Goal: Task Accomplishment & Management: Manage account settings

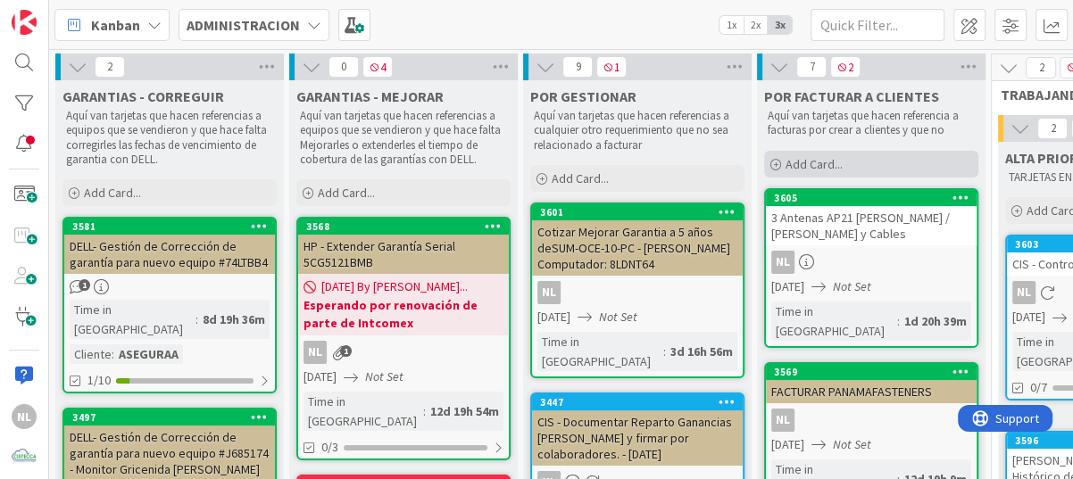
click at [776, 165] on icon at bounding box center [775, 165] width 11 height 11
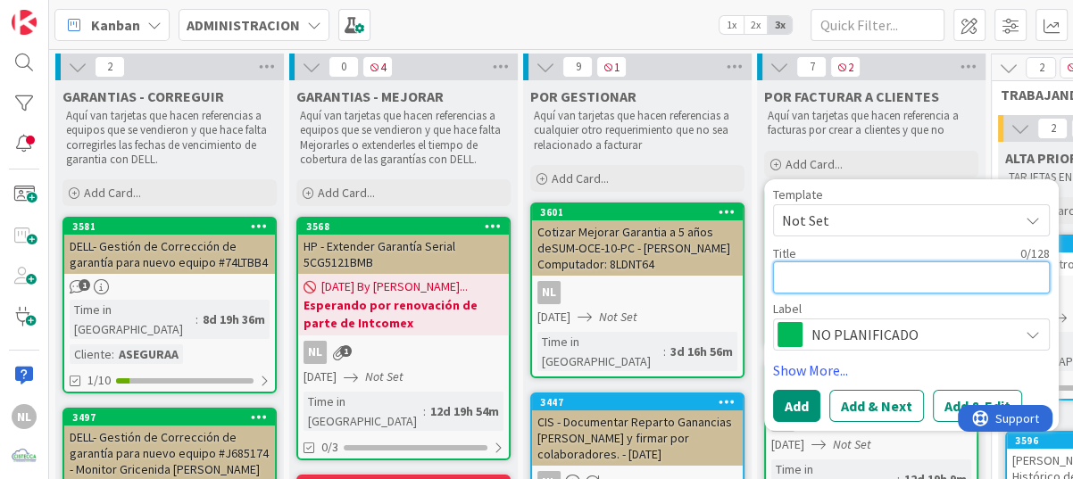
paste textarea "Facturar a MEdsolutions para [PERSON_NAME]"
type textarea "x"
type textarea "Facturar a MEdsolutions para [PERSON_NAME]"
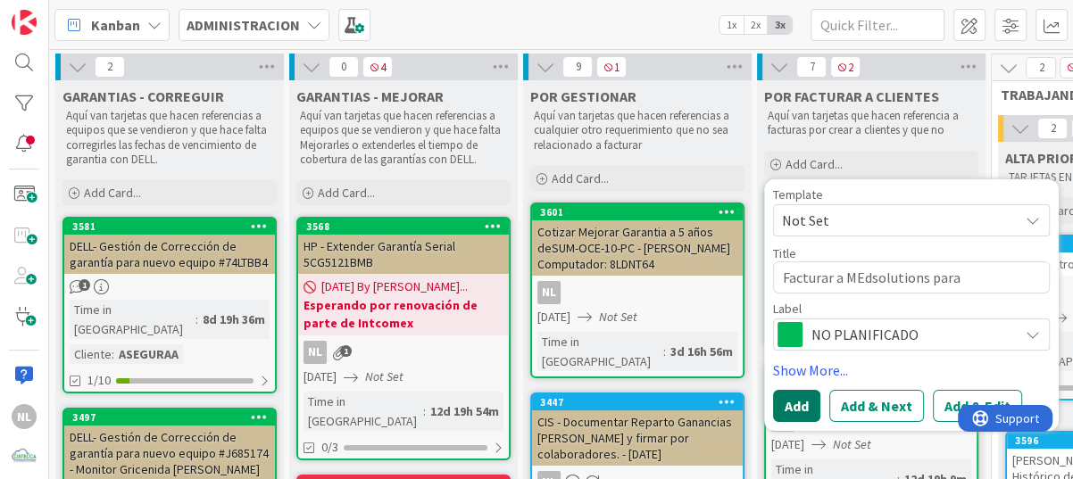
click at [791, 404] on button "Add" at bounding box center [796, 405] width 47 height 32
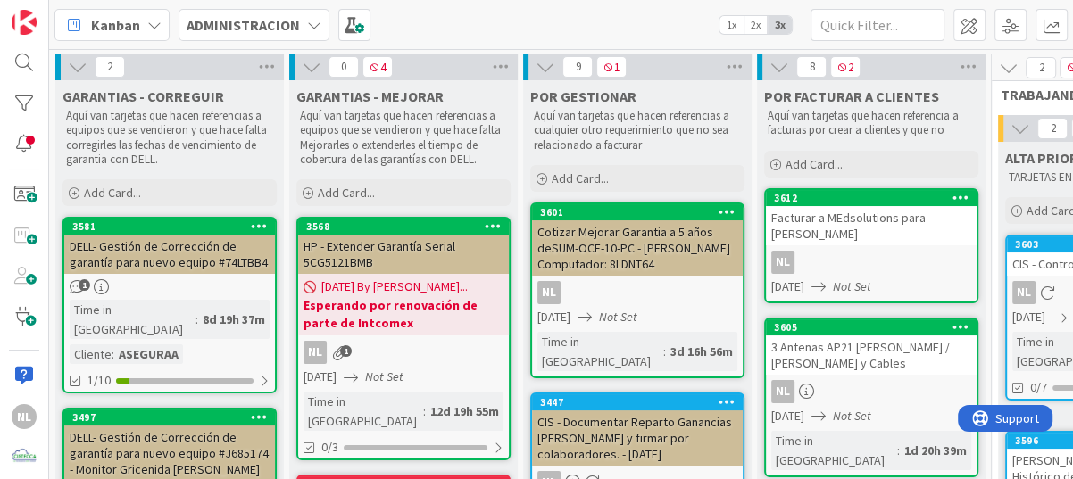
click at [841, 245] on link "3612 Facturar a MEdsolutions para [PERSON_NAME] NL [DATE] Not Set" at bounding box center [871, 245] width 214 height 115
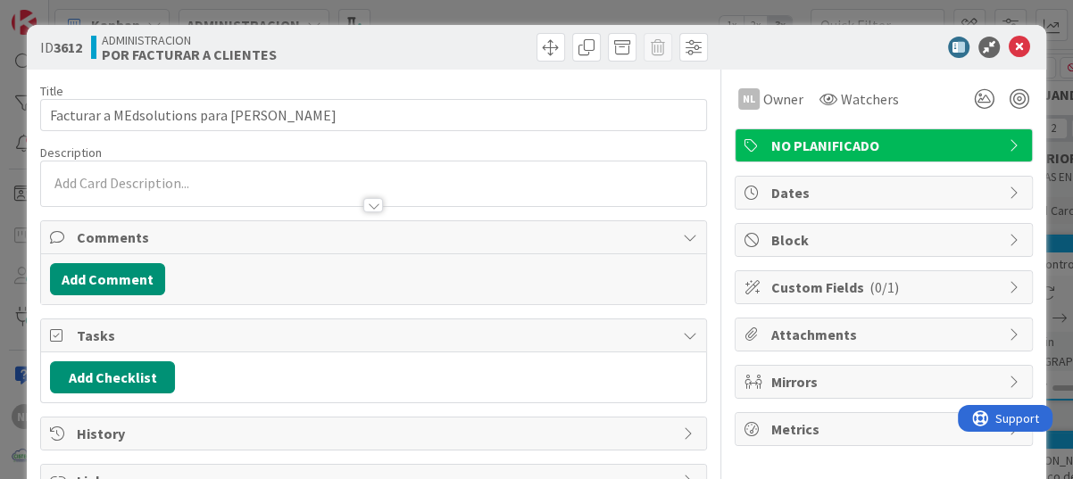
click at [154, 179] on div at bounding box center [373, 184] width 665 height 45
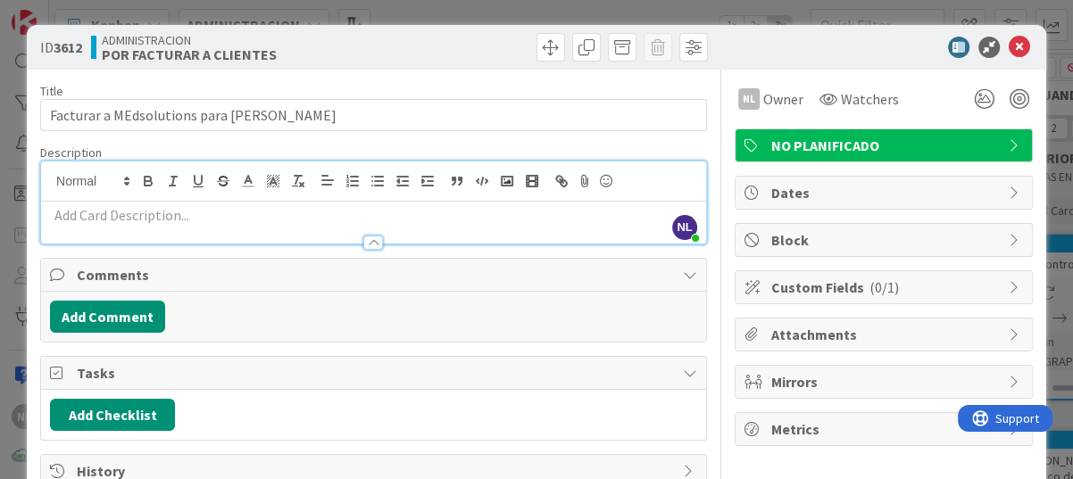
click at [138, 227] on div at bounding box center [373, 234] width 665 height 19
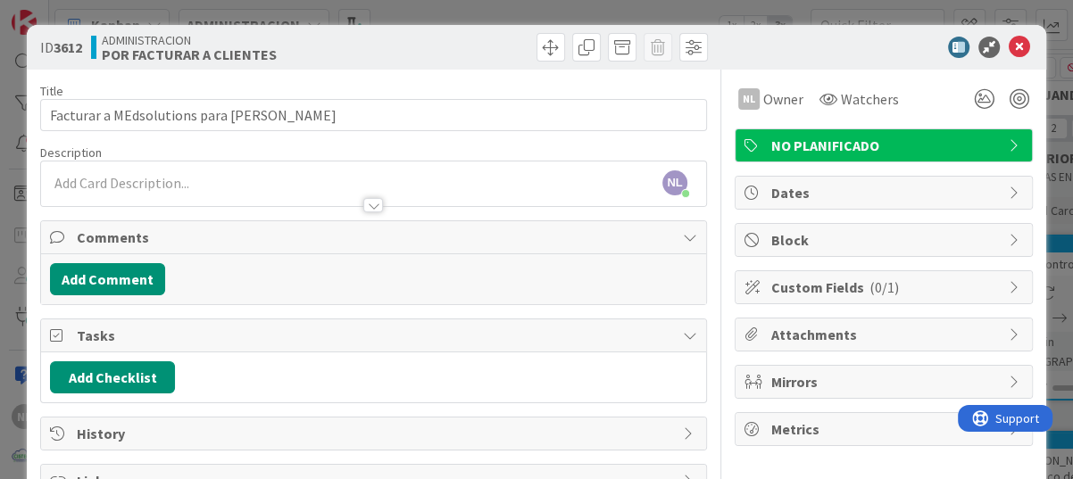
click at [135, 182] on p at bounding box center [373, 183] width 647 height 21
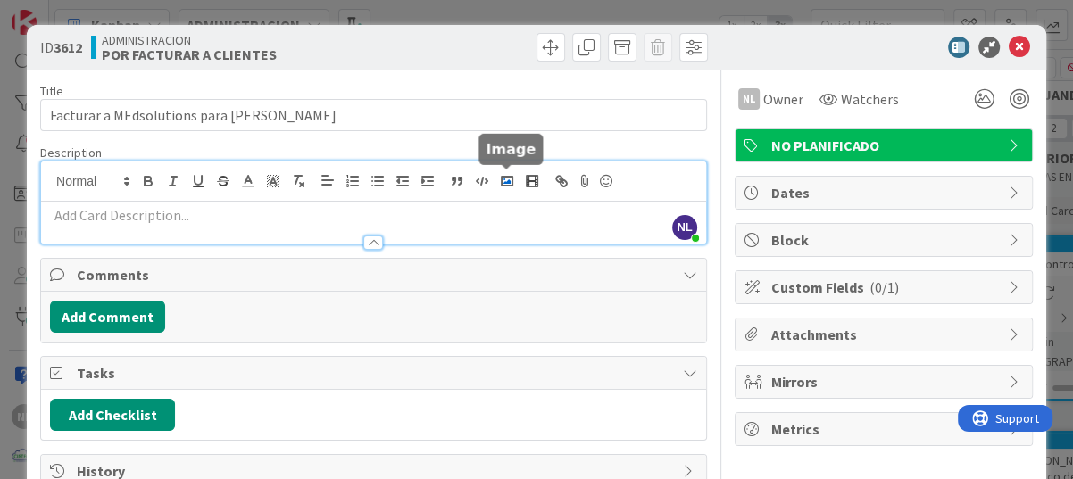
click at [506, 182] on polyline "button" at bounding box center [506, 181] width 7 height 4
click at [507, 182] on polyline "button" at bounding box center [506, 181] width 7 height 4
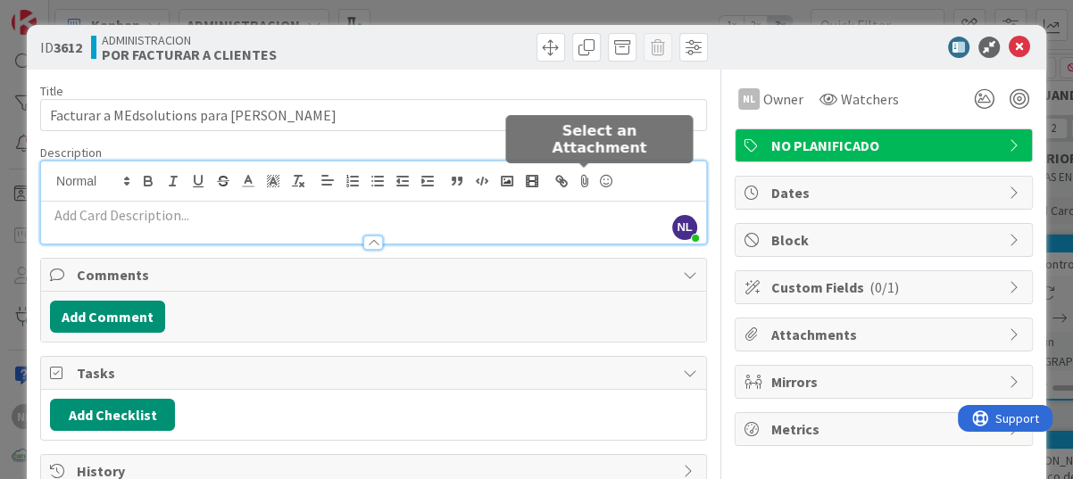
click at [585, 180] on icon at bounding box center [584, 181] width 21 height 25
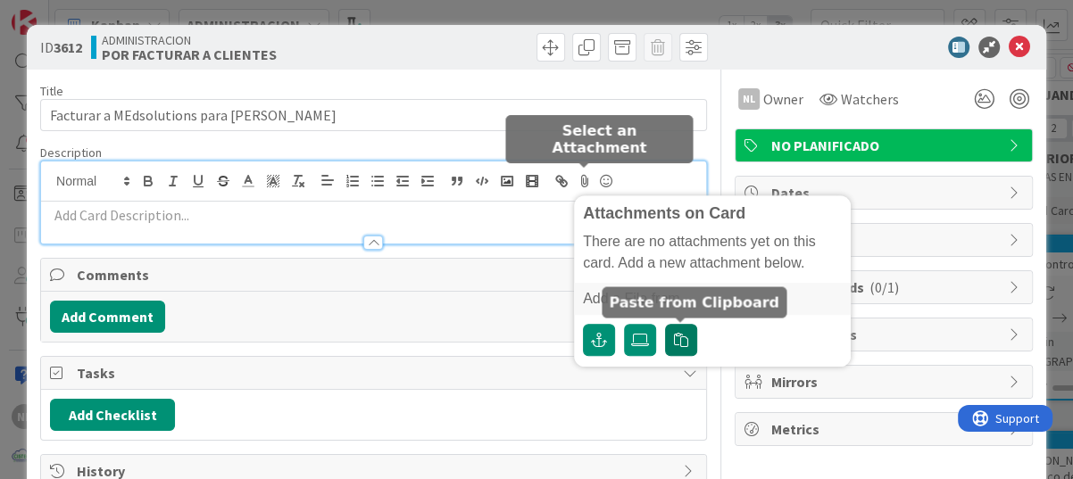
click at [683, 343] on icon "button" at bounding box center [681, 340] width 14 height 14
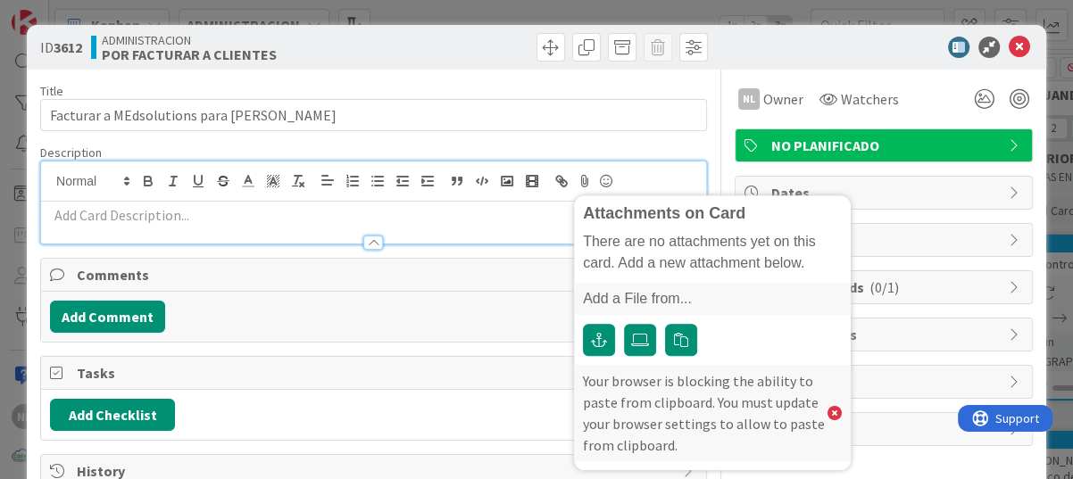
click at [180, 231] on div at bounding box center [373, 234] width 665 height 19
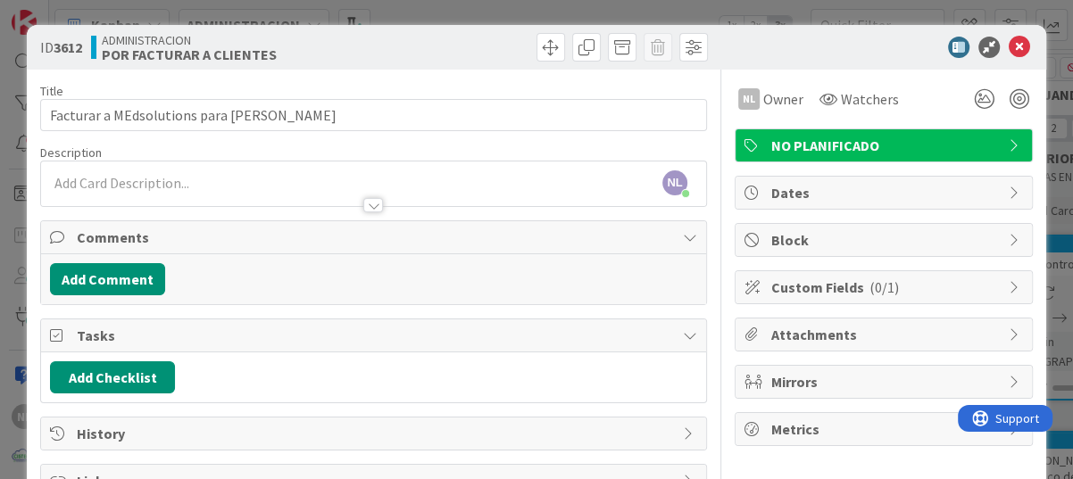
click at [227, 175] on p at bounding box center [373, 183] width 647 height 21
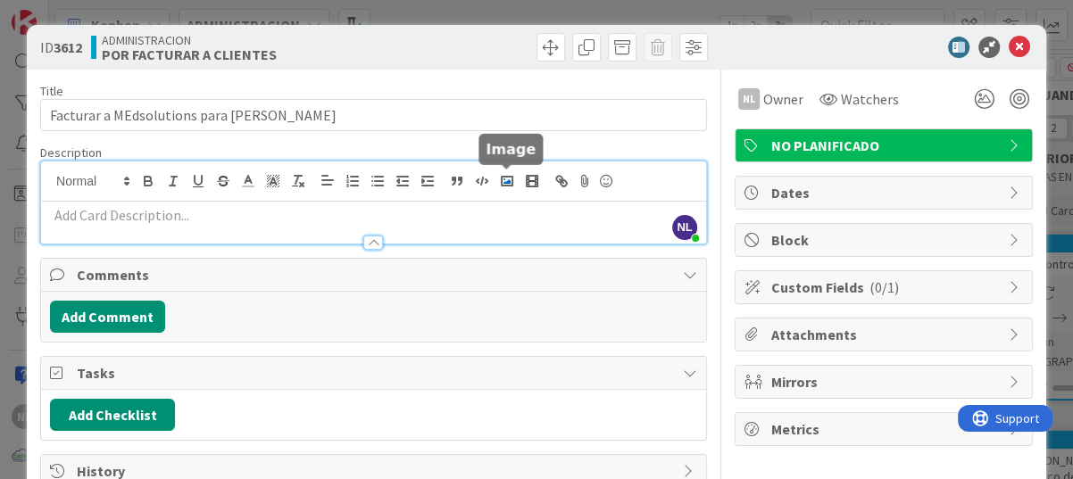
click at [506, 181] on polyline "button" at bounding box center [506, 181] width 7 height 4
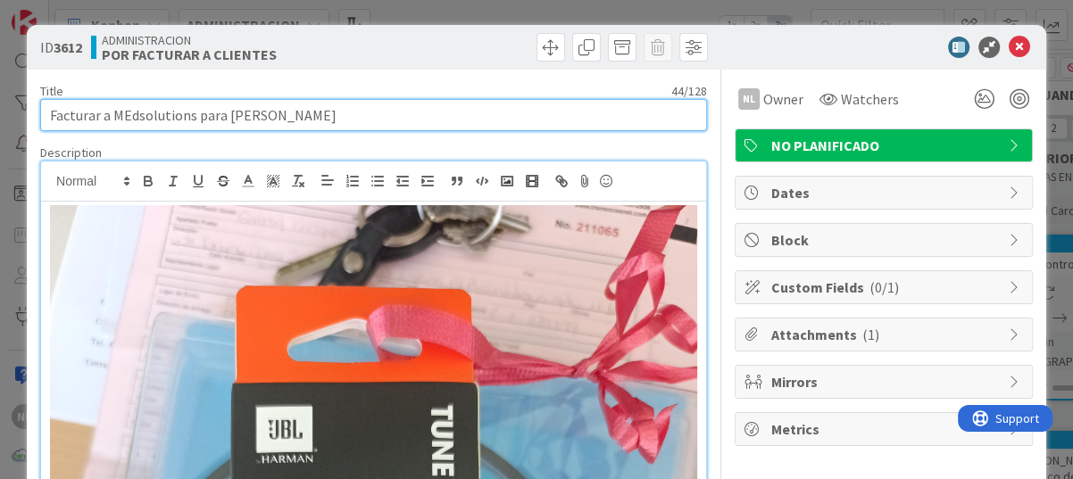
click at [506, 120] on input "Facturar a MEdsolutions para [PERSON_NAME]" at bounding box center [373, 115] width 667 height 32
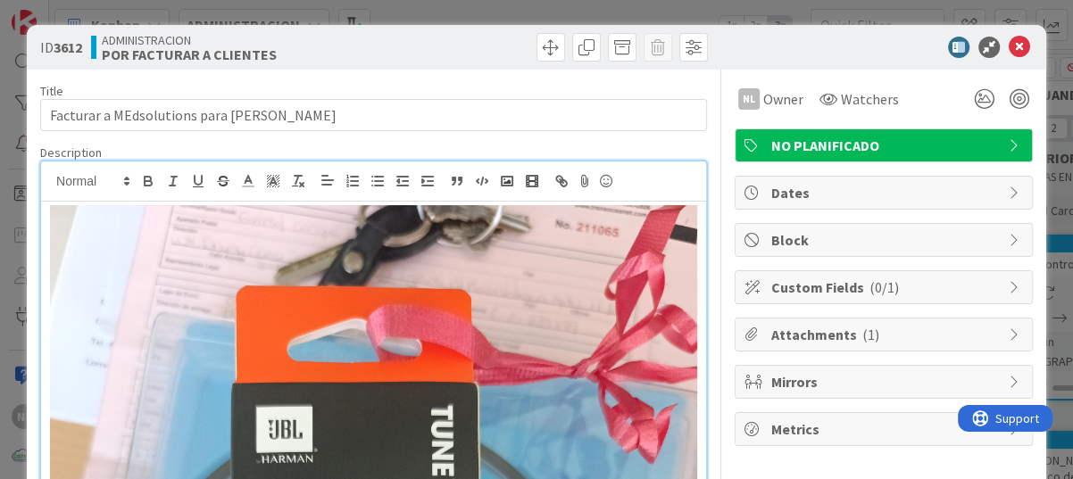
click at [504, 151] on div "Description" at bounding box center [373, 153] width 667 height 16
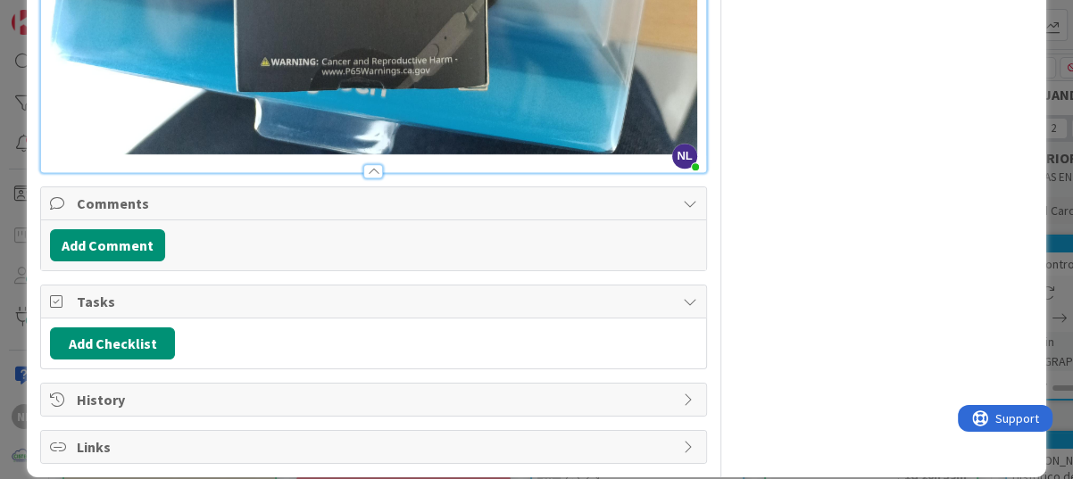
scroll to position [917, 0]
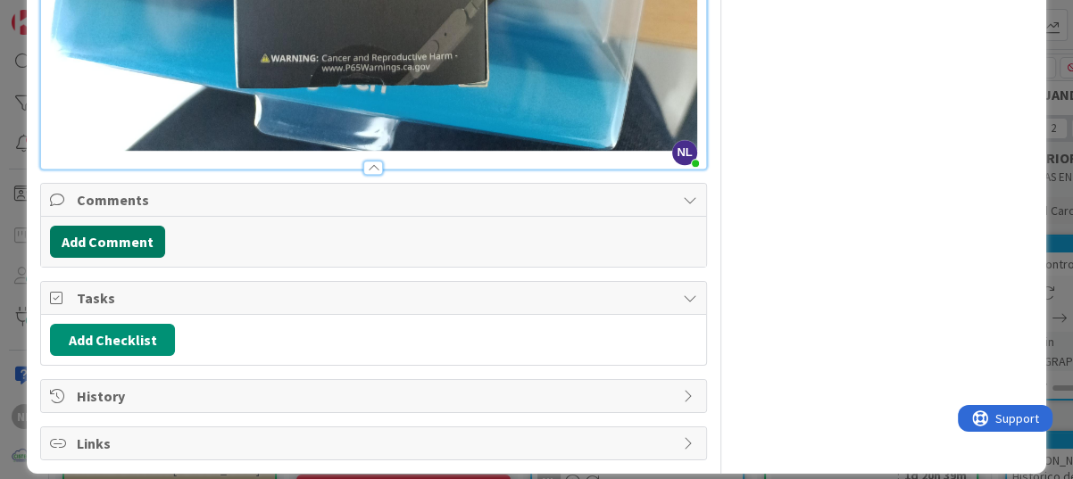
click at [79, 226] on button "Add Comment" at bounding box center [107, 242] width 115 height 32
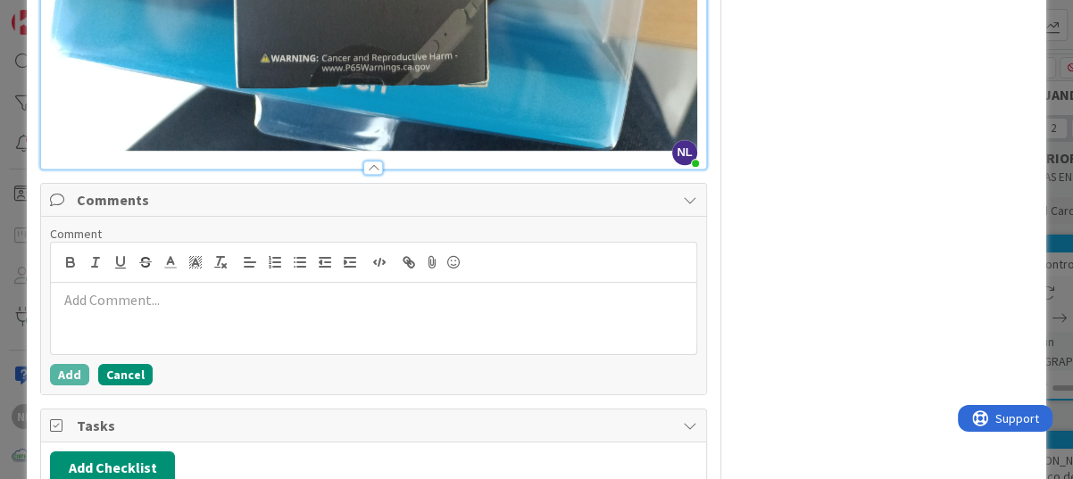
click at [123, 364] on button "Cancel" at bounding box center [125, 374] width 54 height 21
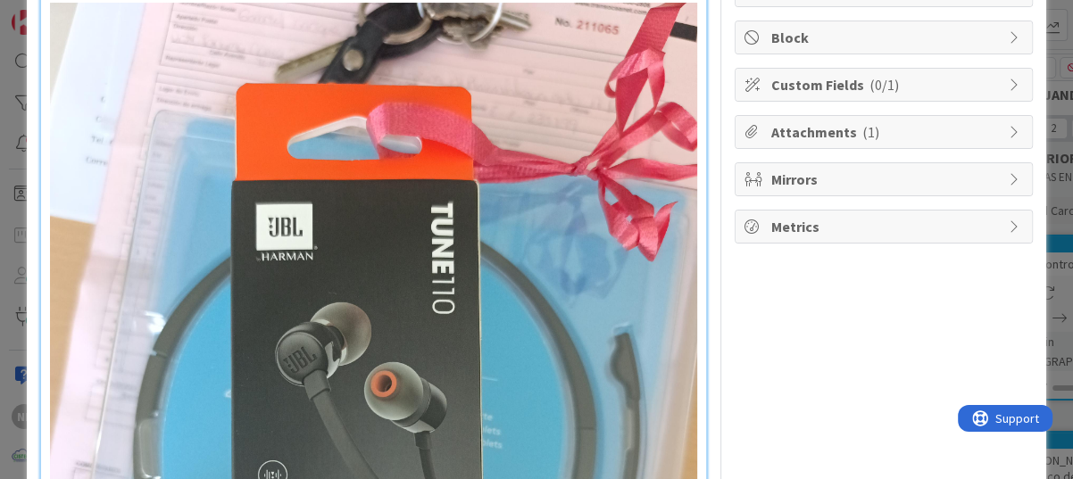
scroll to position [0, 0]
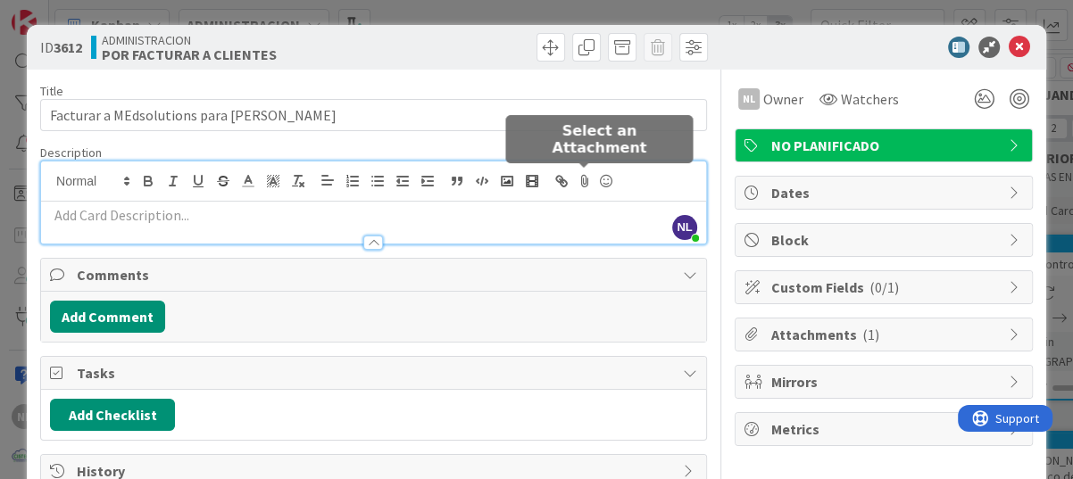
click at [581, 183] on icon at bounding box center [584, 181] width 21 height 25
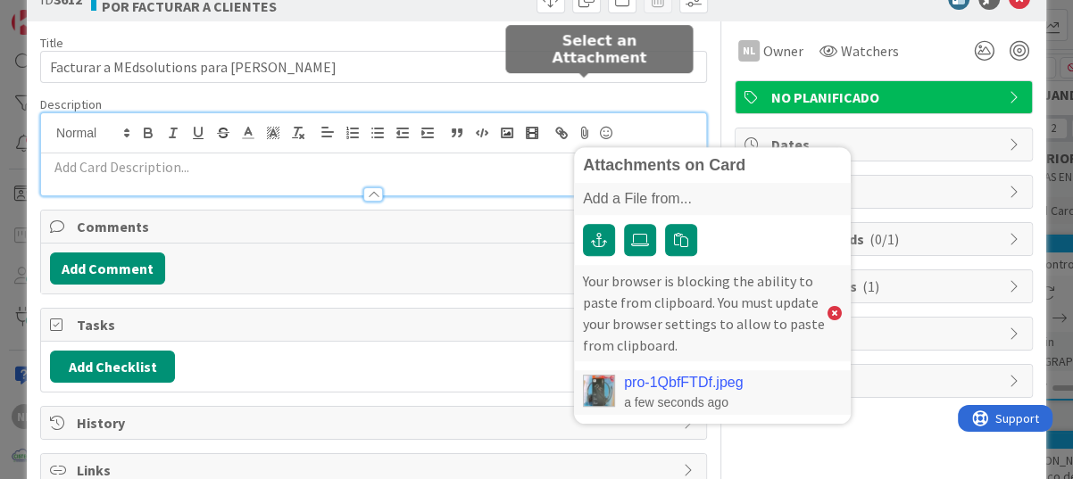
scroll to position [91, 0]
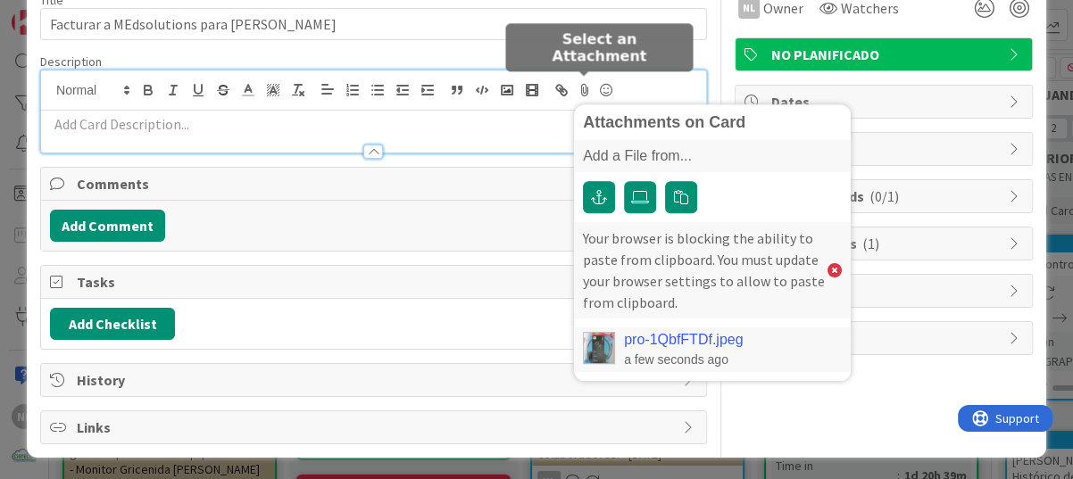
click at [652, 337] on link "pro-1QbfFTDf.jpeg" at bounding box center [683, 340] width 119 height 16
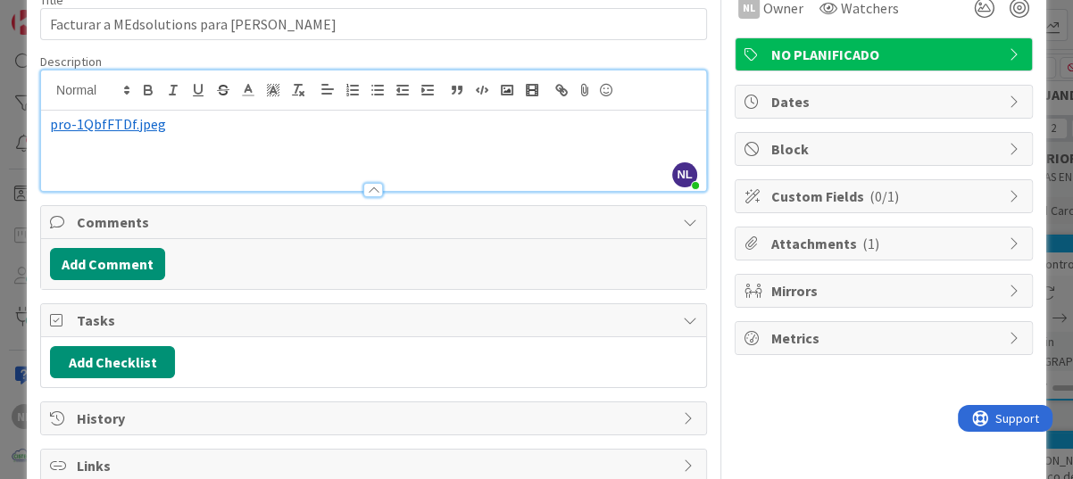
click at [108, 154] on div "﻿ pro-1QbfFTDf.jpeg ﻿" at bounding box center [373, 151] width 665 height 80
click at [183, 121] on p "﻿ pro-1QbfFTDf.jpeg ﻿" at bounding box center [373, 124] width 647 height 21
click at [216, 148] on p at bounding box center [373, 145] width 647 height 21
click at [104, 128] on span "pro-1QbfFTDf.jpeg" at bounding box center [108, 124] width 116 height 18
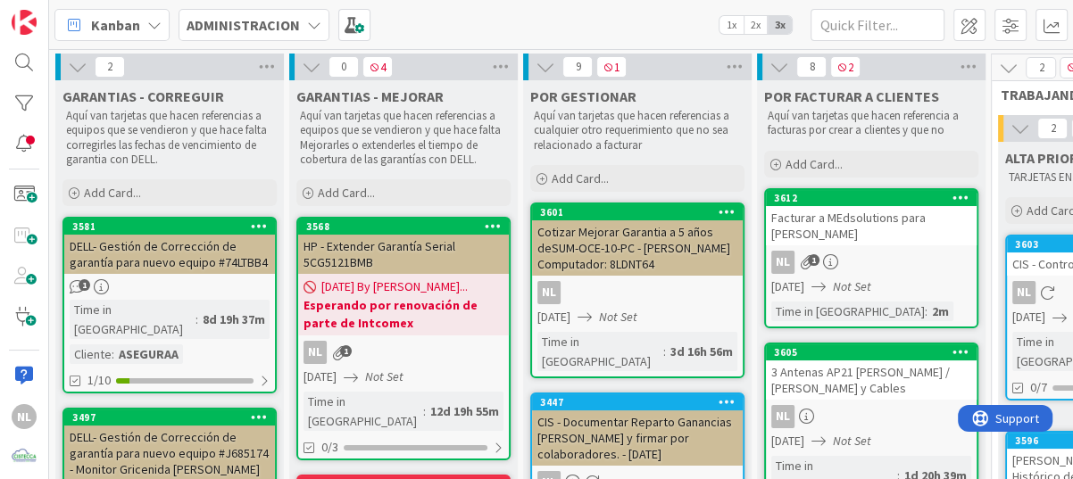
click at [866, 254] on div "NL 1" at bounding box center [871, 262] width 211 height 23
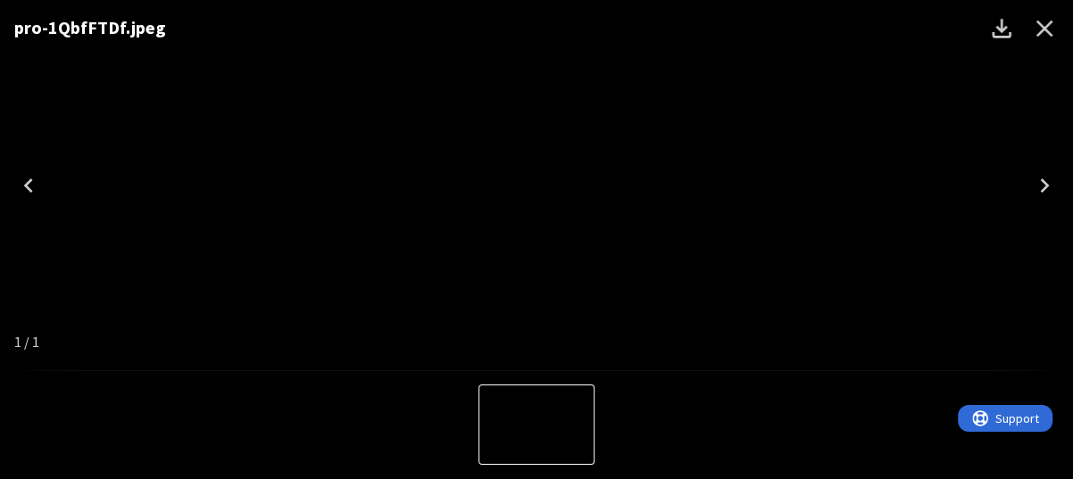
click at [931, 28] on icon "Close" at bounding box center [1044, 28] width 29 height 29
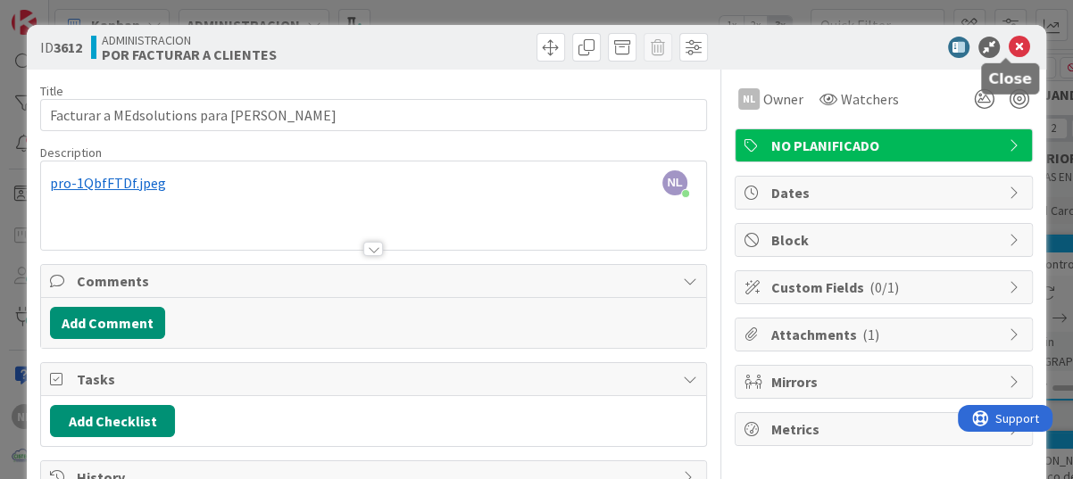
click at [931, 46] on icon at bounding box center [1018, 47] width 21 height 21
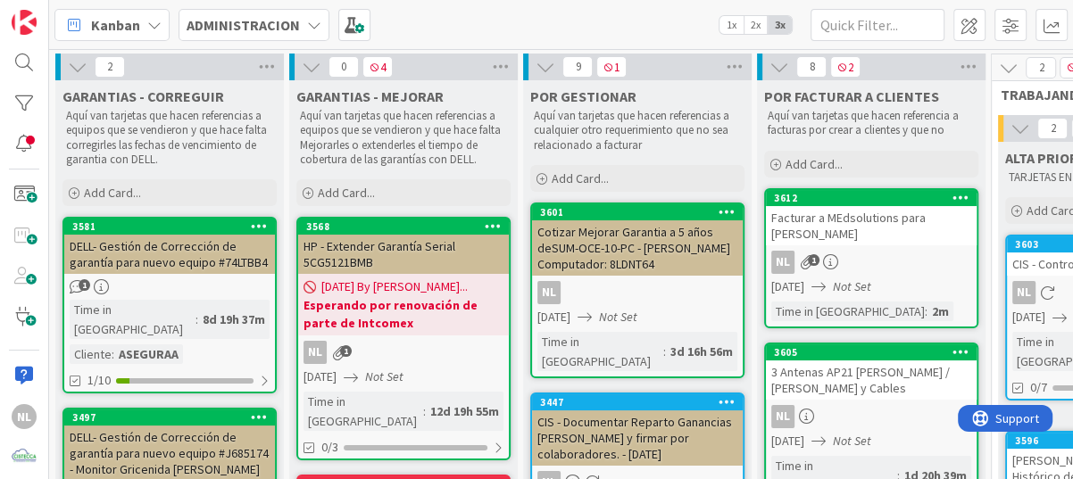
click at [897, 222] on div "Facturar a MEdsolutions para [PERSON_NAME]" at bounding box center [871, 225] width 211 height 39
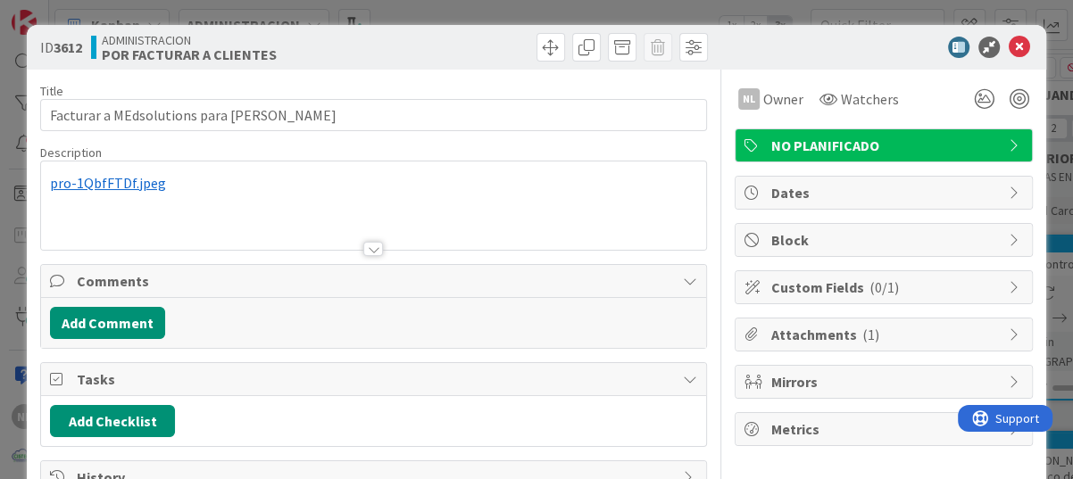
click at [261, 222] on div at bounding box center [373, 227] width 665 height 46
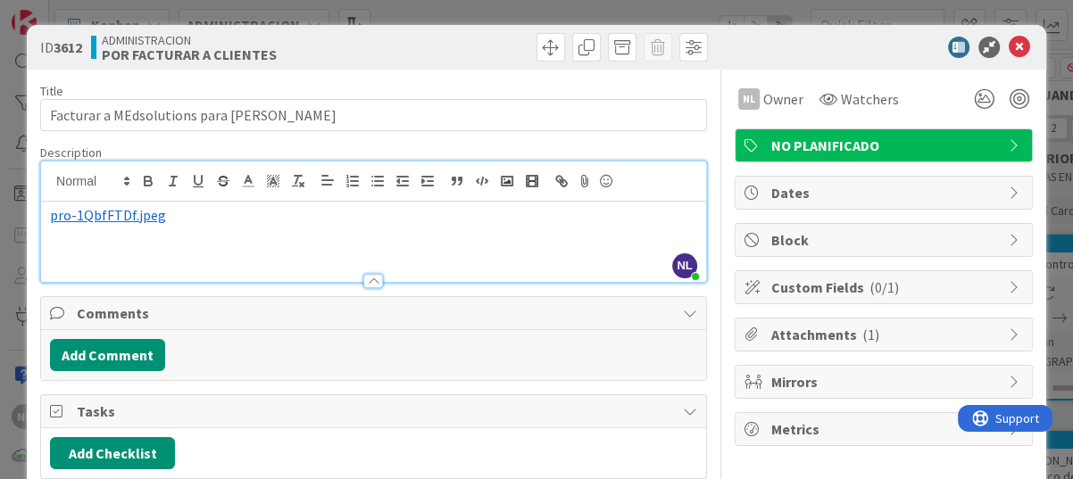
click at [187, 236] on div "﻿ pro-1QbfFTDf.jpeg ﻿" at bounding box center [373, 242] width 665 height 80
click at [190, 243] on p "﻿ pro-1QbfFTDf.jpeg ﻿" at bounding box center [373, 236] width 647 height 21
click at [60, 210] on p at bounding box center [373, 215] width 647 height 21
click at [185, 218] on p "﻿ pro-1QbfFTDf.jpeg ﻿" at bounding box center [373, 215] width 647 height 21
click at [185, 234] on p "﻿ pro-1QbfFTDf.jpeg ﻿" at bounding box center [373, 236] width 647 height 21
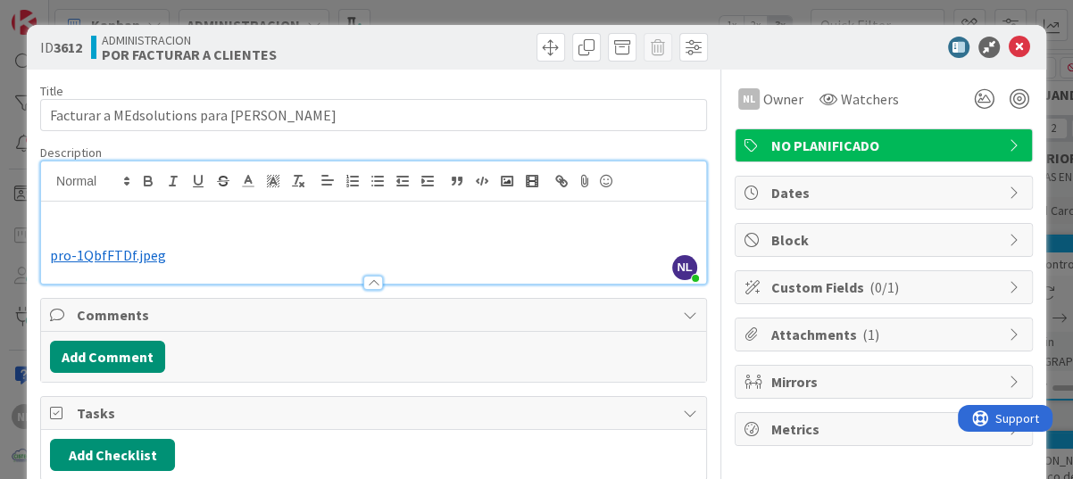
click at [104, 223] on p at bounding box center [373, 215] width 647 height 21
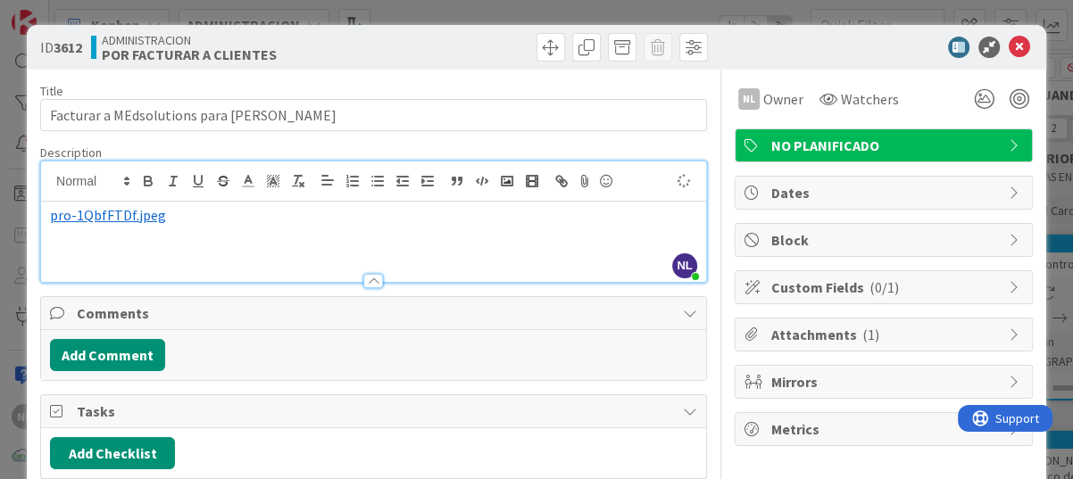
click at [111, 253] on div "﻿ pro-1QbfFTDf.jpeg ﻿" at bounding box center [373, 242] width 665 height 80
click at [67, 251] on div "﻿ pro-1QbfFTDf.jpeg ﻿" at bounding box center [373, 242] width 665 height 80
click at [47, 245] on div "﻿ pro-1QbfFTDf.jpeg ﻿" at bounding box center [373, 242] width 665 height 80
click at [198, 222] on p "﻿ pro-1QbfFTDf.jpeg ﻿" at bounding box center [373, 215] width 647 height 21
click at [502, 180] on icon "button" at bounding box center [507, 181] width 16 height 16
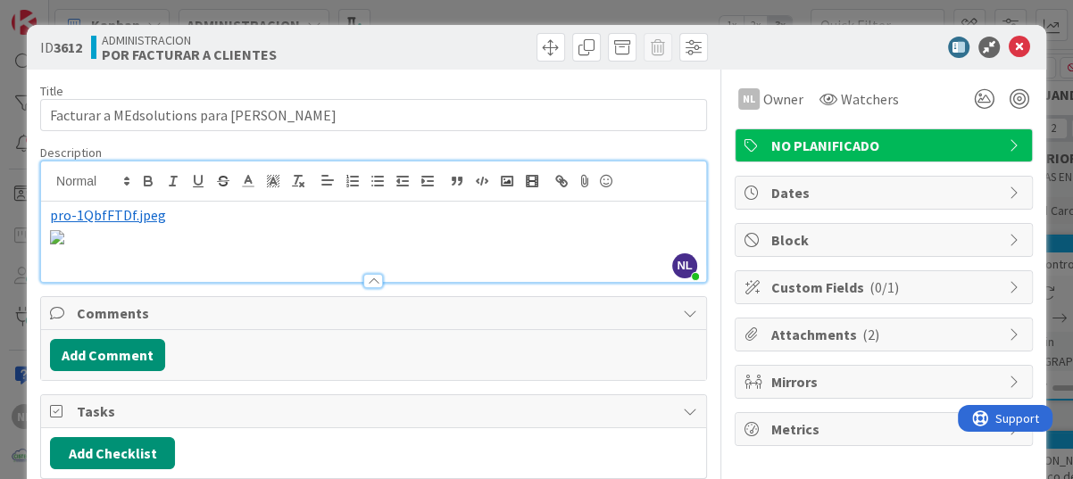
click at [64, 245] on img at bounding box center [57, 237] width 14 height 14
click at [504, 181] on polyline "button" at bounding box center [506, 181] width 7 height 4
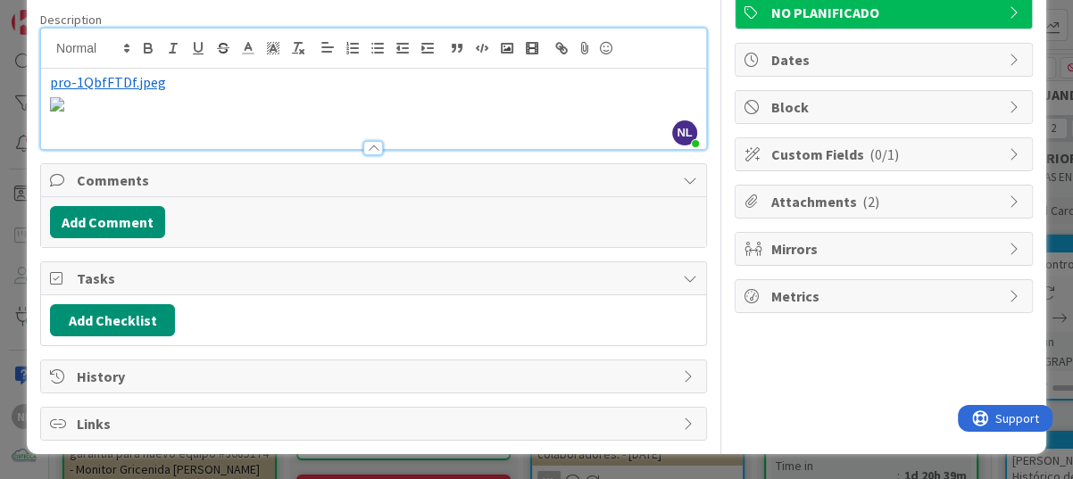
click at [64, 112] on img at bounding box center [57, 104] width 14 height 14
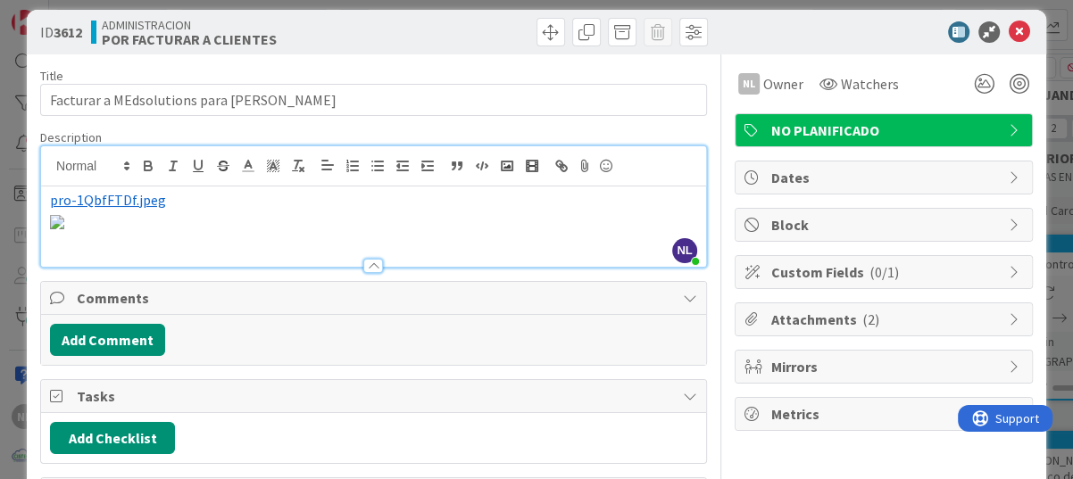
scroll to position [0, 0]
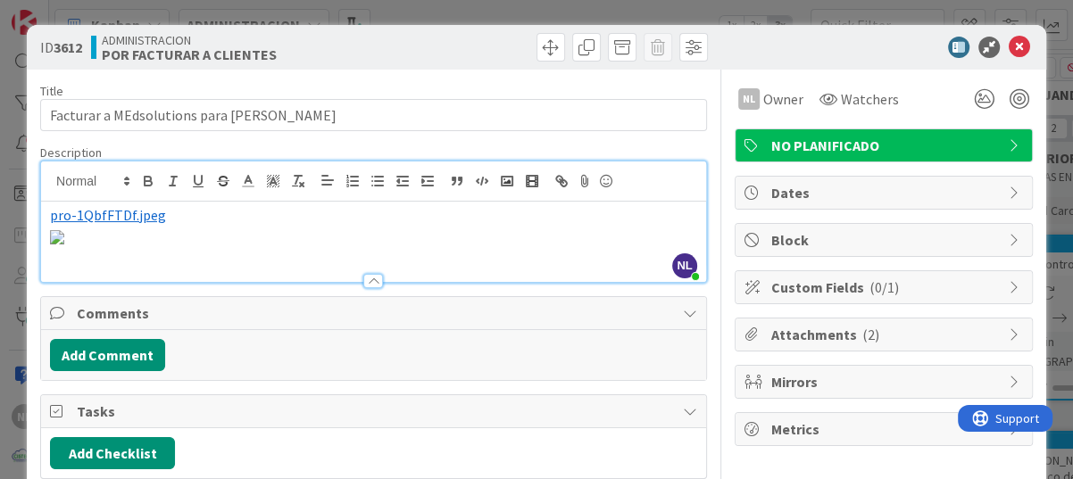
click at [175, 214] on p "﻿ pro-1QbfFTDf.jpeg ﻿" at bounding box center [373, 215] width 647 height 21
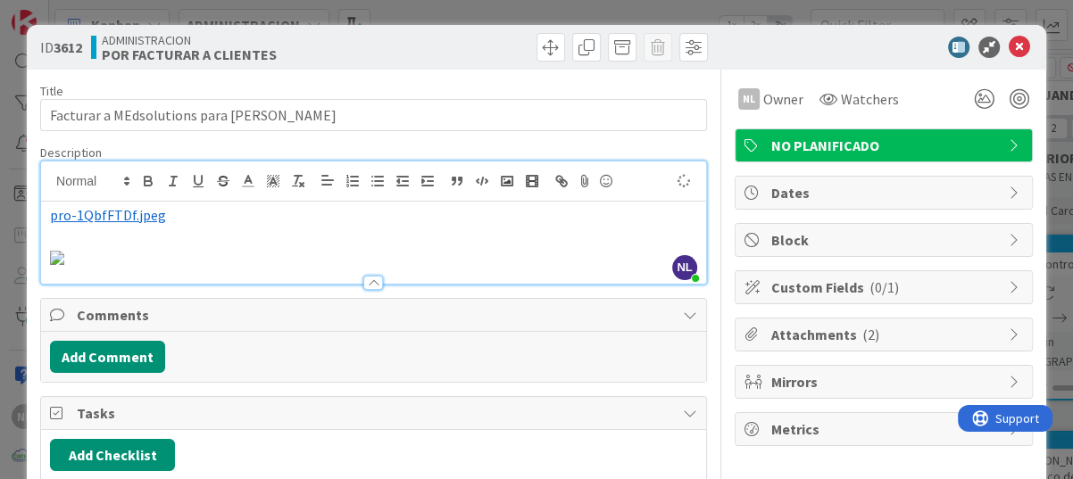
click at [64, 265] on img at bounding box center [57, 258] width 14 height 14
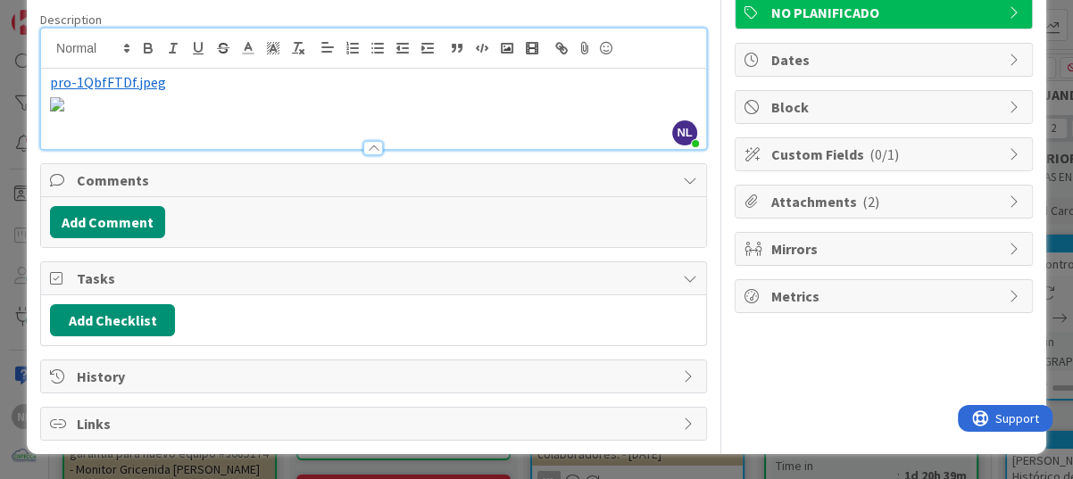
scroll to position [46, 0]
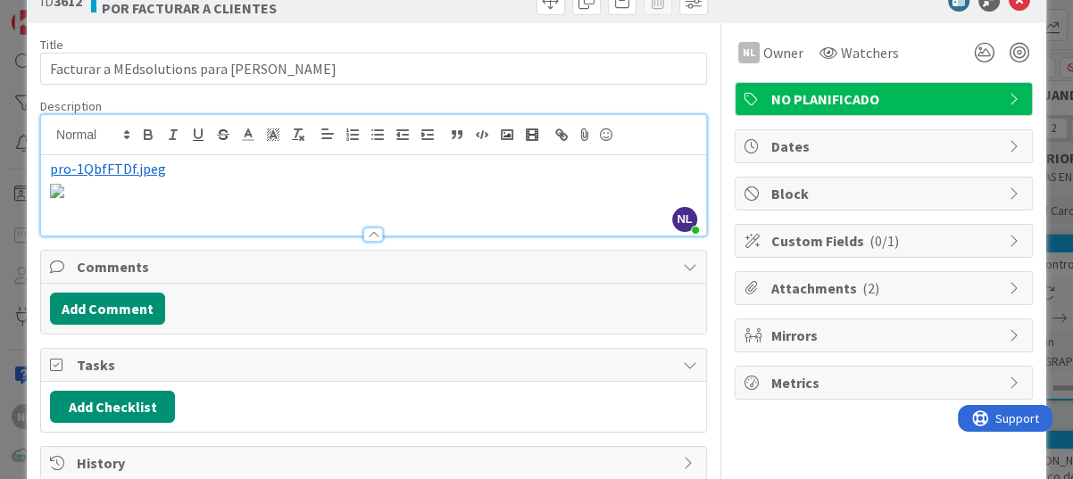
click at [64, 198] on img at bounding box center [57, 191] width 14 height 14
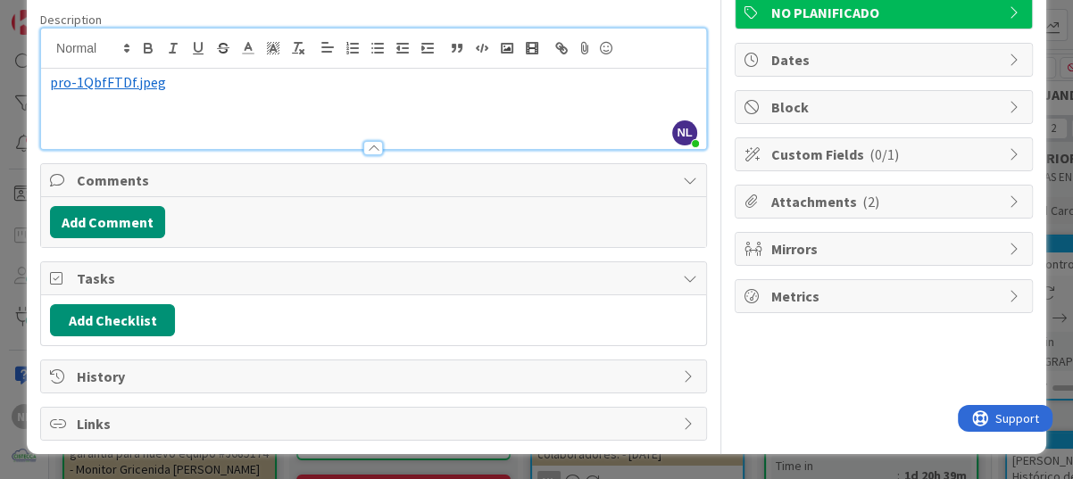
scroll to position [130, 0]
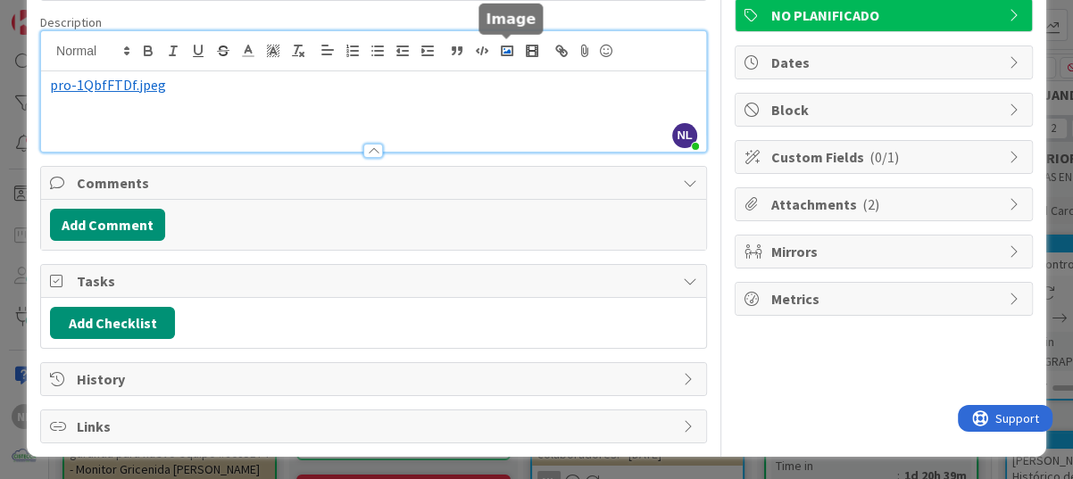
click at [502, 52] on icon "button" at bounding box center [507, 51] width 16 height 16
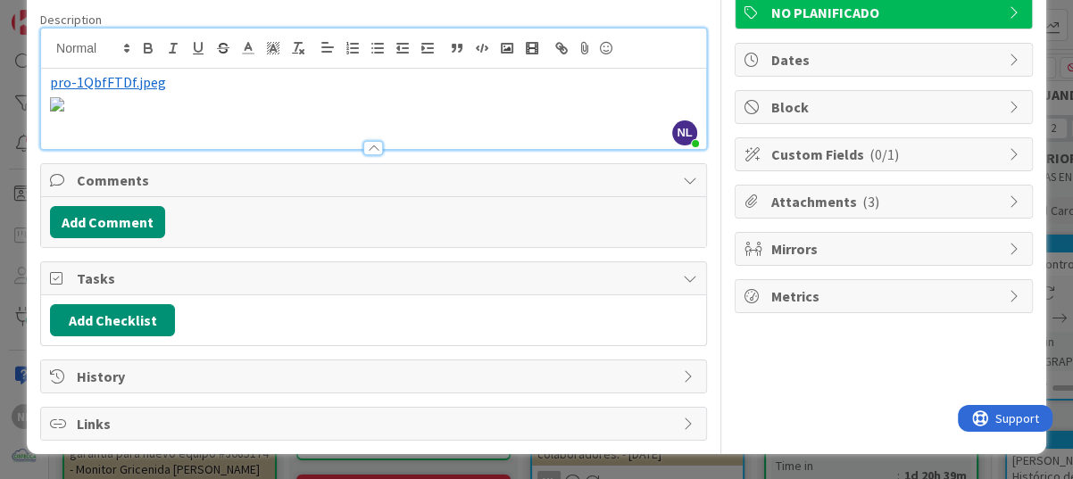
scroll to position [41, 0]
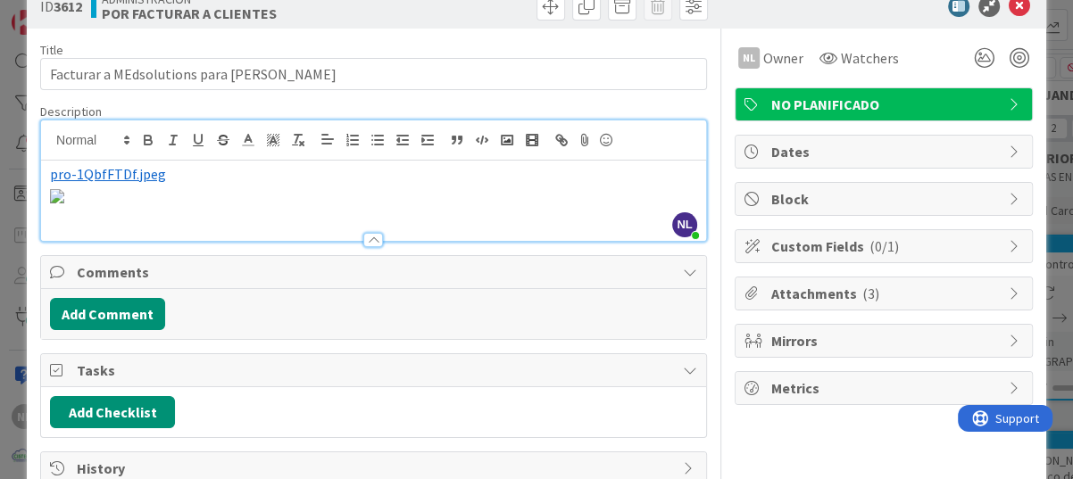
click at [614, 168] on p "﻿ pro-1QbfFTDf.jpeg ﻿" at bounding box center [373, 174] width 647 height 21
click at [64, 203] on img at bounding box center [57, 196] width 14 height 14
click at [162, 177] on p "﻿ pro-1QbfFTDf.jpeg ﻿" at bounding box center [373, 174] width 647 height 21
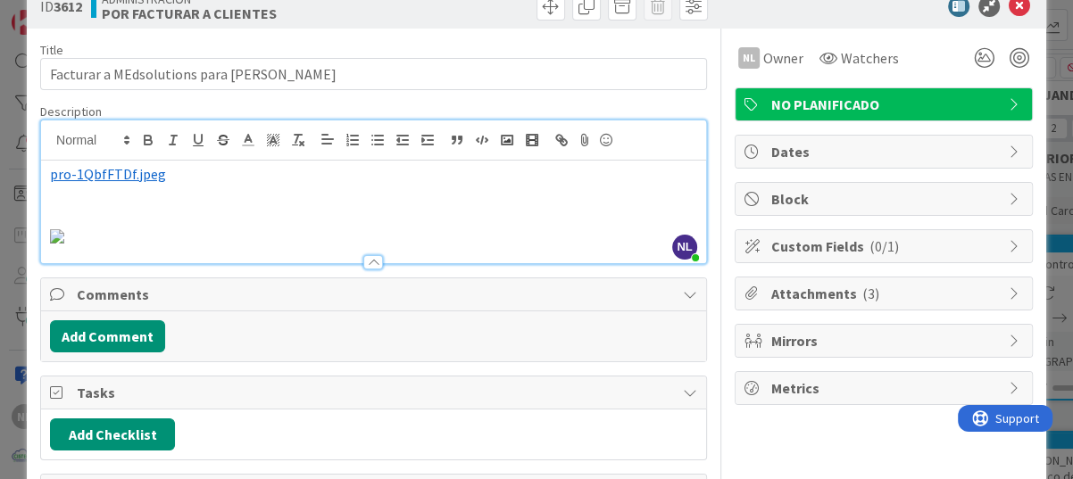
click at [64, 244] on img at bounding box center [57, 236] width 14 height 14
click at [64, 243] on img at bounding box center [57, 236] width 14 height 14
click at [64, 236] on img at bounding box center [57, 236] width 14 height 14
click at [64, 244] on img at bounding box center [57, 236] width 14 height 14
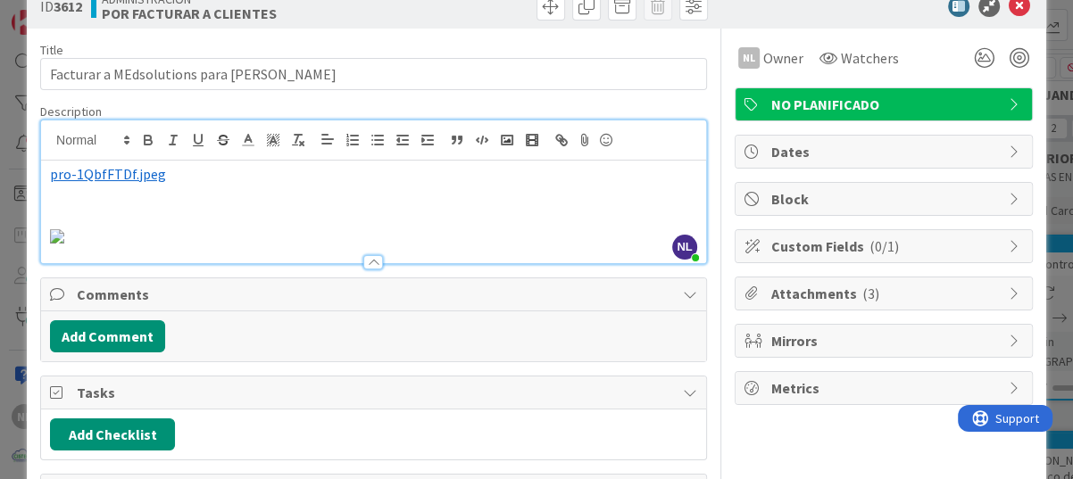
click at [64, 244] on img at bounding box center [57, 236] width 14 height 14
click at [64, 239] on img at bounding box center [57, 236] width 14 height 14
click at [64, 229] on img at bounding box center [57, 236] width 14 height 14
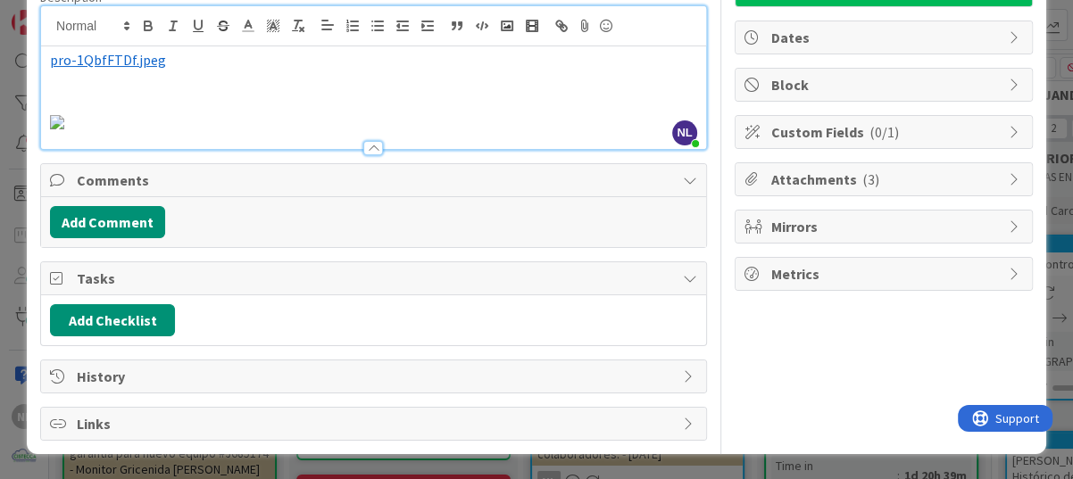
scroll to position [934, 0]
click at [367, 155] on div at bounding box center [373, 148] width 20 height 14
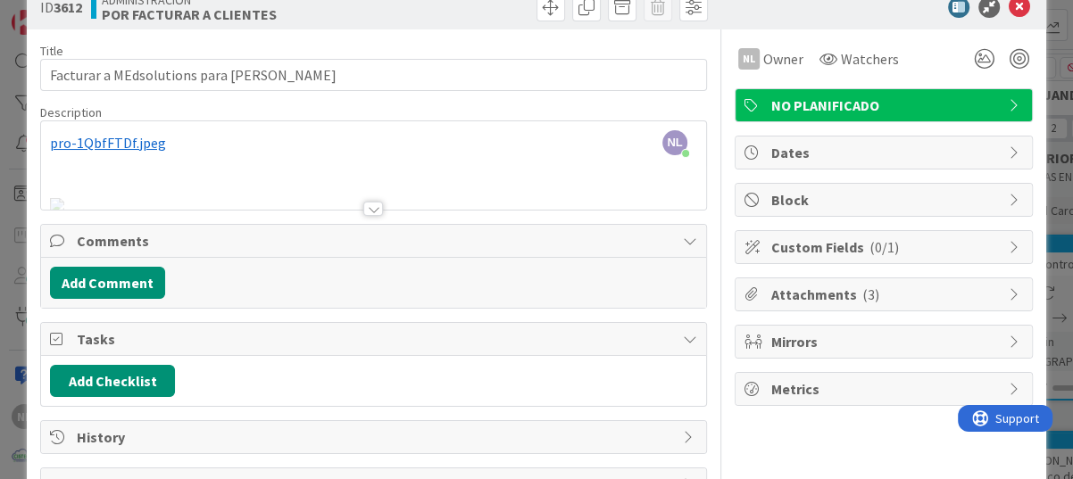
scroll to position [9, 0]
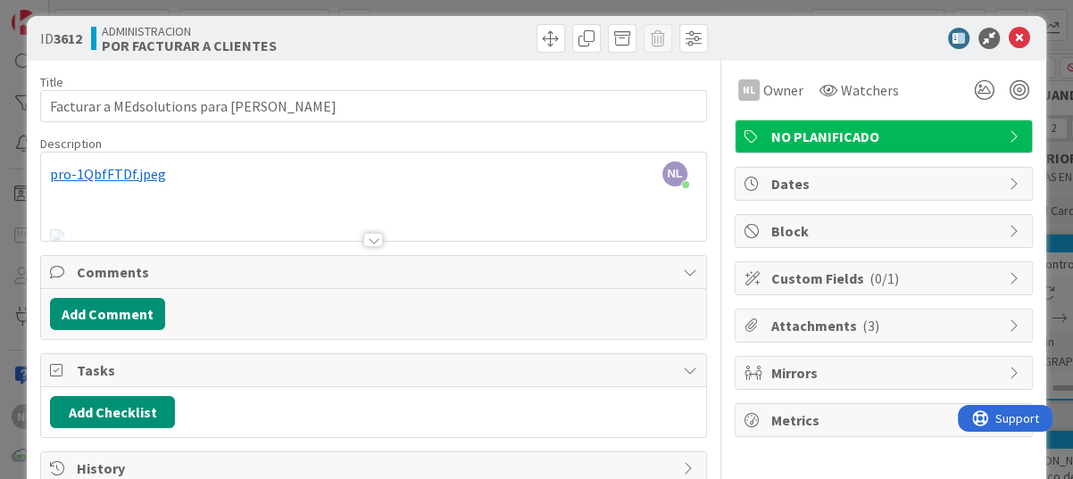
click at [213, 181] on p "﻿ pro-1QbfFTDf.jpeg ﻿" at bounding box center [373, 174] width 647 height 21
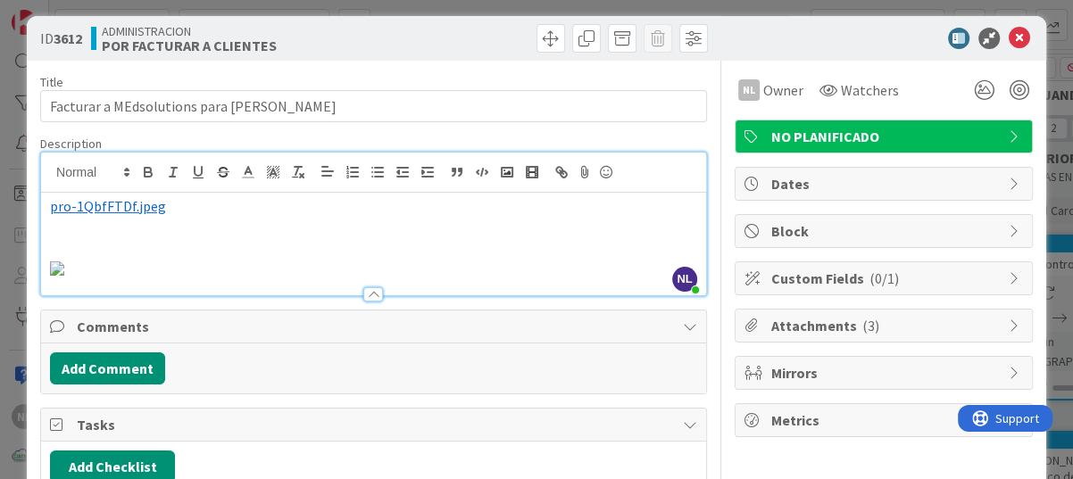
click at [64, 276] on img at bounding box center [57, 268] width 14 height 14
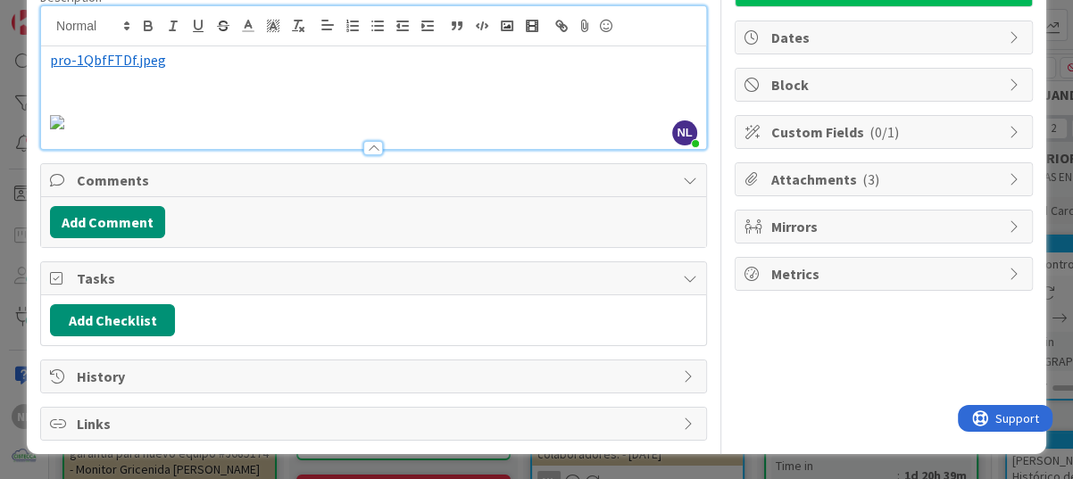
scroll to position [812, 0]
click at [363, 155] on div at bounding box center [373, 148] width 20 height 14
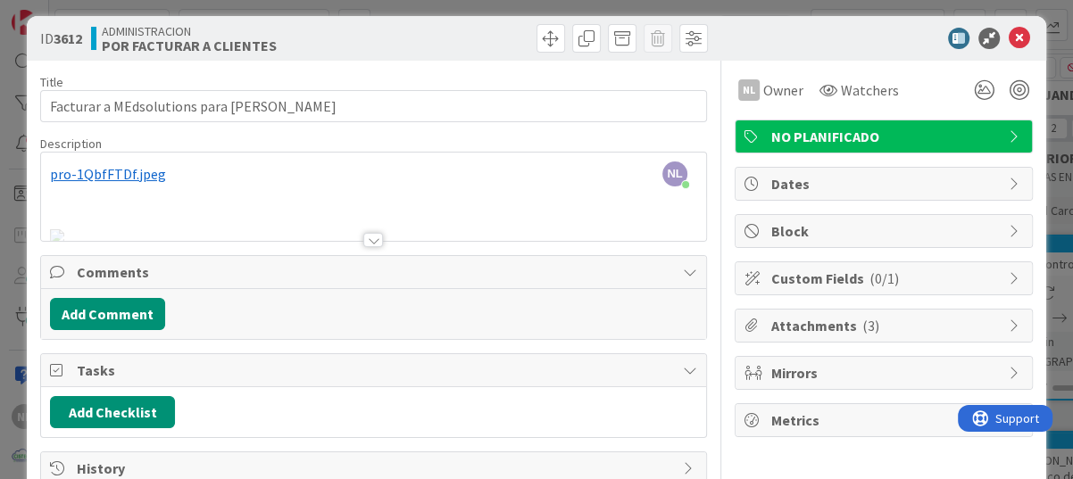
scroll to position [0, 0]
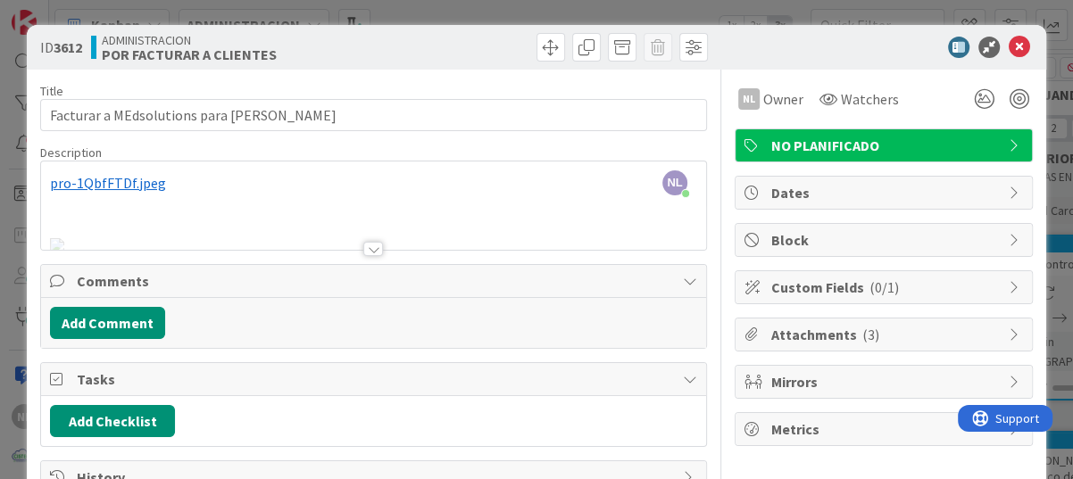
click at [419, 209] on div at bounding box center [373, 227] width 665 height 46
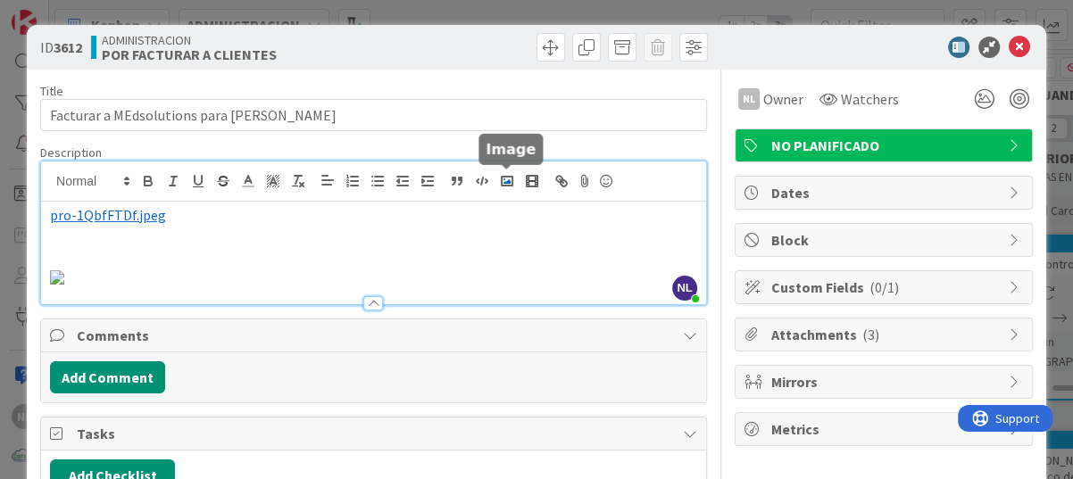
click at [510, 183] on icon "button" at bounding box center [507, 181] width 16 height 16
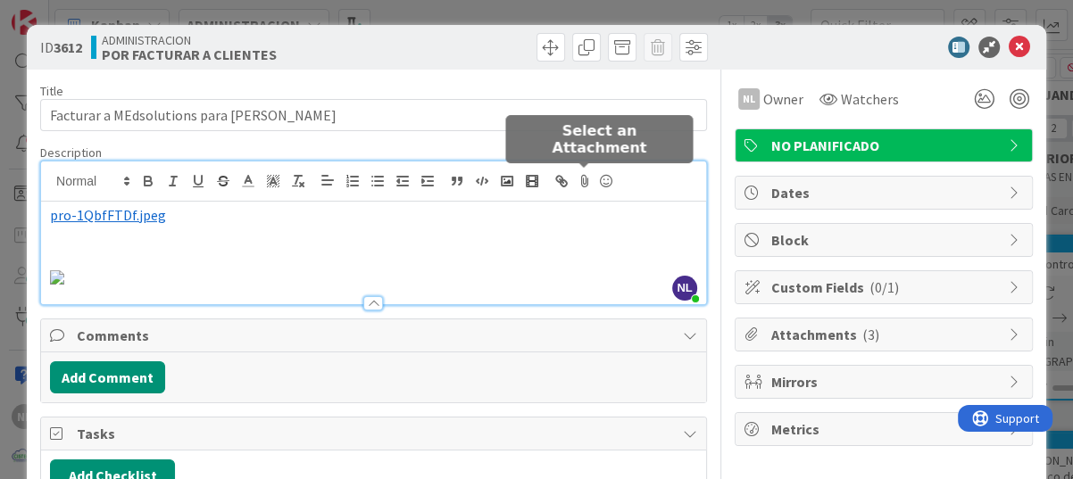
click at [585, 179] on icon at bounding box center [584, 181] width 21 height 25
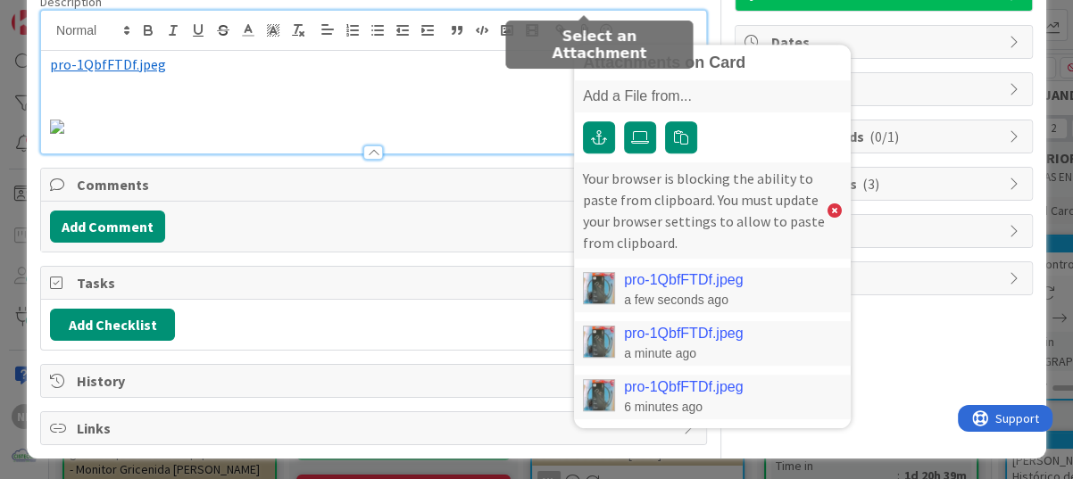
scroll to position [178, 0]
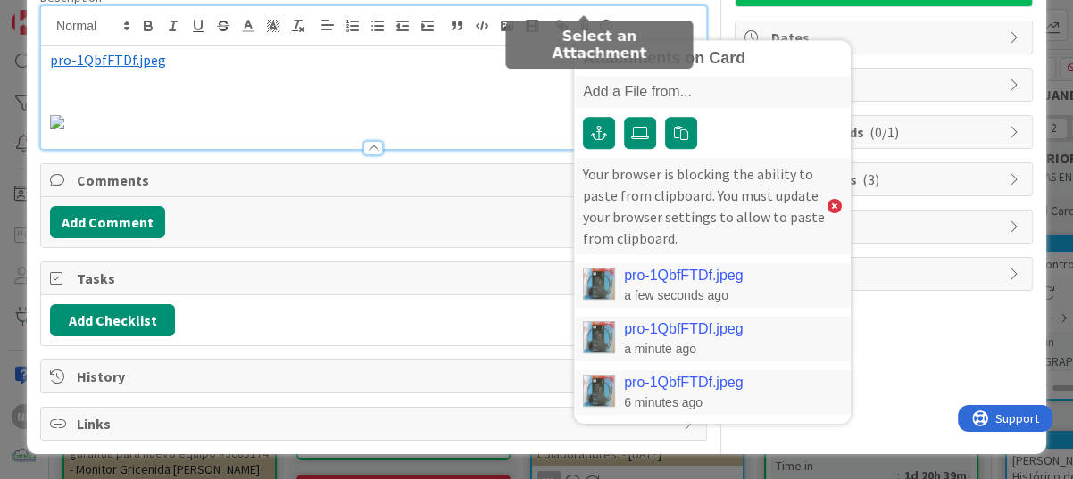
click at [753, 317] on div "pro-1QbfFTDf.jpeg a minute ago" at bounding box center [712, 339] width 277 height 45
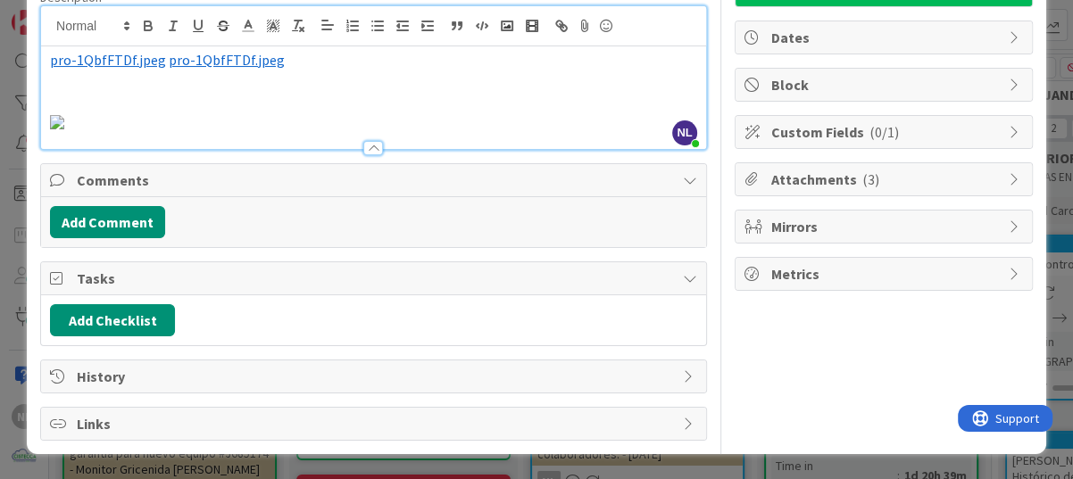
click at [210, 51] on span "pro-1QbfFTDf.jpeg" at bounding box center [227, 60] width 116 height 18
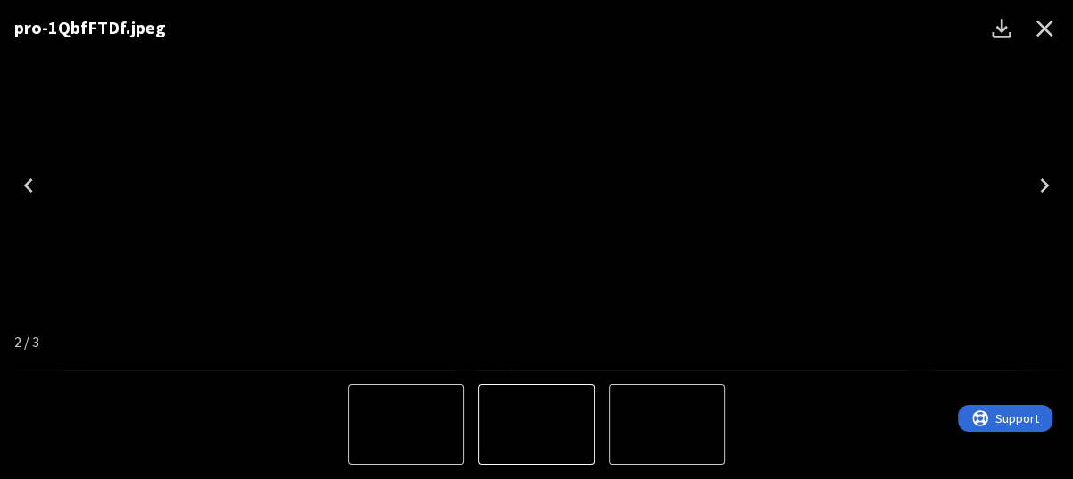
click at [406, 425] on img "1 of 3" at bounding box center [406, 425] width 0 height 0
click at [931, 29] on icon "Close" at bounding box center [1044, 29] width 17 height 17
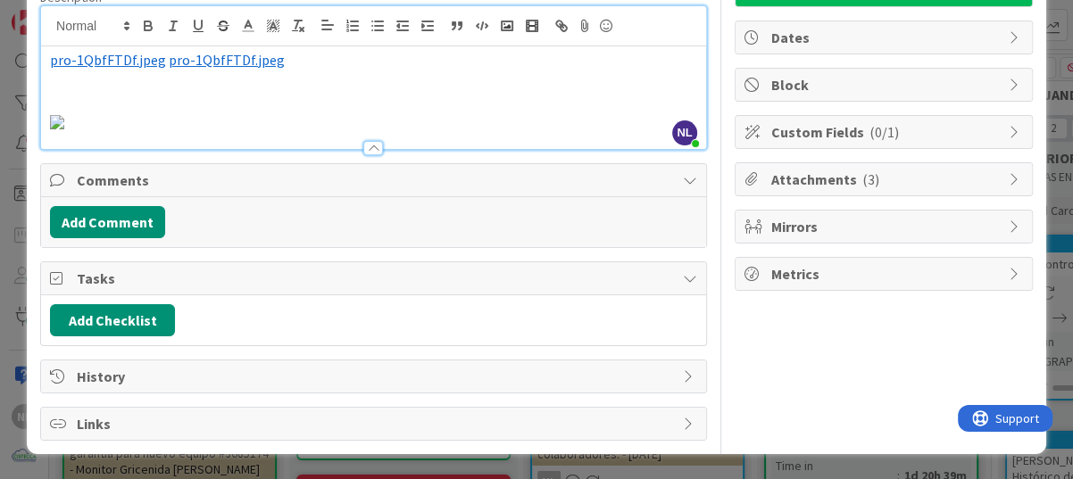
click at [196, 71] on p at bounding box center [373, 81] width 647 height 21
click at [196, 51] on span "pro-1QbfFTDf.jpeg" at bounding box center [227, 60] width 116 height 18
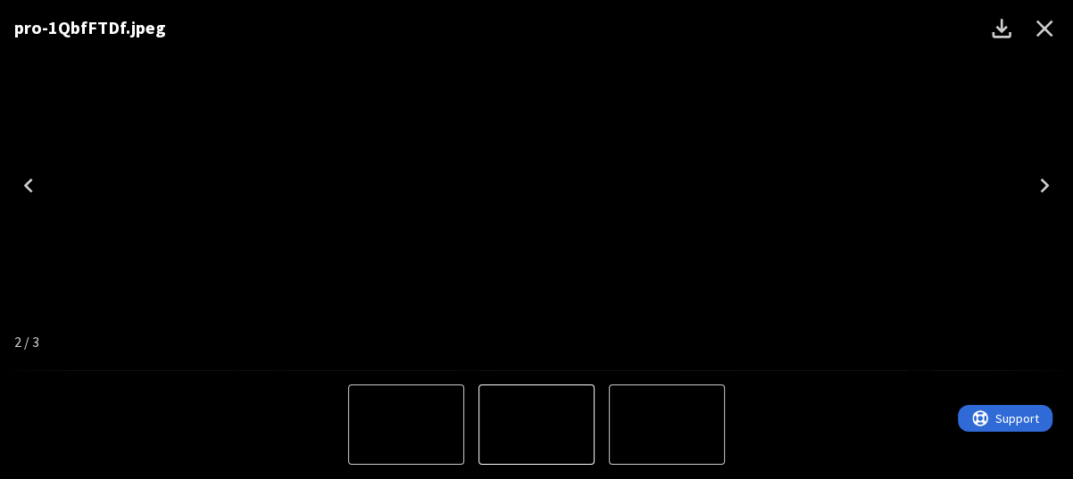
click at [931, 27] on icon "Close" at bounding box center [1044, 28] width 29 height 29
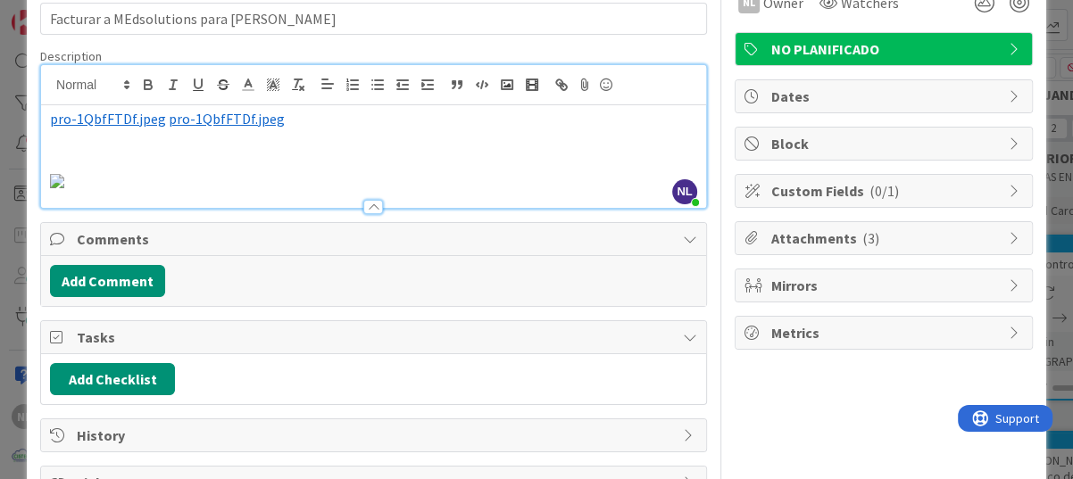
scroll to position [0, 0]
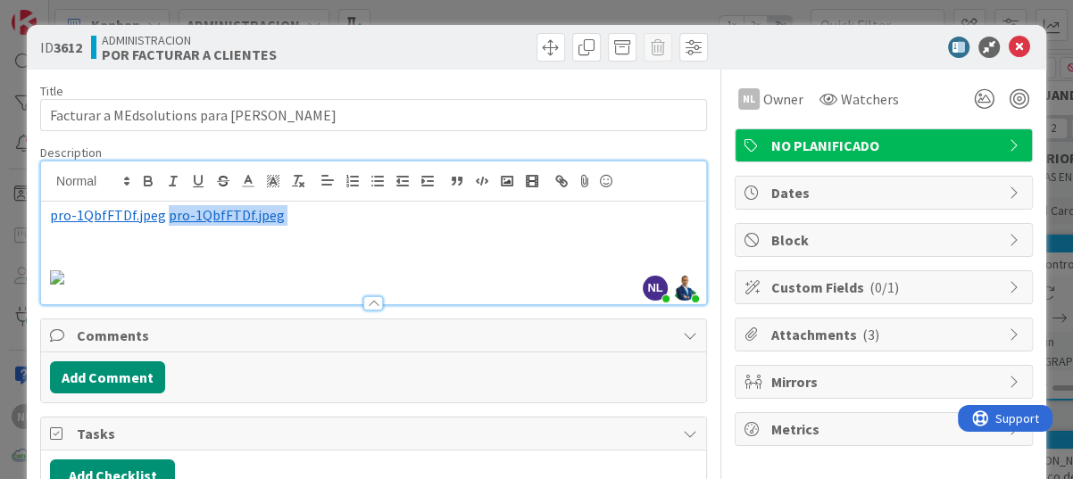
drag, startPoint x: 320, startPoint y: 221, endPoint x: 163, endPoint y: 212, distance: 157.3
click at [163, 212] on p "﻿ pro-1QbfFTDf.jpeg ﻿ ﻿ pro-1QbfFTDf.jpeg ﻿" at bounding box center [373, 215] width 647 height 21
click at [64, 285] on img at bounding box center [57, 277] width 14 height 14
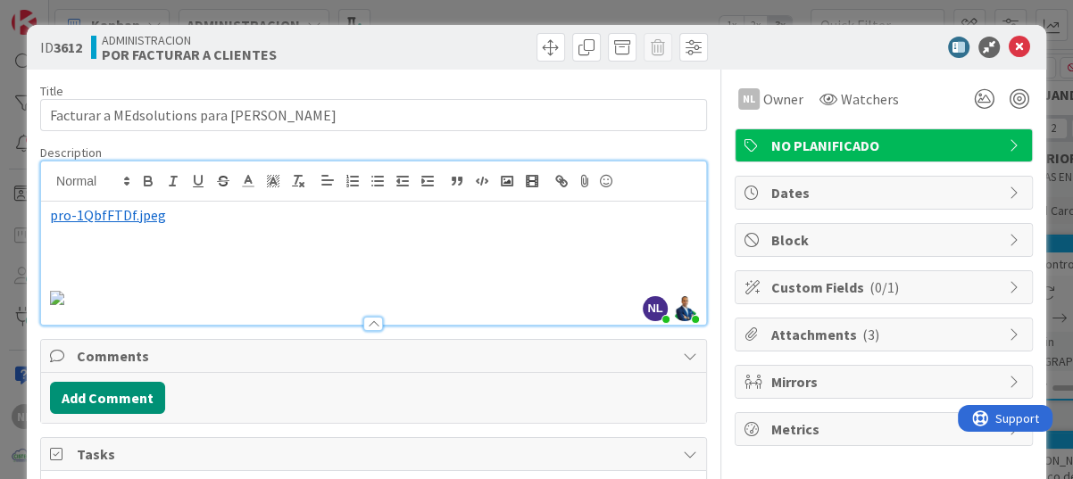
click at [64, 305] on img at bounding box center [57, 298] width 14 height 14
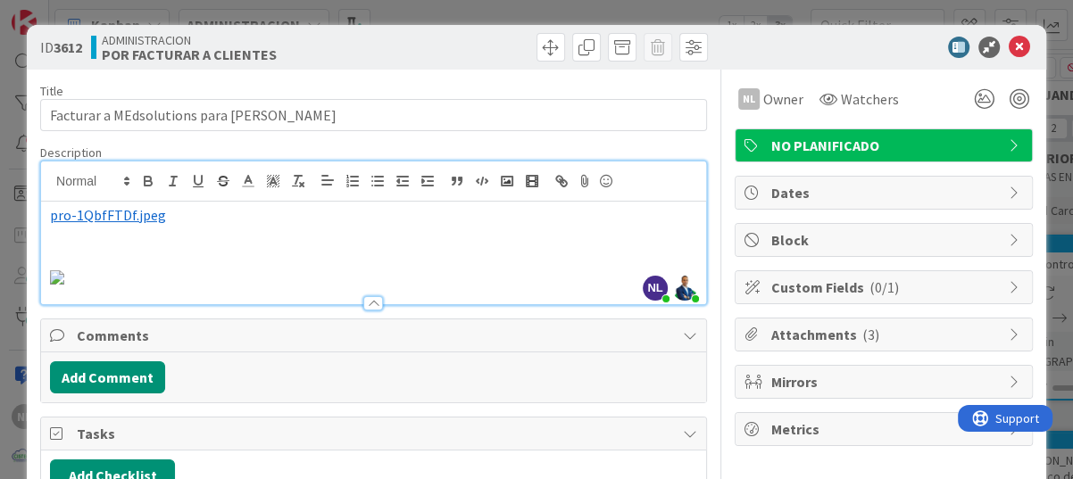
click at [64, 285] on img at bounding box center [57, 277] width 14 height 14
click at [382, 243] on p at bounding box center [373, 236] width 647 height 21
click at [64, 285] on img at bounding box center [57, 277] width 14 height 14
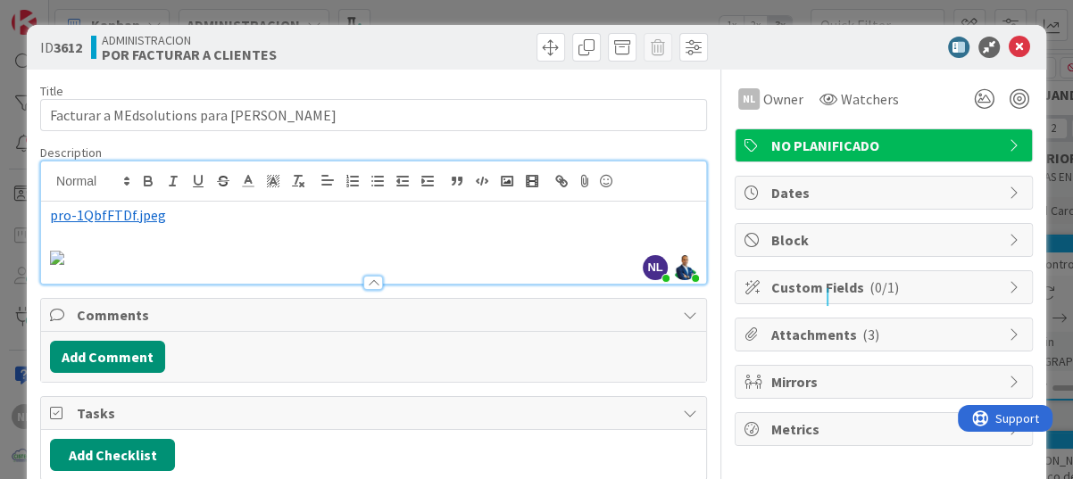
click at [64, 251] on img at bounding box center [57, 258] width 14 height 14
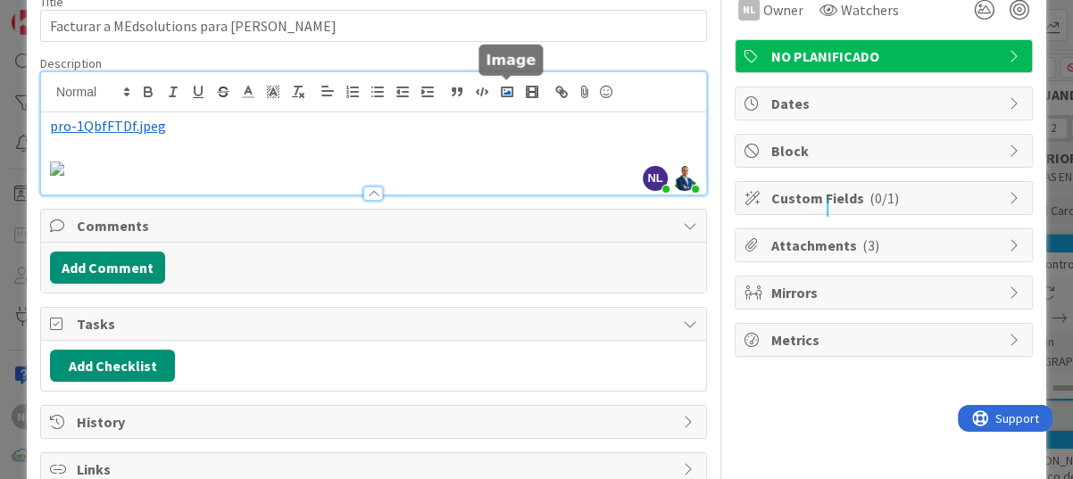
click at [502, 92] on icon "button" at bounding box center [507, 92] width 16 height 16
click at [64, 176] on img at bounding box center [57, 169] width 14 height 14
click at [190, 127] on p "﻿ pro-1QbfFTDf.jpeg ﻿" at bounding box center [373, 126] width 647 height 21
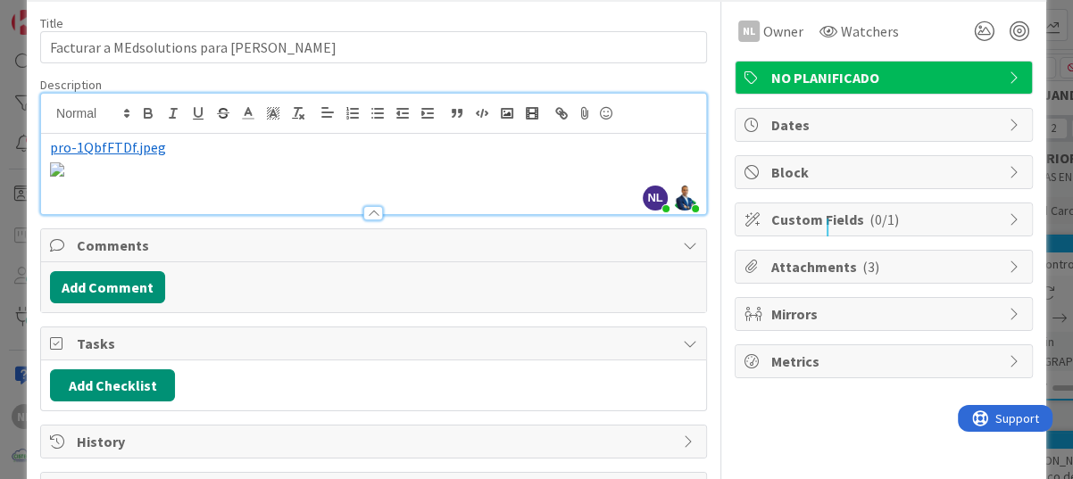
click at [64, 177] on img at bounding box center [57, 169] width 14 height 14
click at [505, 110] on icon "button" at bounding box center [507, 113] width 16 height 16
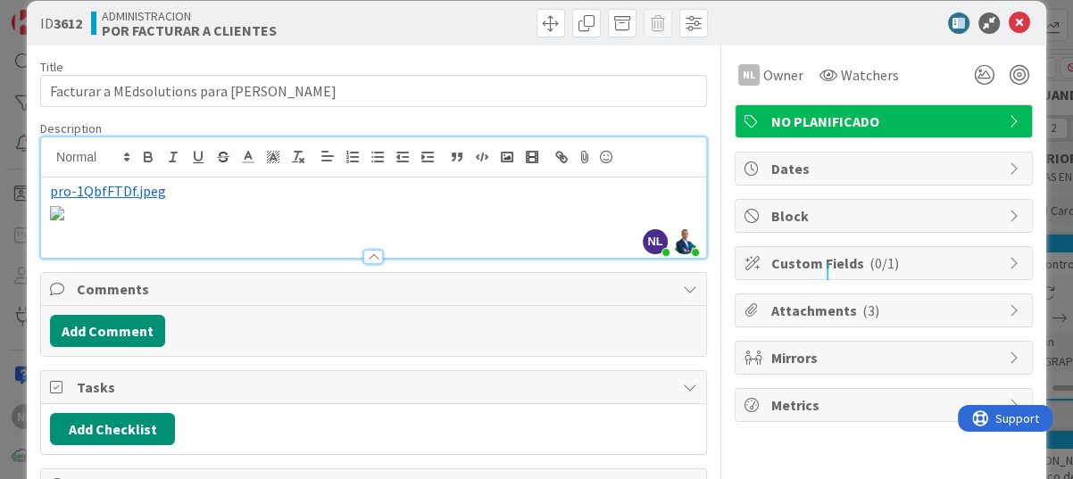
scroll to position [0, 0]
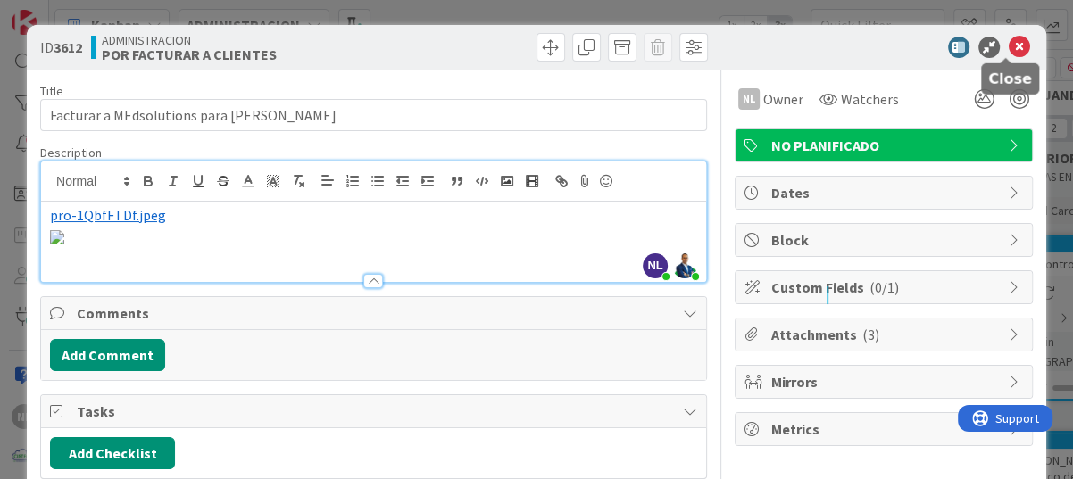
click at [931, 47] on icon at bounding box center [1018, 47] width 21 height 21
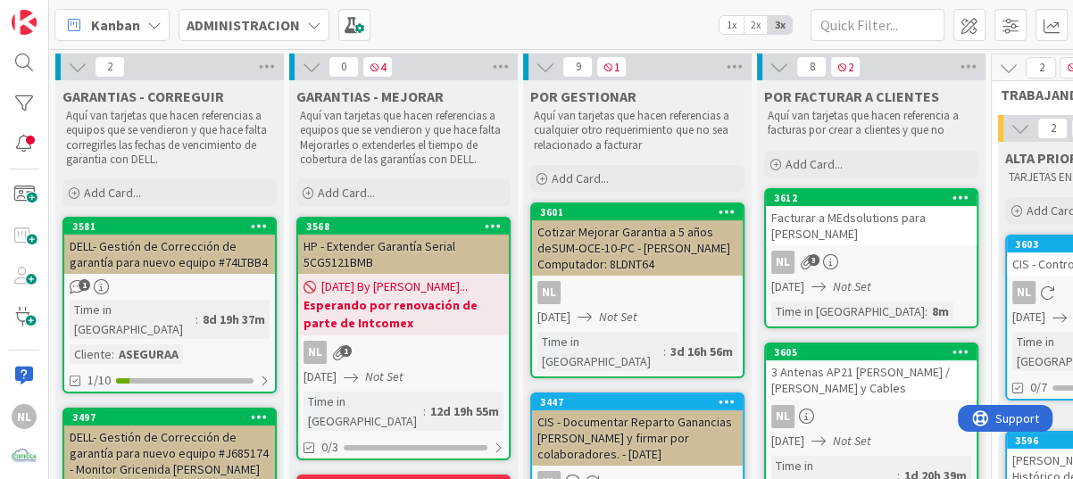
click at [884, 254] on div "NL 3" at bounding box center [871, 262] width 211 height 23
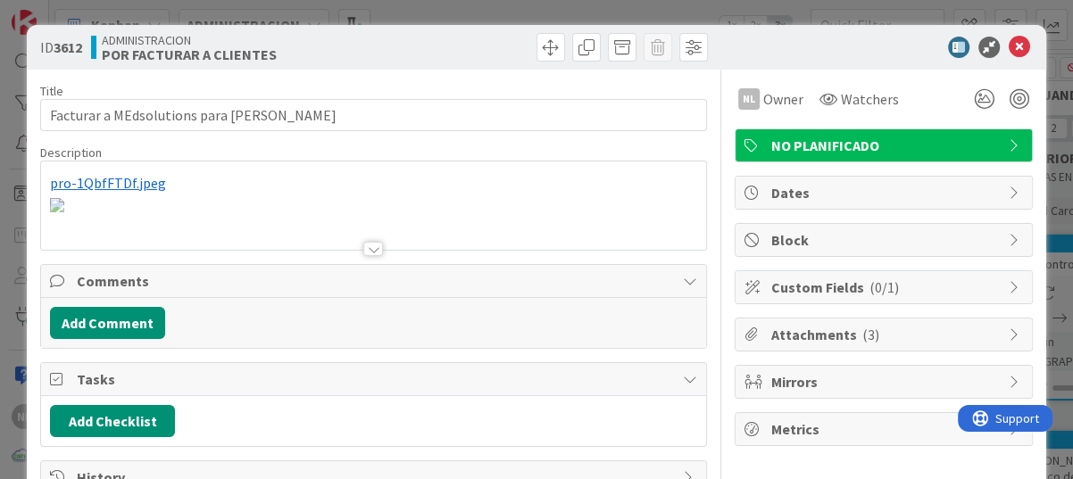
click at [454, 222] on div at bounding box center [373, 227] width 665 height 46
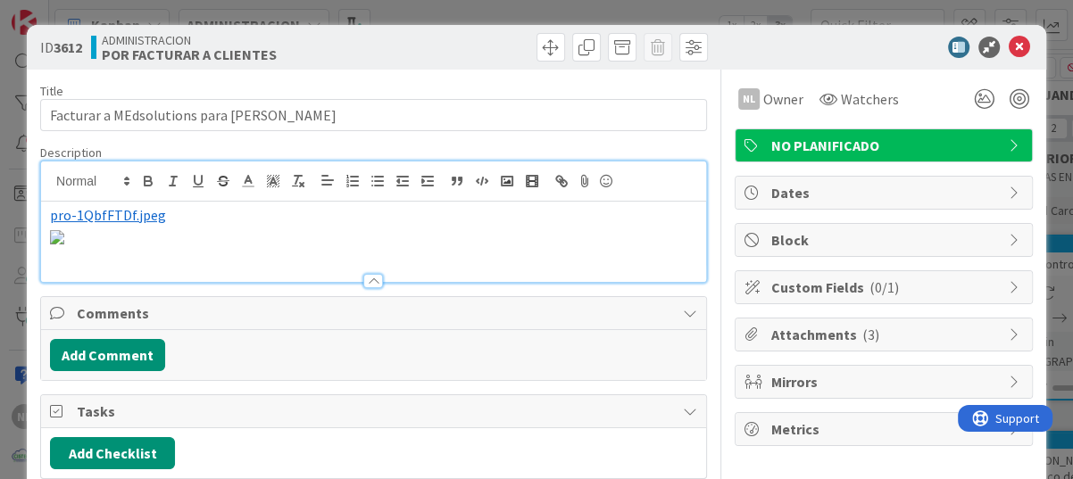
click at [64, 245] on img at bounding box center [57, 237] width 14 height 14
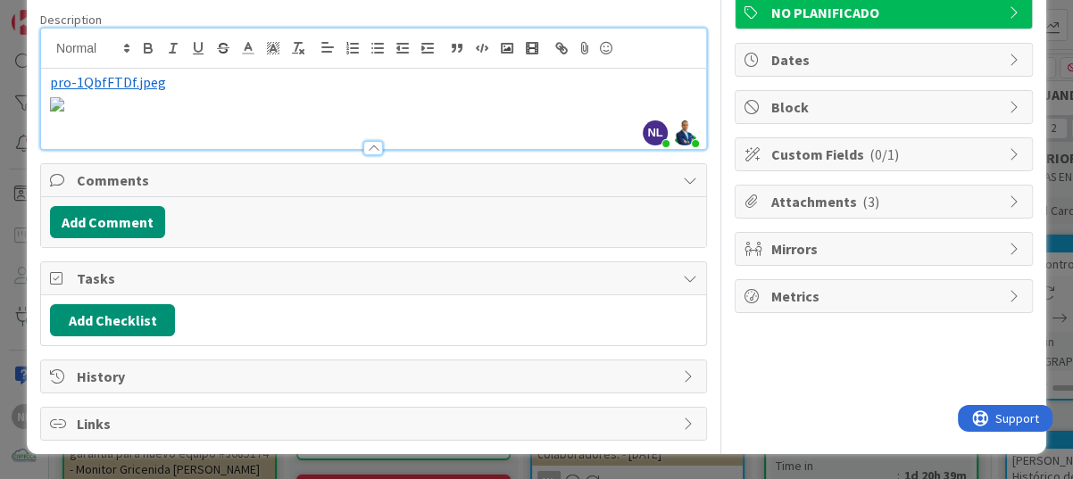
scroll to position [803, 0]
drag, startPoint x: 359, startPoint y: 279, endPoint x: 359, endPoint y: 291, distance: 11.6
click at [363, 155] on div at bounding box center [373, 148] width 20 height 14
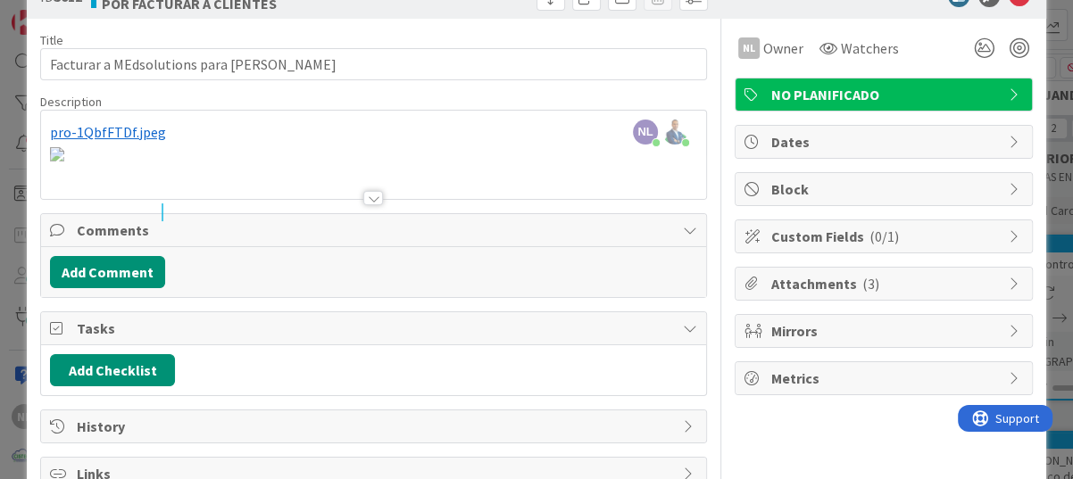
scroll to position [9, 0]
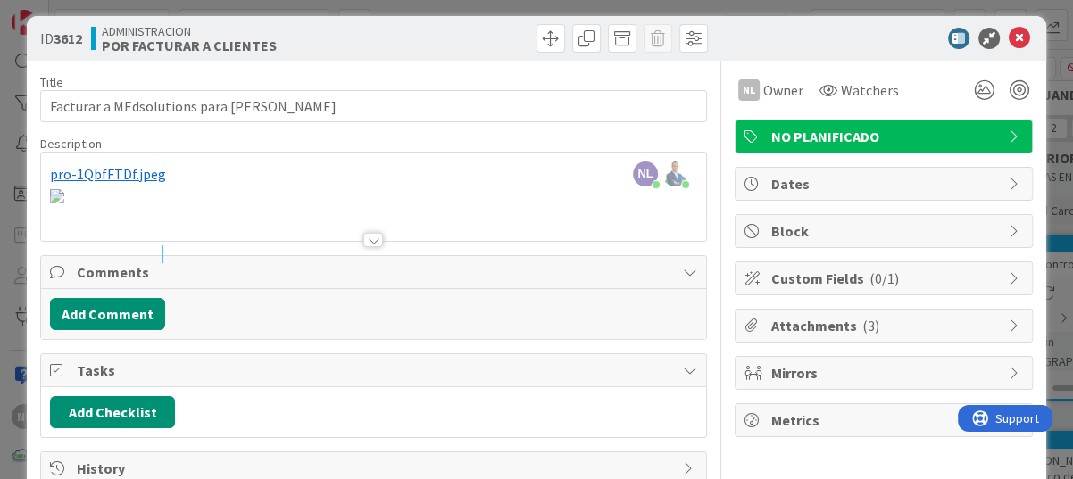
click at [411, 219] on div at bounding box center [373, 218] width 665 height 46
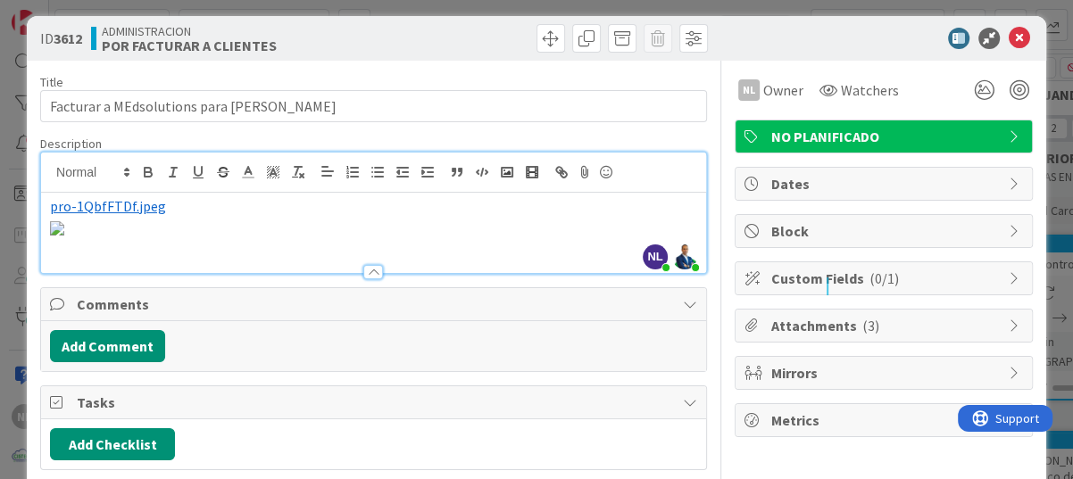
click at [64, 236] on img at bounding box center [57, 228] width 14 height 14
click at [169, 209] on p "﻿ pro-1QbfFTDf.jpeg ﻿" at bounding box center [373, 206] width 647 height 21
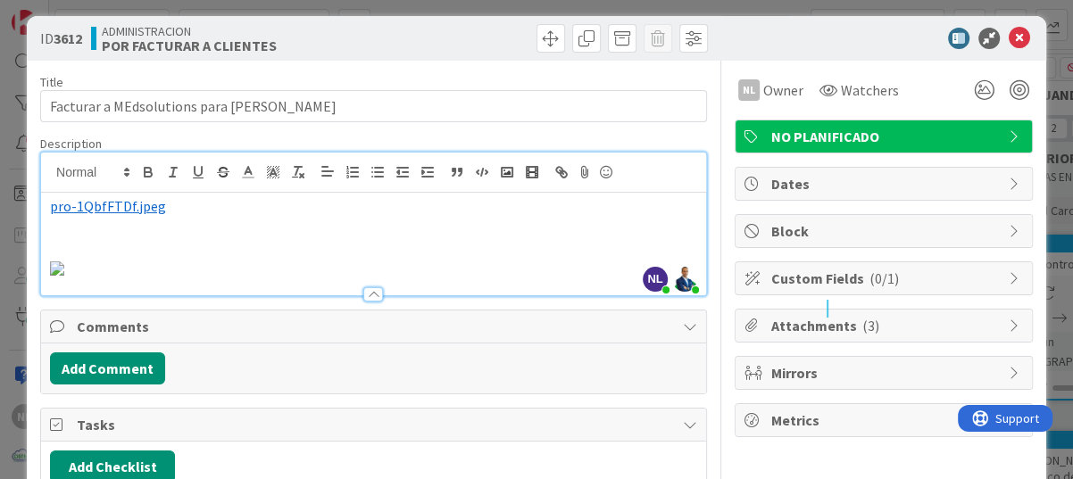
click at [64, 276] on img at bounding box center [57, 268] width 14 height 14
click at [79, 250] on p at bounding box center [373, 246] width 647 height 21
click at [504, 172] on icon "button" at bounding box center [507, 172] width 16 height 16
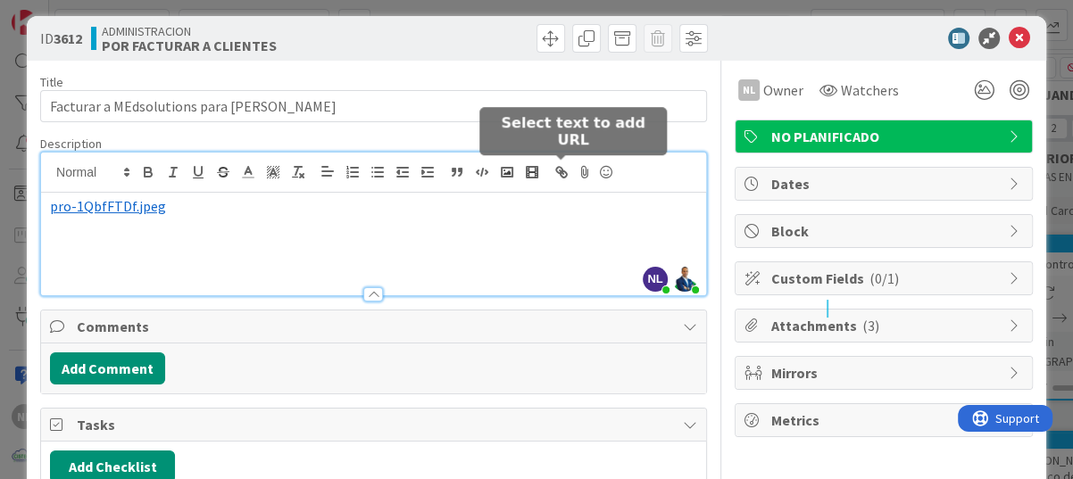
click at [560, 168] on icon "button" at bounding box center [561, 172] width 16 height 16
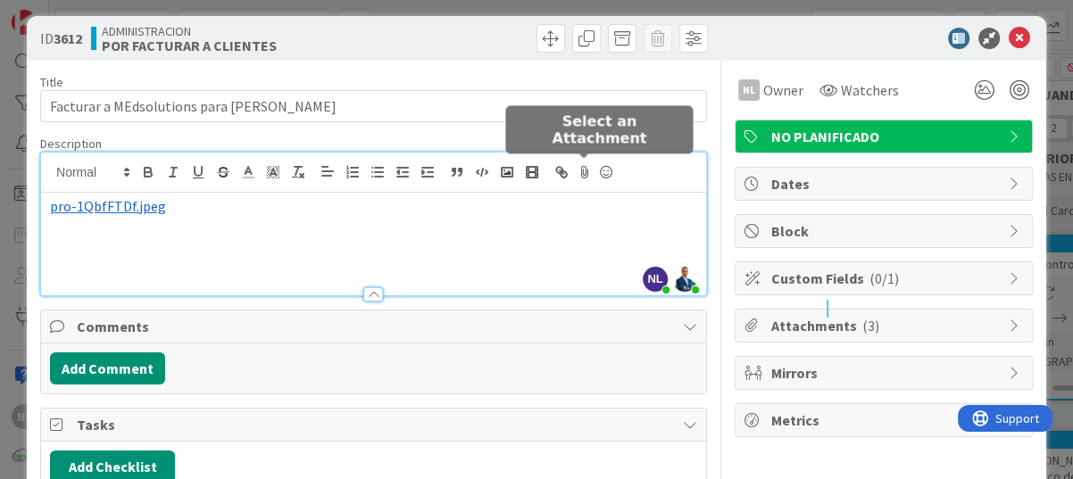
click at [590, 168] on icon at bounding box center [584, 172] width 21 height 25
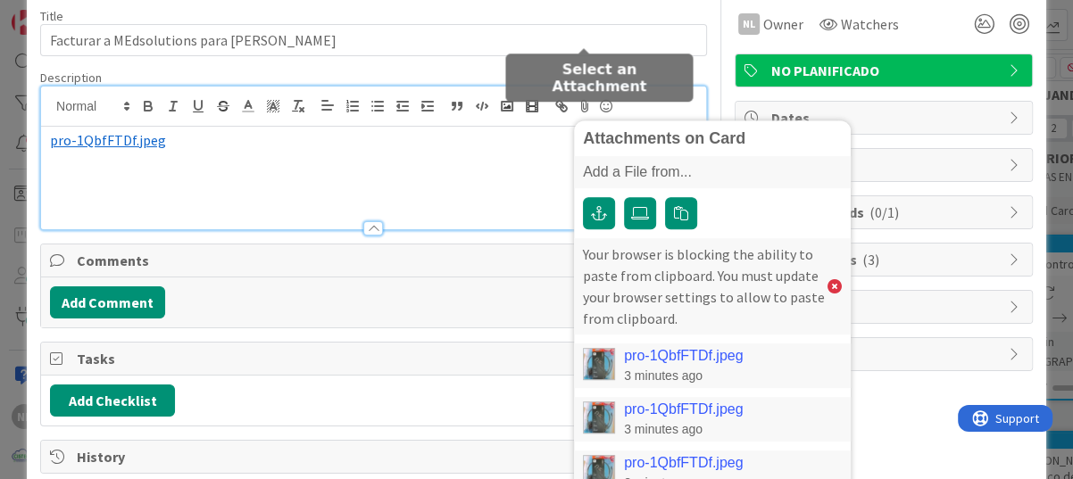
scroll to position [152, 0]
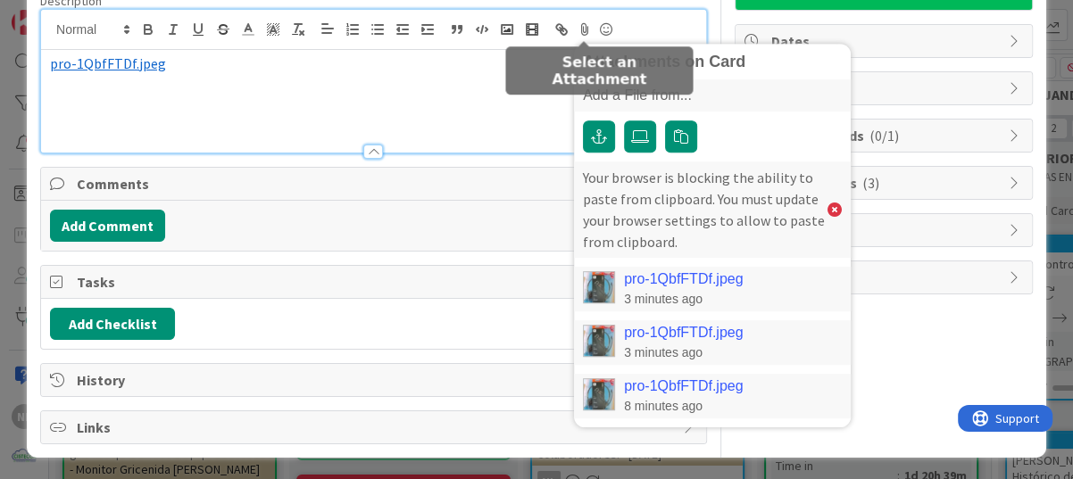
drag, startPoint x: 651, startPoint y: 339, endPoint x: 490, endPoint y: 407, distance: 174.4
click at [490, 408] on div "Title 44 / 128 Facturar a MEdsolutions para [PERSON_NAME] Description NL [PERSO…" at bounding box center [373, 181] width 667 height 527
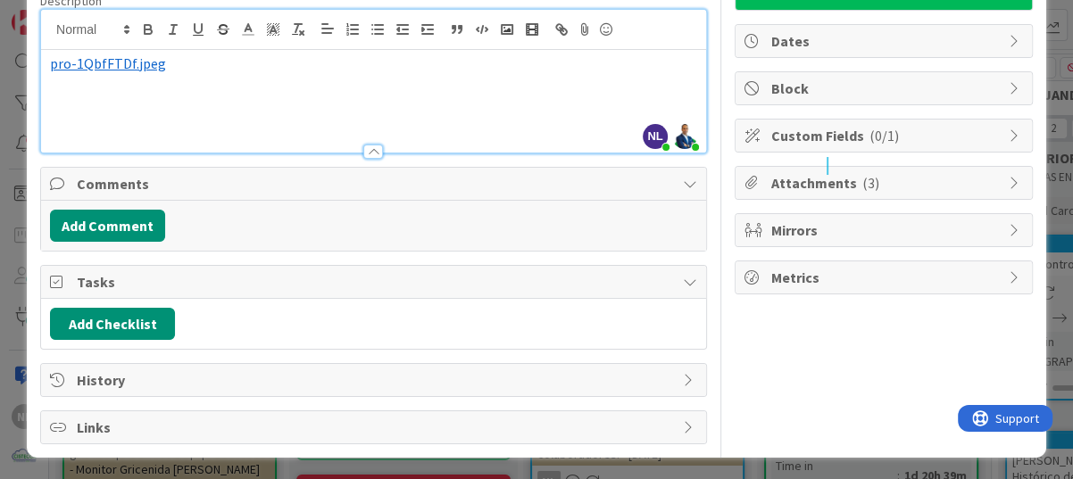
click at [931, 181] on icon at bounding box center [1015, 183] width 14 height 14
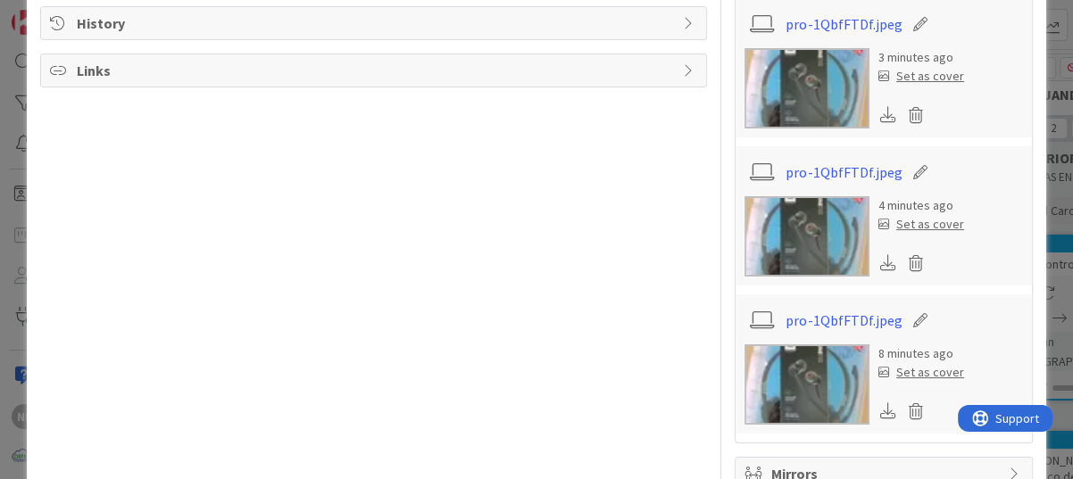
scroll to position [598, 0]
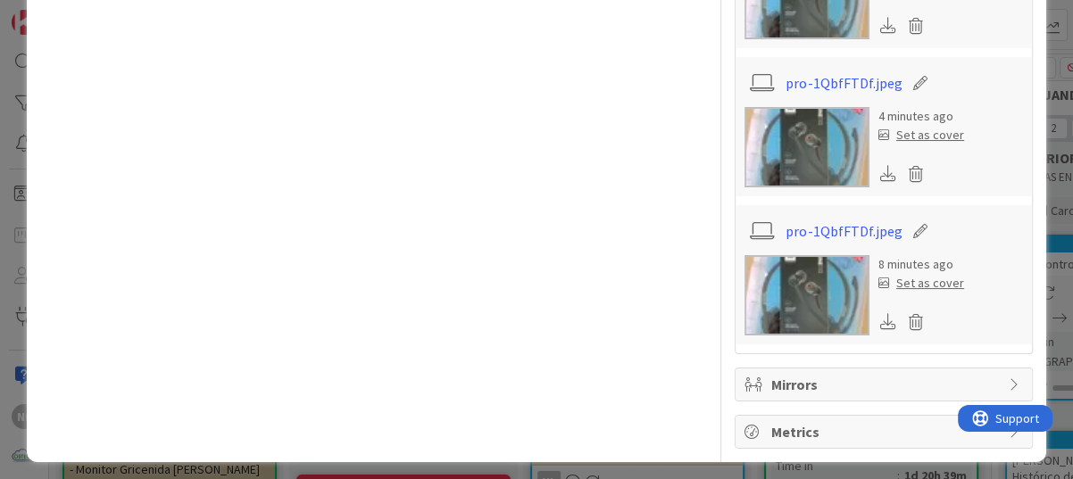
click at [907, 225] on icon at bounding box center [919, 231] width 25 height 18
click at [903, 312] on icon at bounding box center [915, 322] width 25 height 27
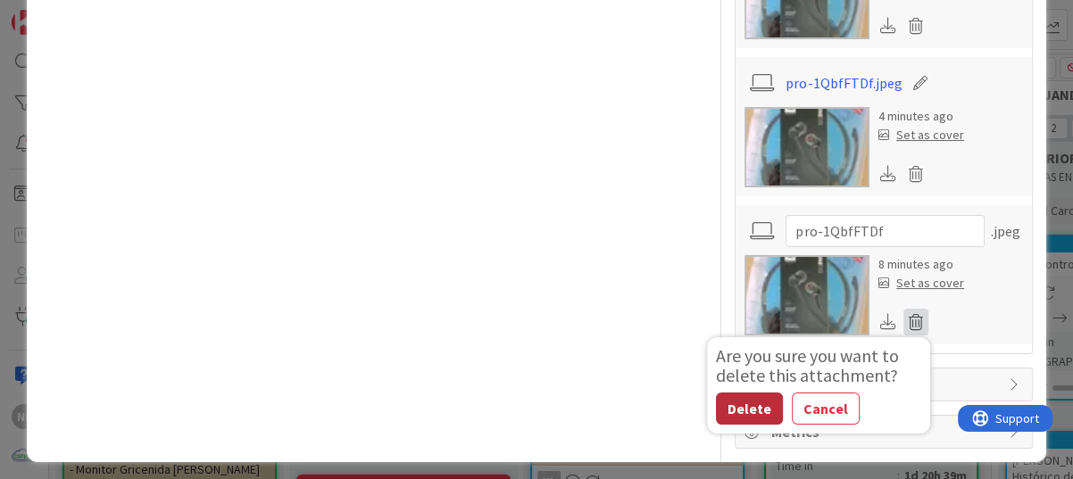
click at [741, 406] on button "Delete" at bounding box center [749, 409] width 67 height 32
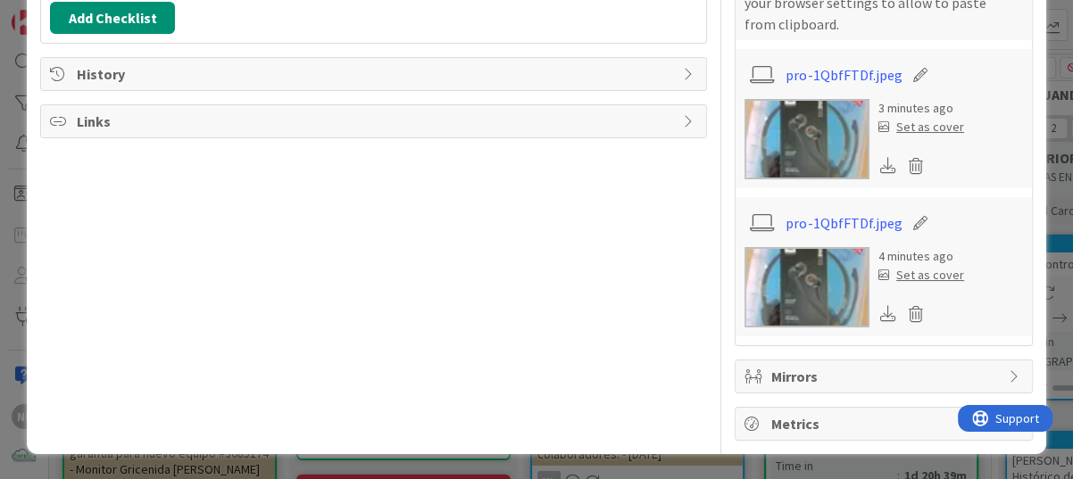
scroll to position [455, 0]
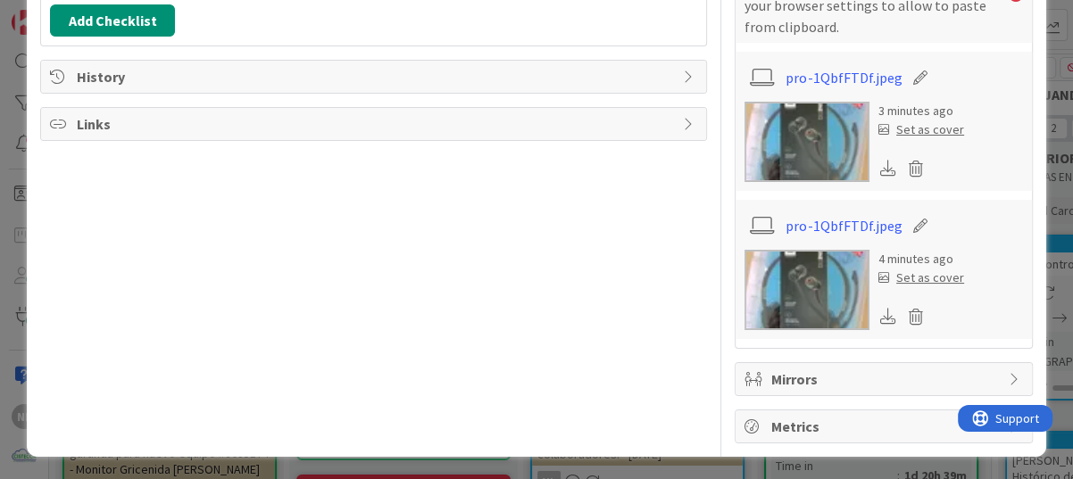
click at [907, 222] on icon at bounding box center [919, 226] width 25 height 18
click at [903, 315] on icon at bounding box center [915, 316] width 25 height 27
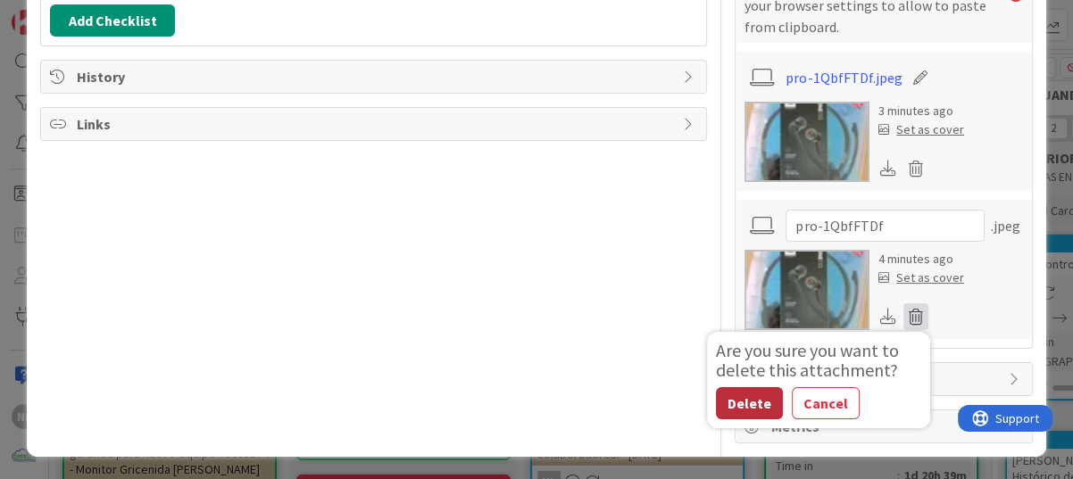
click at [736, 394] on button "Delete" at bounding box center [749, 403] width 67 height 32
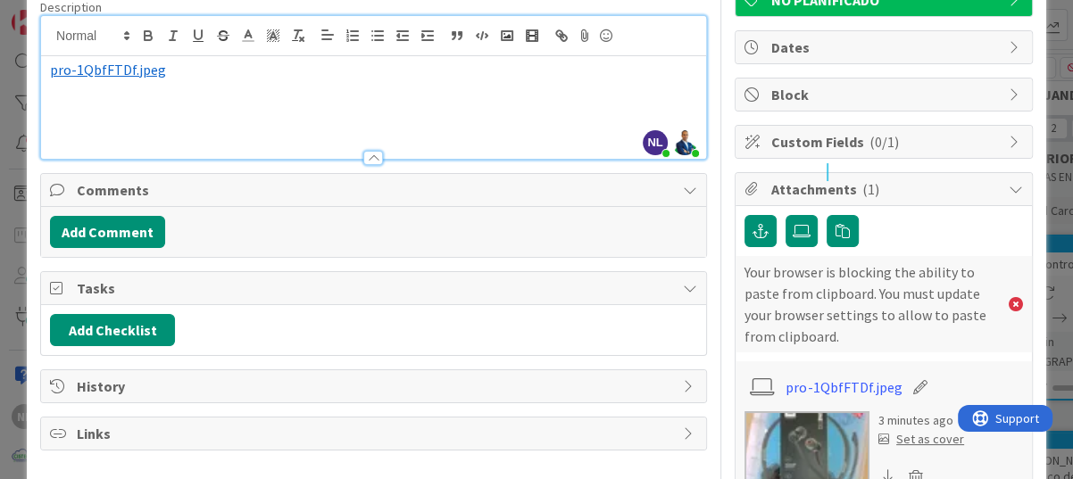
scroll to position [129, 0]
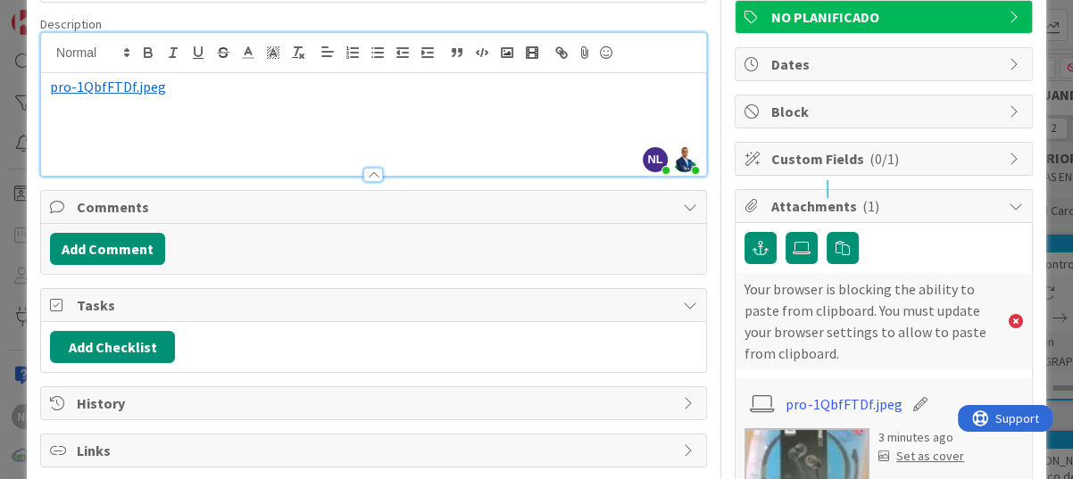
click at [201, 94] on p "﻿ pro-1QbfFTDf.jpeg ﻿" at bounding box center [373, 87] width 647 height 21
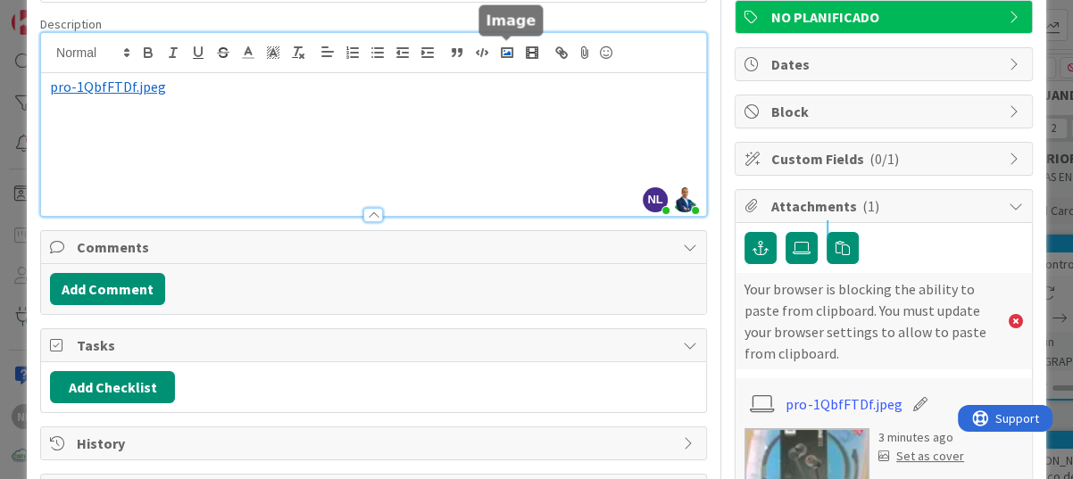
click at [508, 54] on polyline "button" at bounding box center [506, 53] width 7 height 4
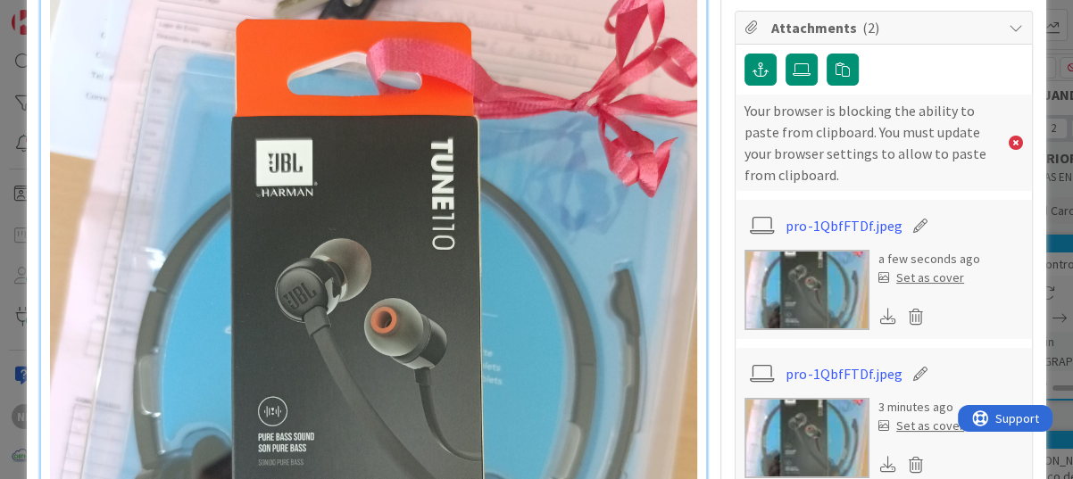
scroll to position [485, 0]
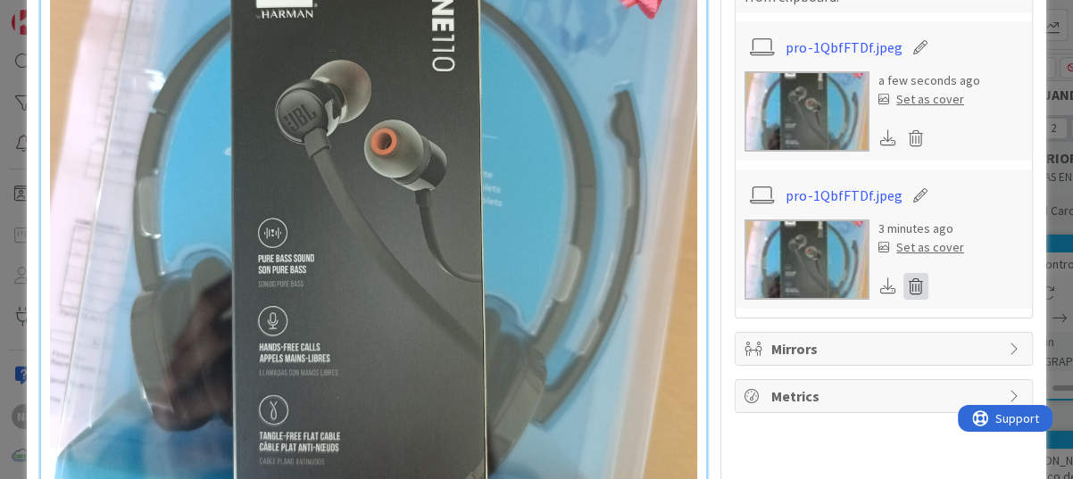
click at [905, 285] on icon at bounding box center [915, 286] width 25 height 27
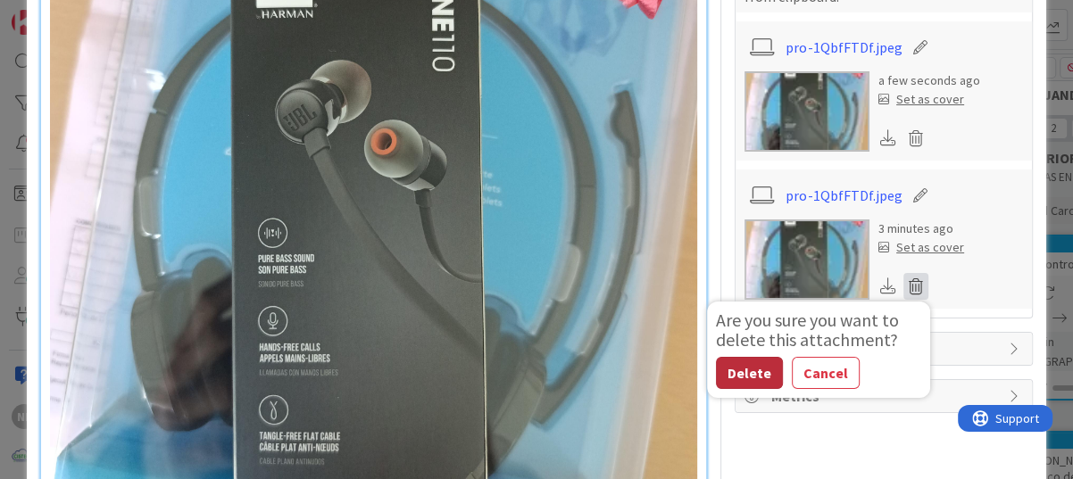
click at [724, 378] on button "Delete" at bounding box center [749, 373] width 67 height 32
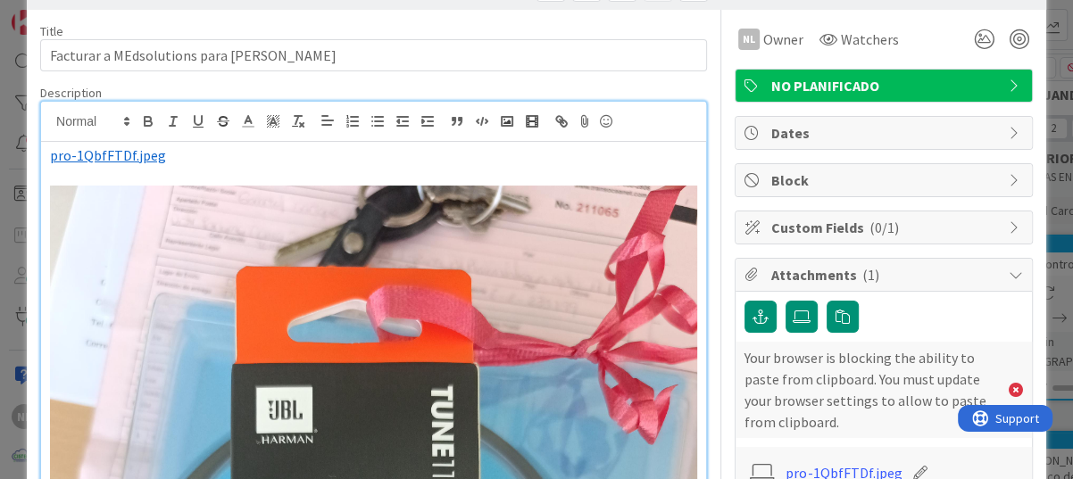
scroll to position [39, 0]
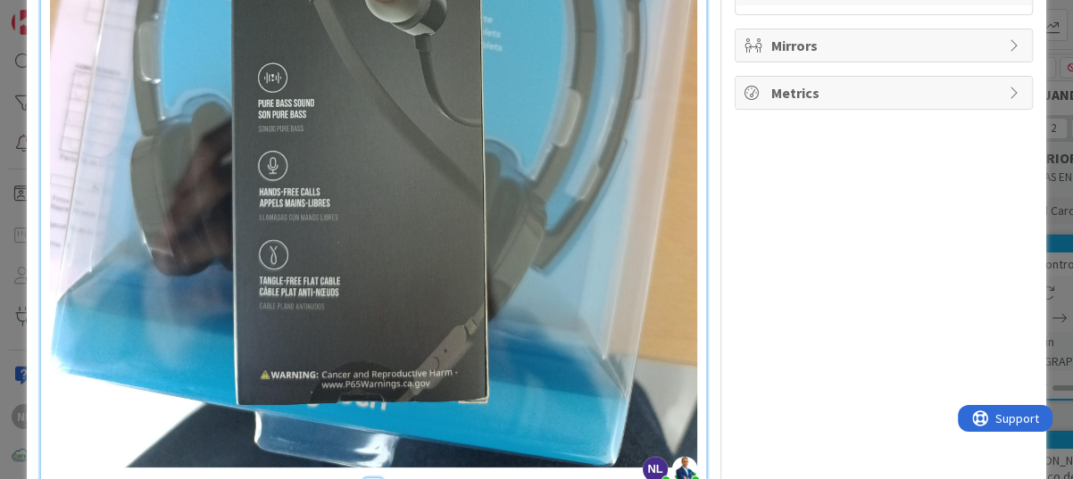
scroll to position [753, 0]
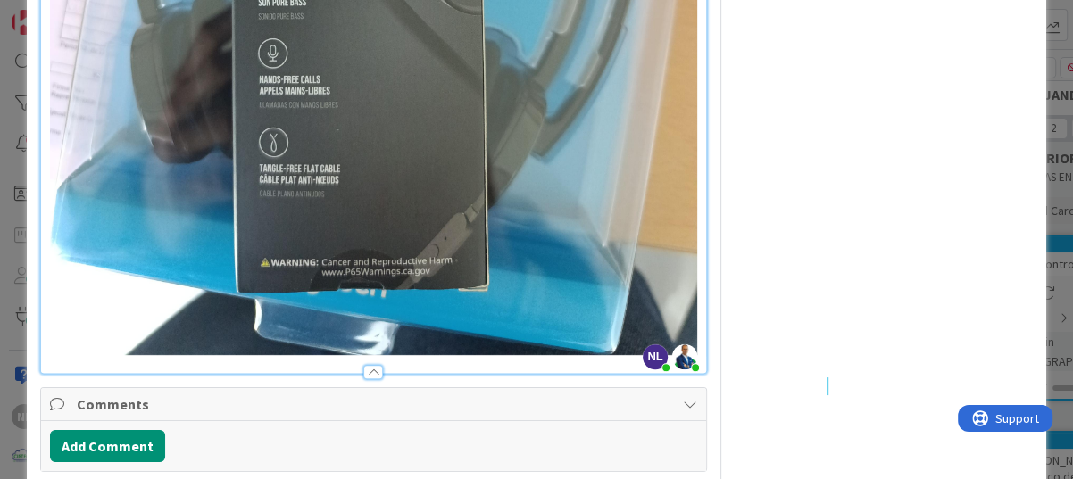
click at [372, 365] on div at bounding box center [373, 372] width 20 height 14
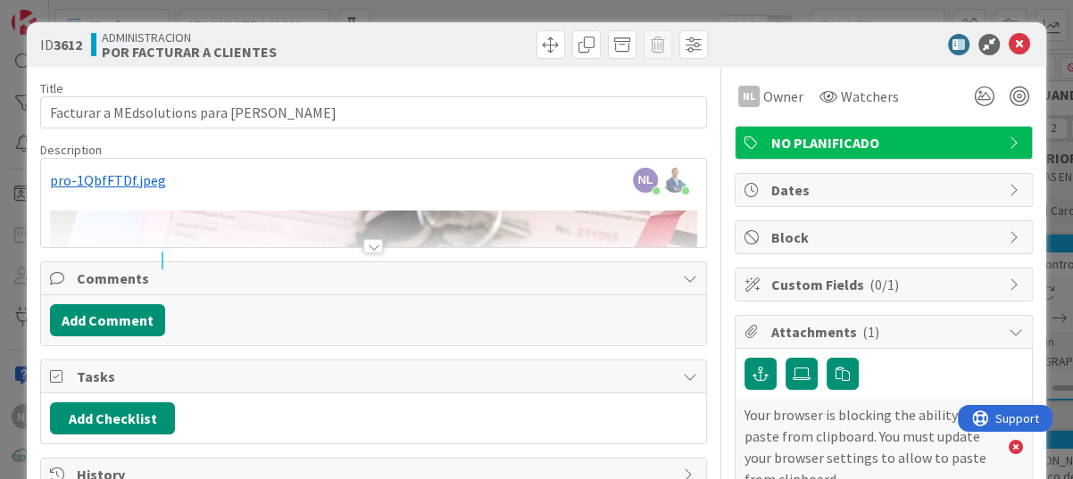
scroll to position [0, 0]
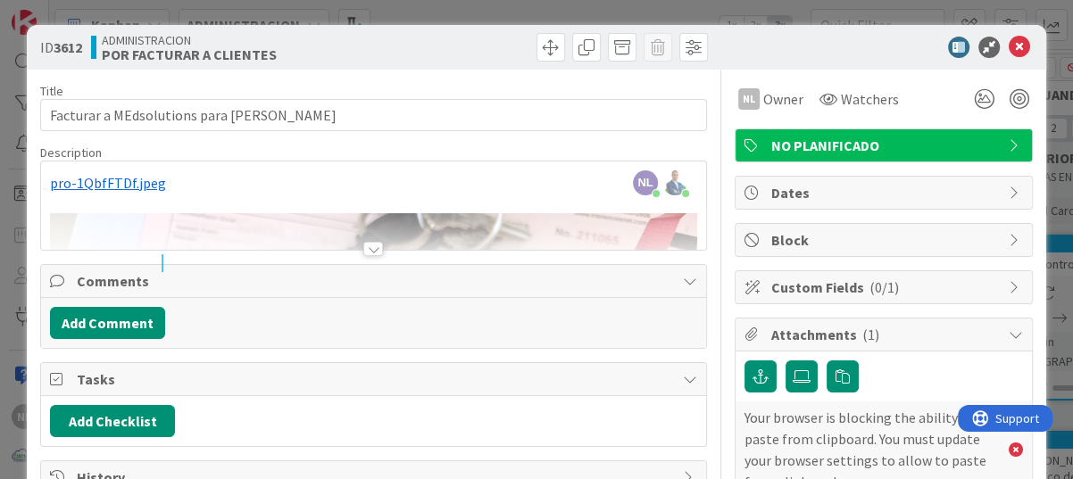
click at [496, 216] on div at bounding box center [373, 227] width 665 height 46
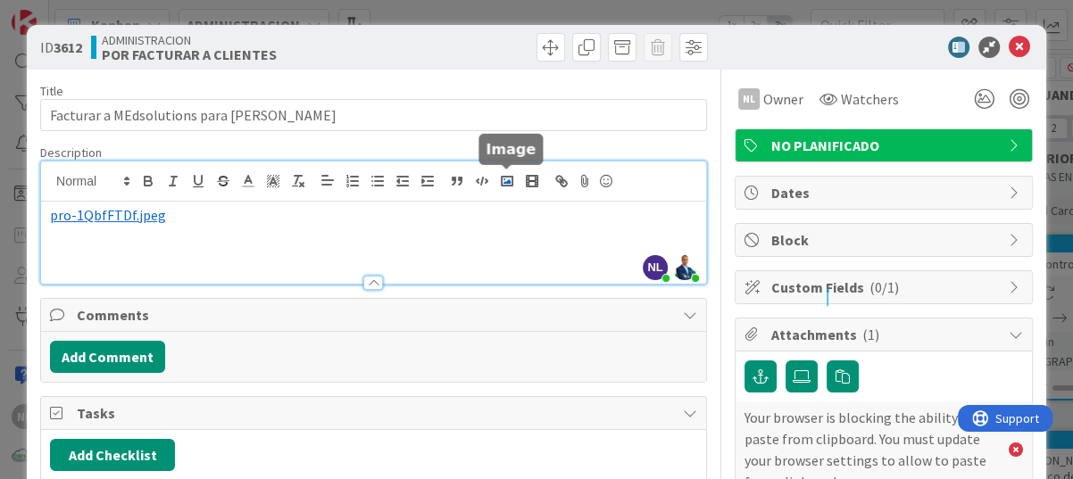
click at [503, 181] on polyline "button" at bounding box center [506, 181] width 7 height 4
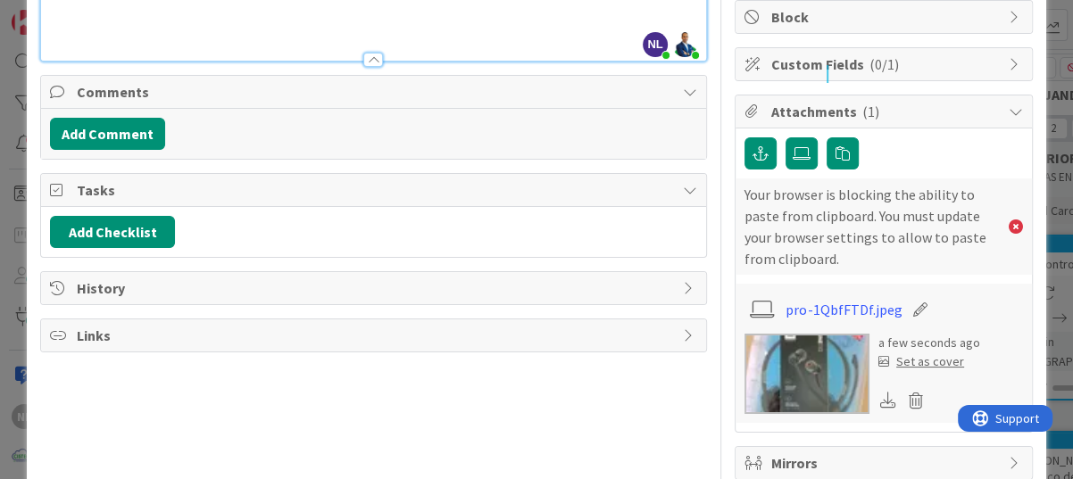
scroll to position [268, 0]
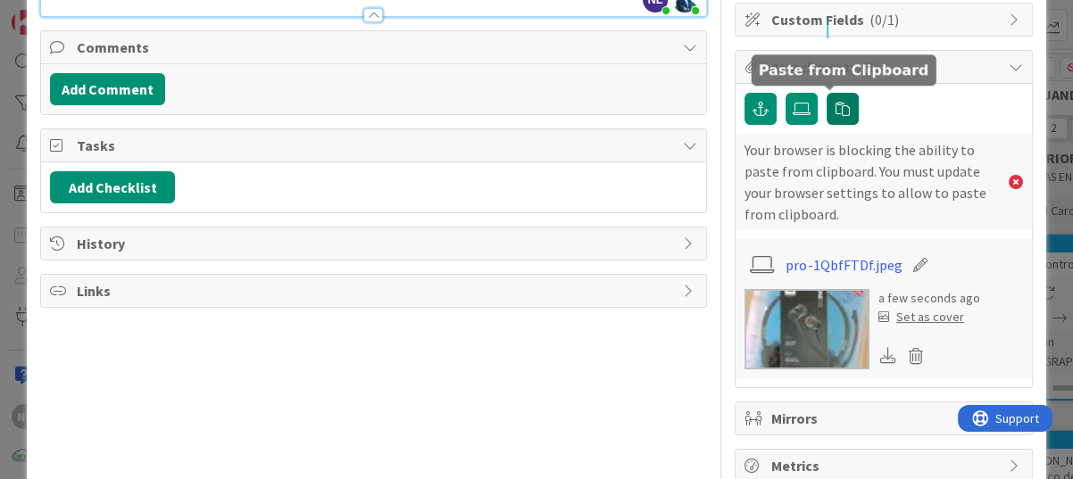
click at [839, 109] on button "button" at bounding box center [842, 109] width 32 height 32
click at [826, 102] on button "button" at bounding box center [842, 109] width 32 height 32
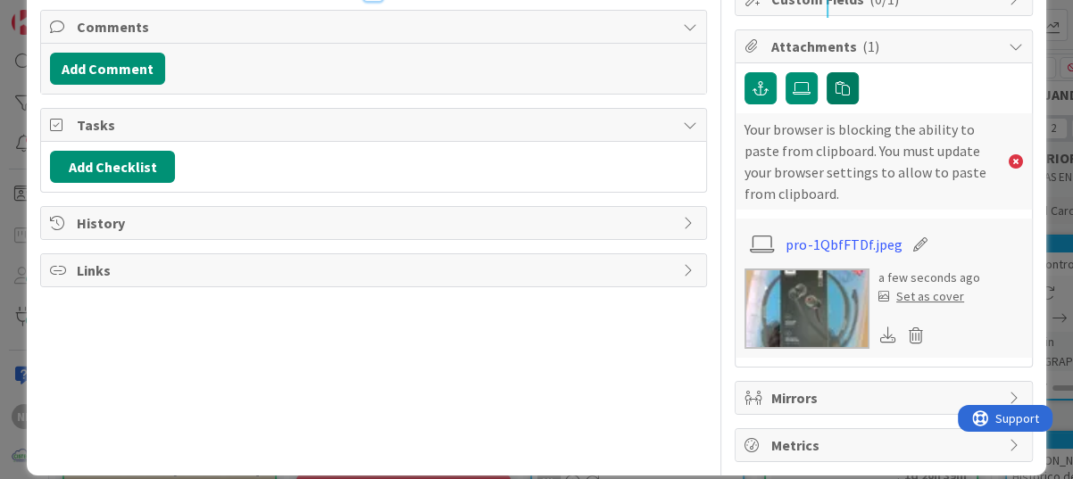
scroll to position [307, 0]
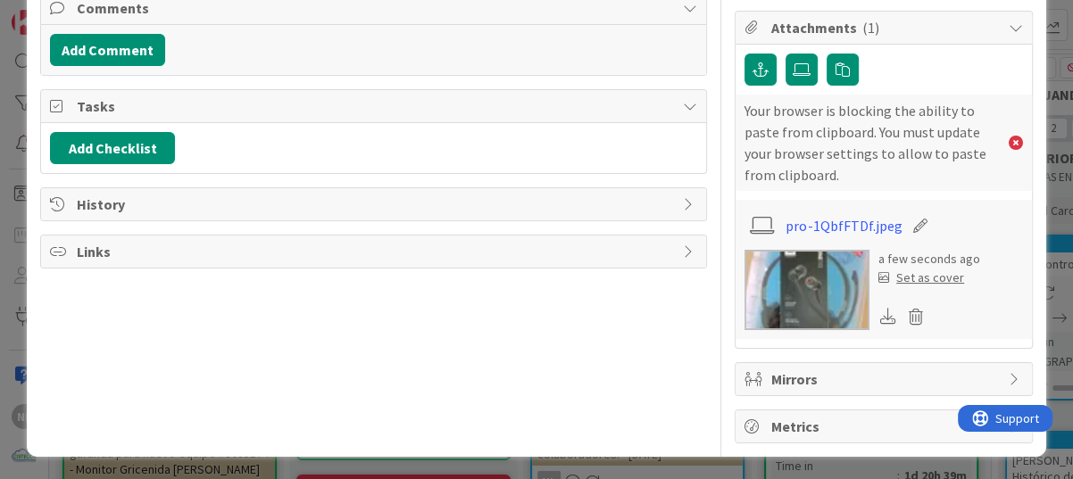
click at [931, 380] on icon at bounding box center [1015, 379] width 14 height 14
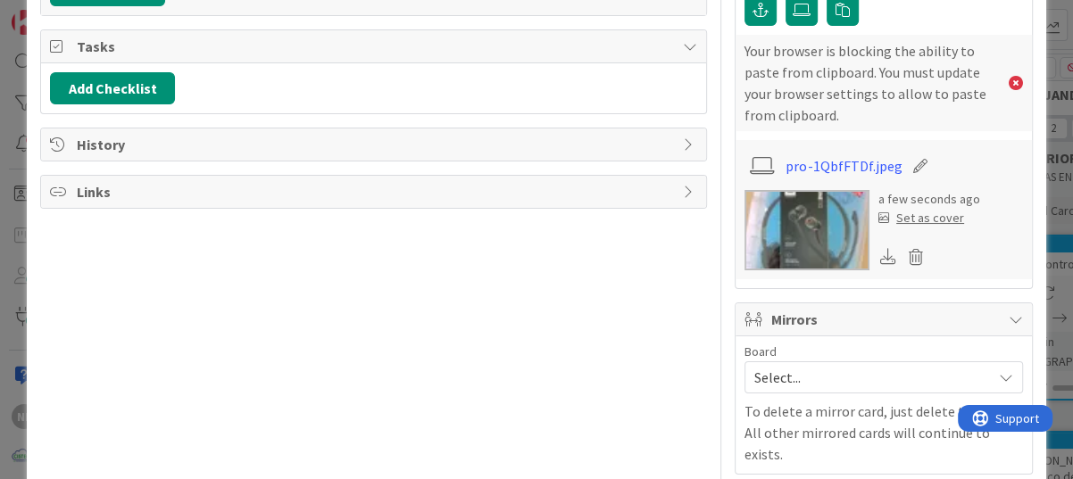
scroll to position [424, 0]
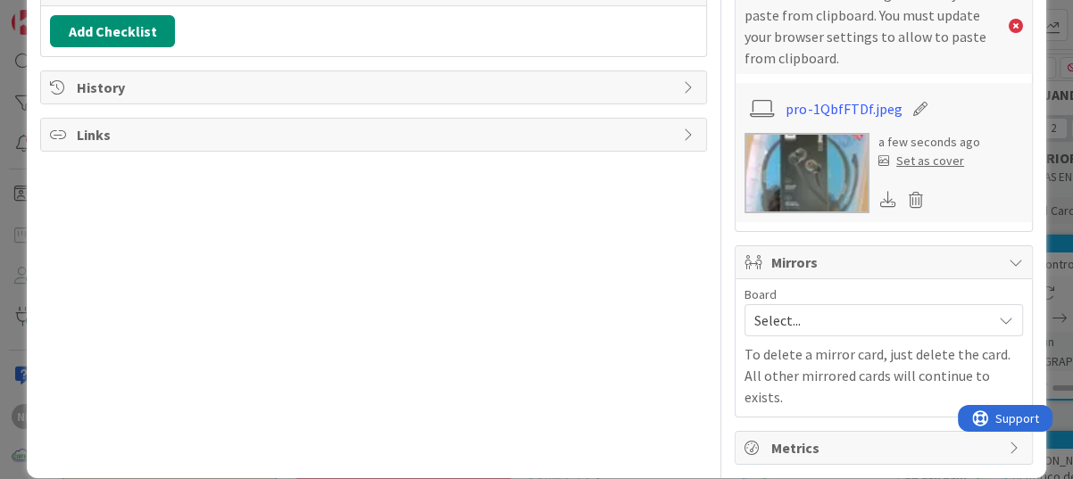
click at [792, 316] on span "Select..." at bounding box center [868, 320] width 228 height 25
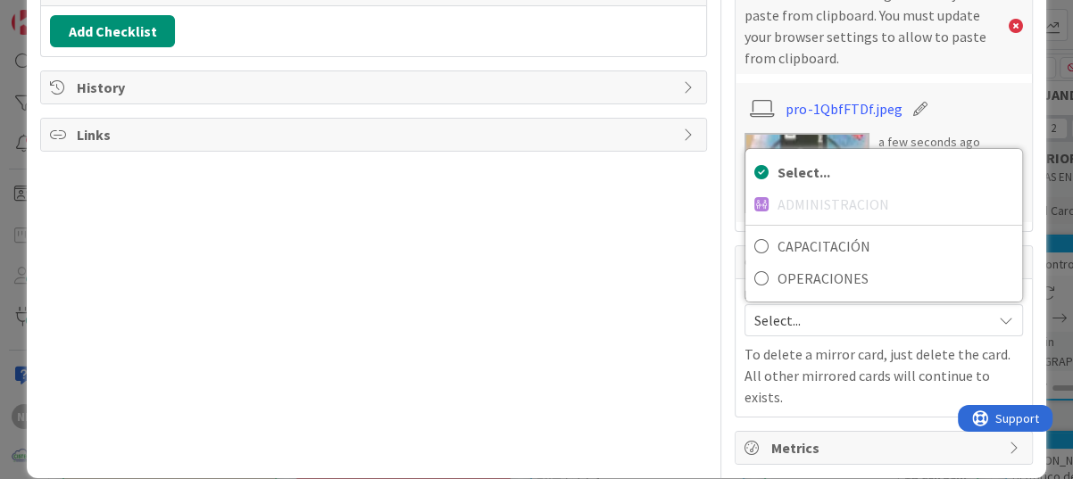
click at [597, 313] on div "Title 44 / 128 Facturar a MEdsolutions para [PERSON_NAME] Description NL [PERSO…" at bounding box center [373, 55] width 667 height 819
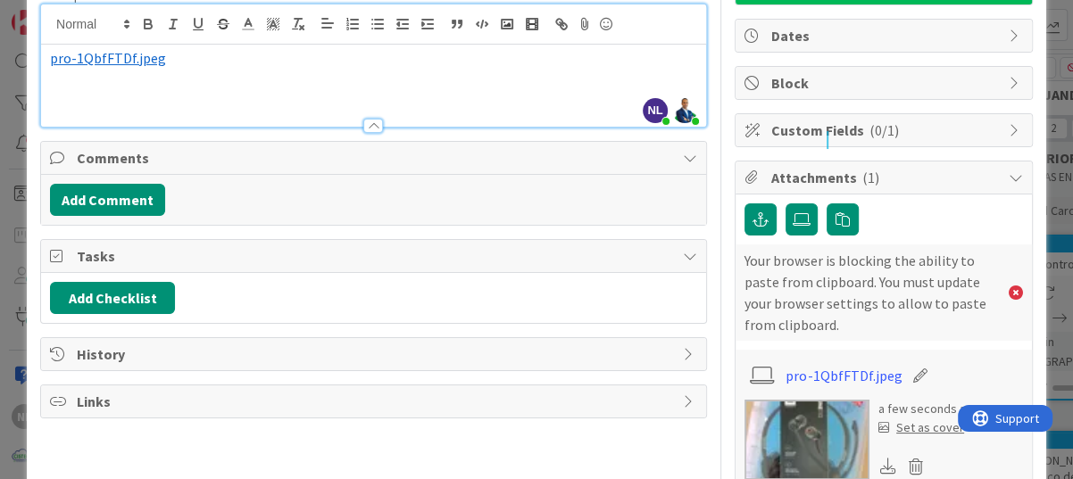
scroll to position [156, 0]
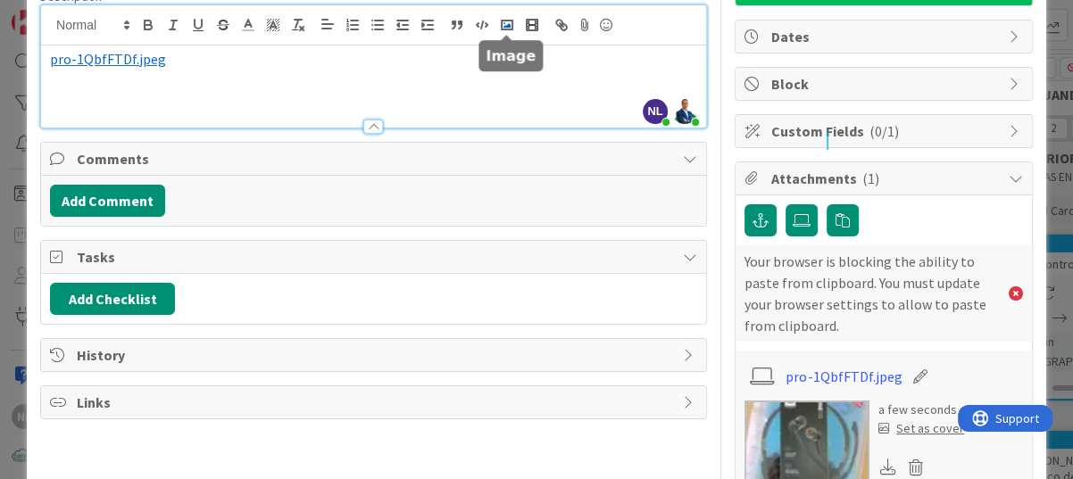
click at [507, 24] on polyline "button" at bounding box center [506, 25] width 7 height 4
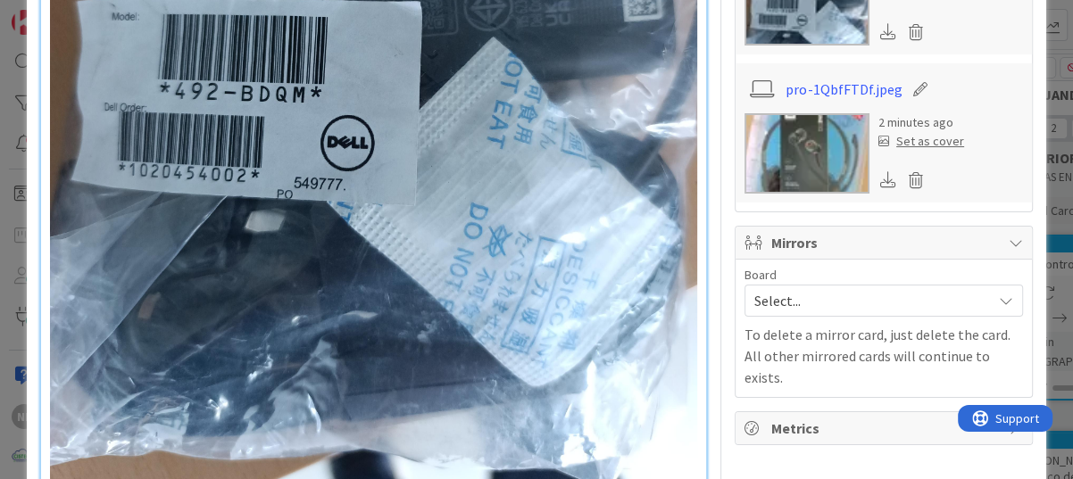
scroll to position [781, 0]
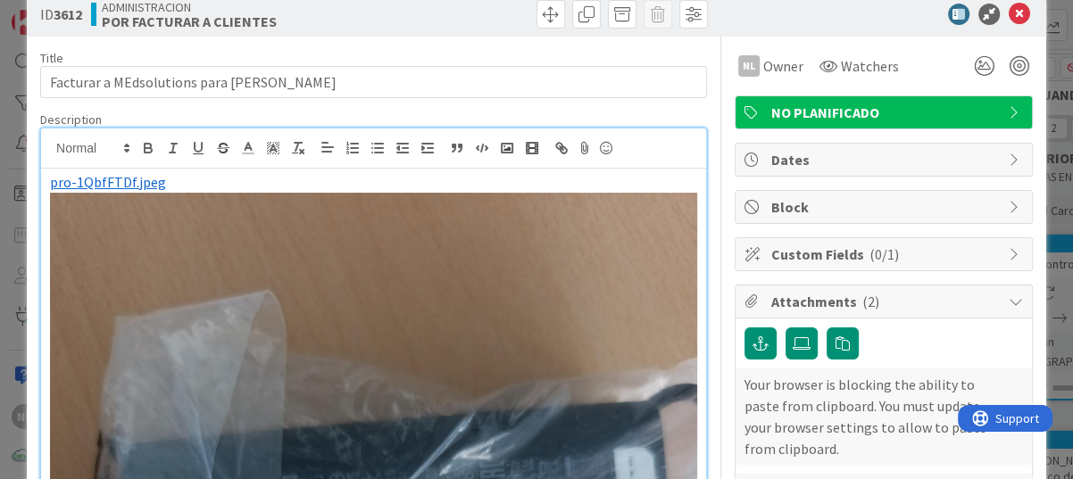
scroll to position [0, 0]
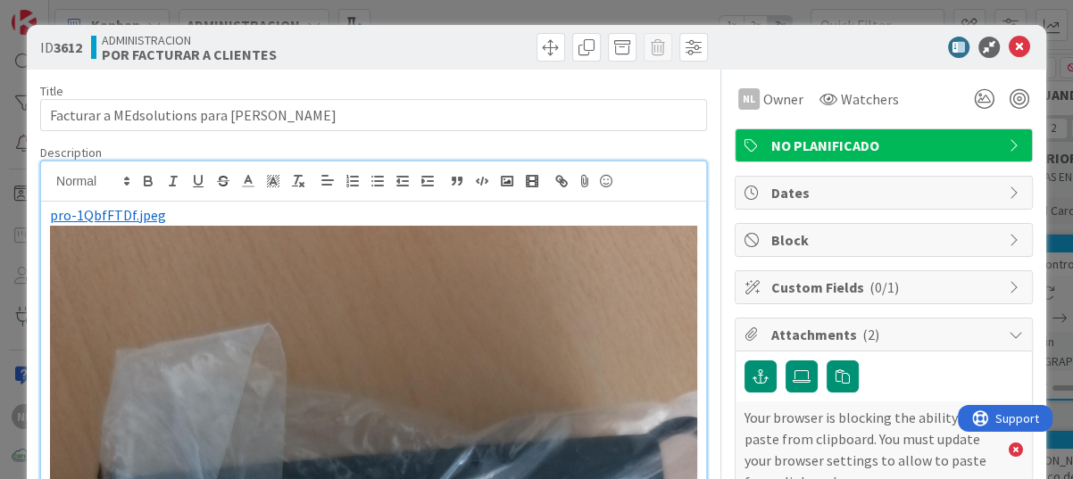
click at [618, 212] on p "﻿ pro-1QbfFTDf.jpeg ﻿" at bounding box center [373, 215] width 647 height 21
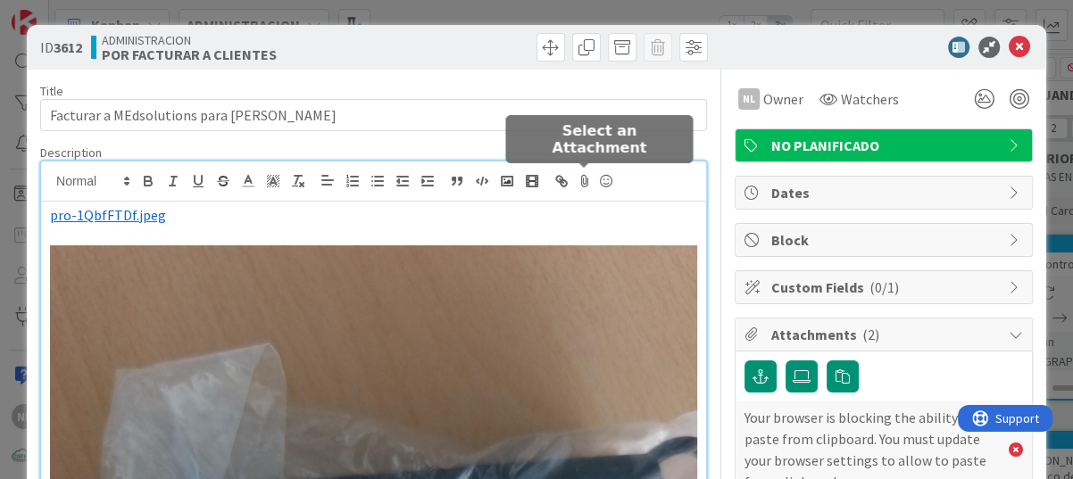
click at [585, 181] on icon at bounding box center [584, 181] width 21 height 25
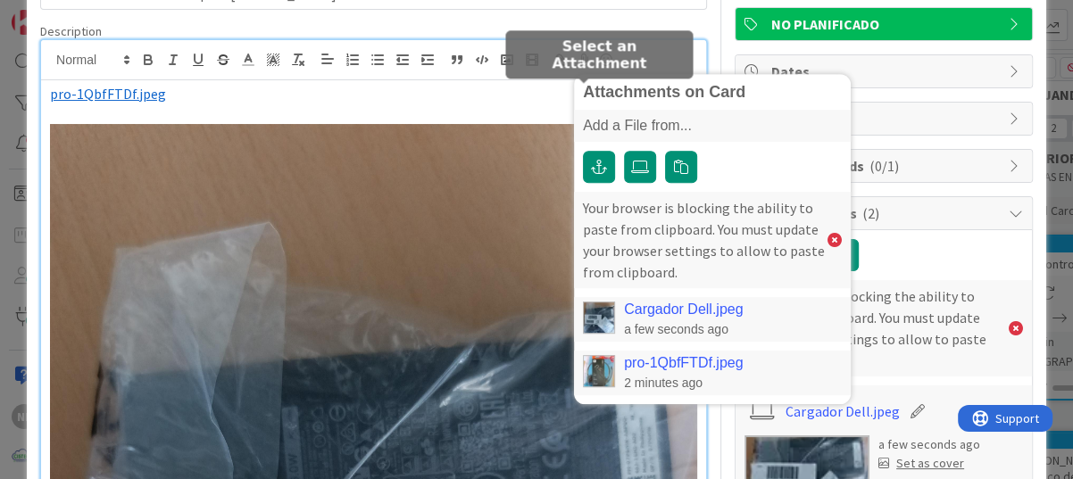
scroll to position [178, 0]
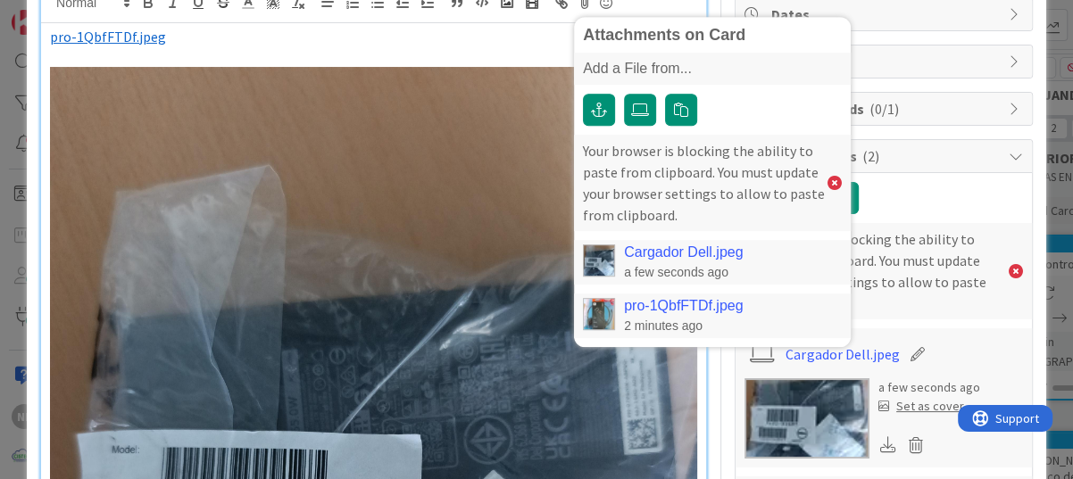
click at [221, 39] on p "﻿ pro-1QbfFTDf.jpeg ﻿" at bounding box center [373, 37] width 647 height 21
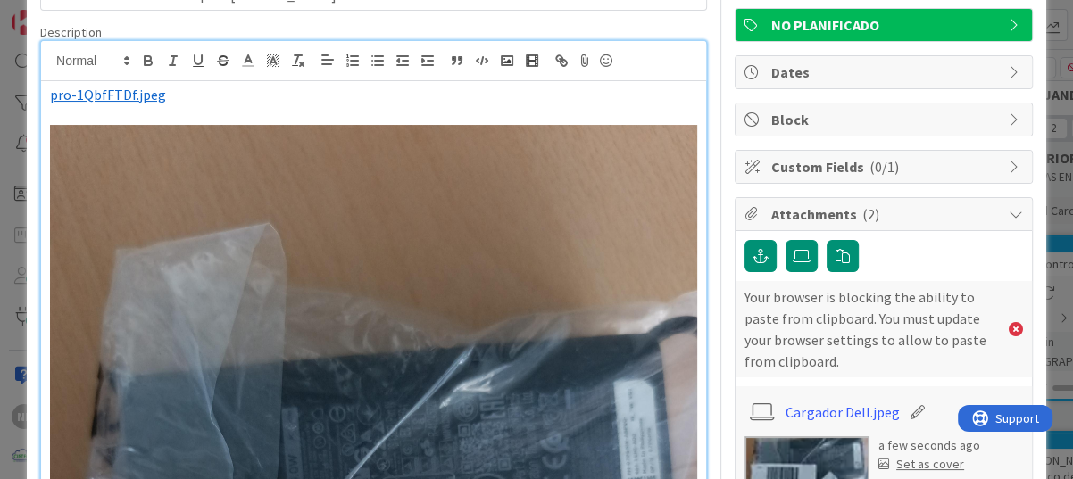
scroll to position [0, 0]
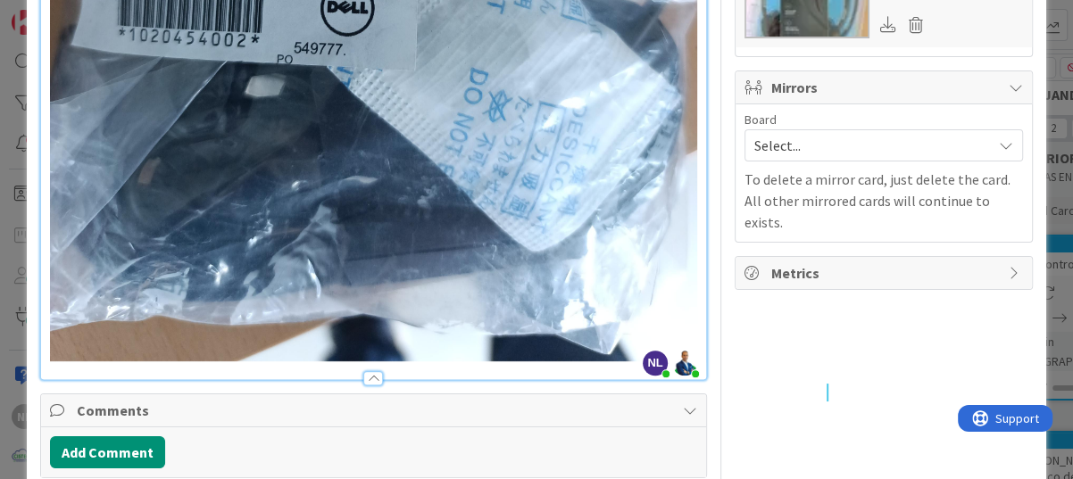
scroll to position [803, 0]
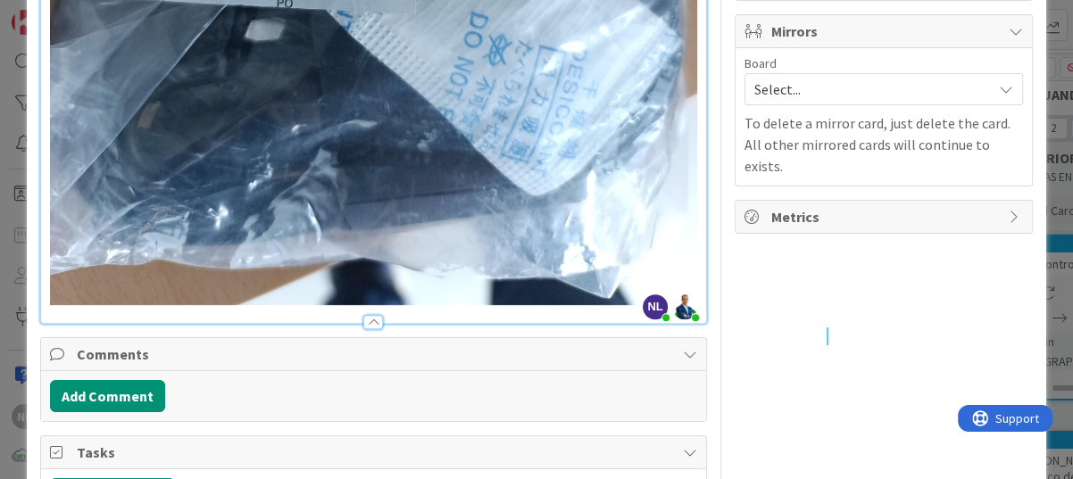
click at [369, 315] on div at bounding box center [373, 322] width 20 height 14
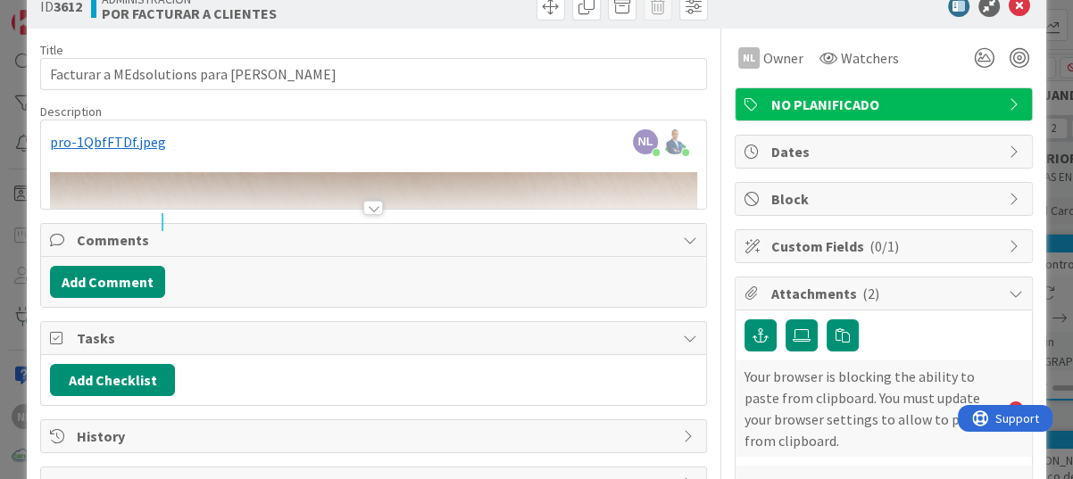
scroll to position [37, 0]
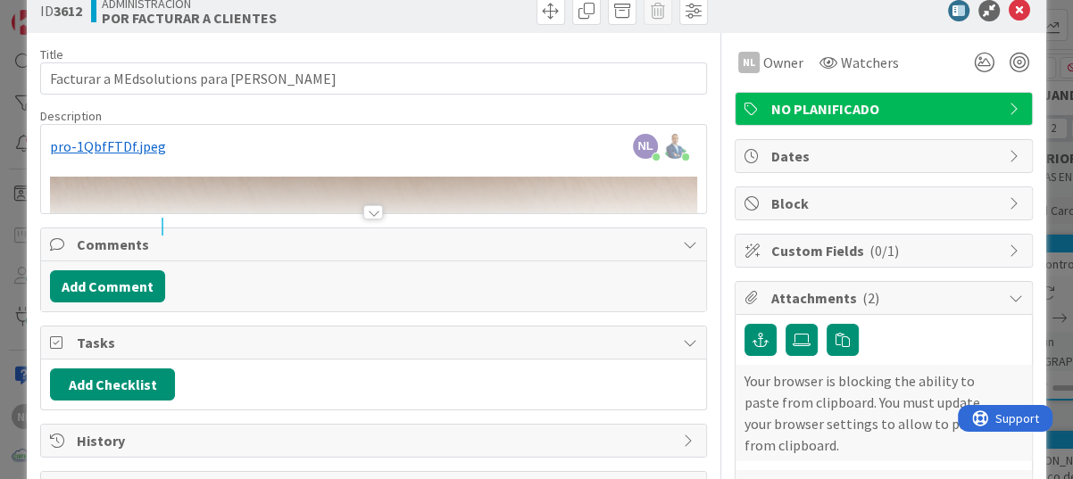
click at [431, 195] on div at bounding box center [373, 191] width 665 height 46
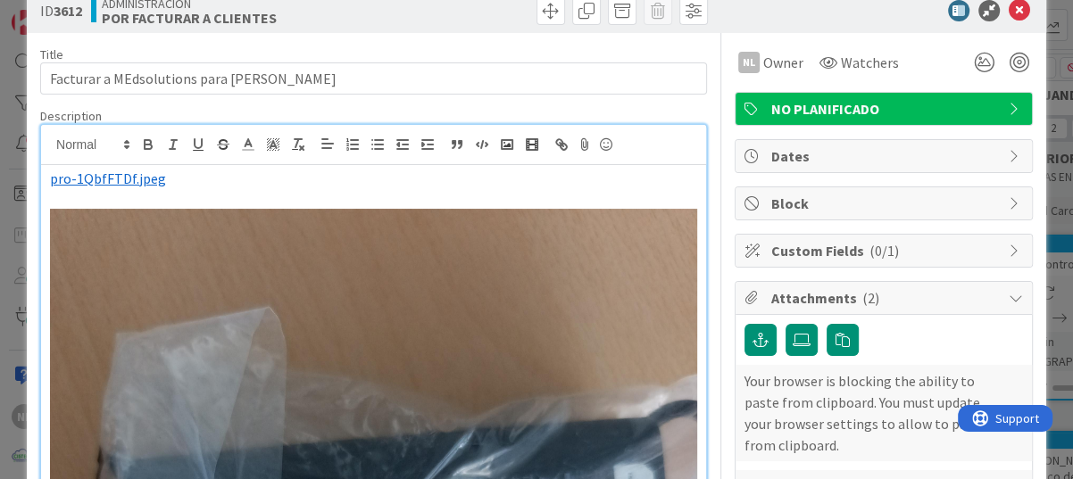
drag, startPoint x: 123, startPoint y: 344, endPoint x: 112, endPoint y: 325, distance: 21.6
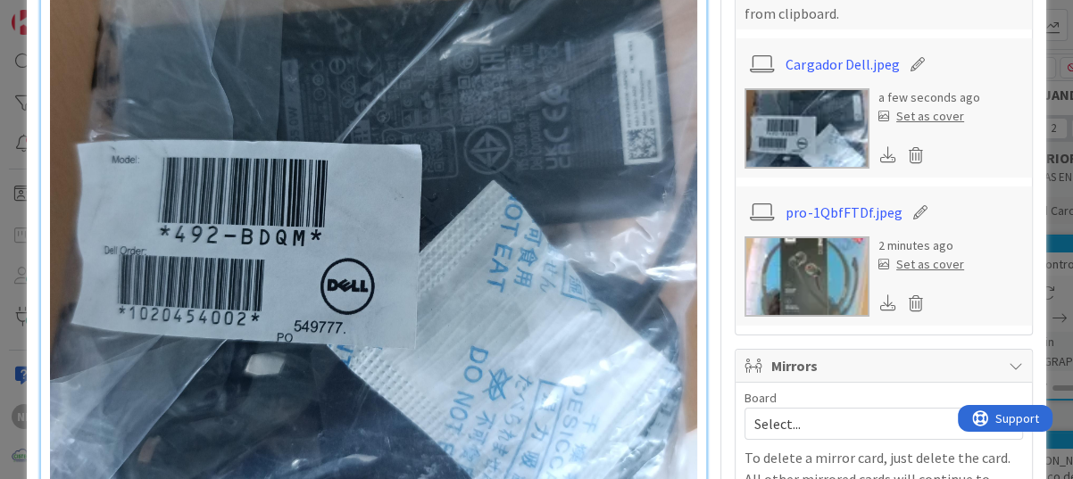
scroll to position [483, 0]
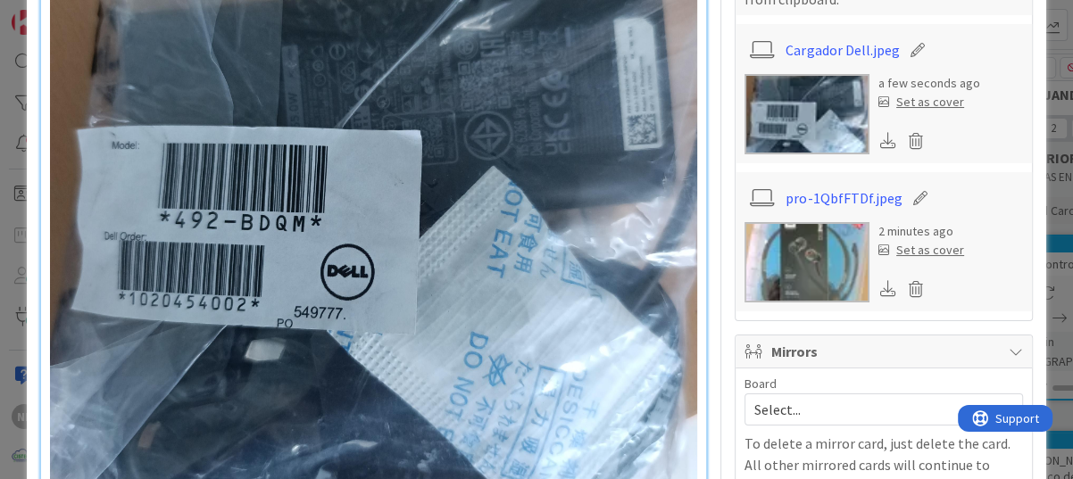
click at [414, 265] on img at bounding box center [373, 194] width 647 height 862
click at [414, 264] on img at bounding box center [373, 194] width 647 height 862
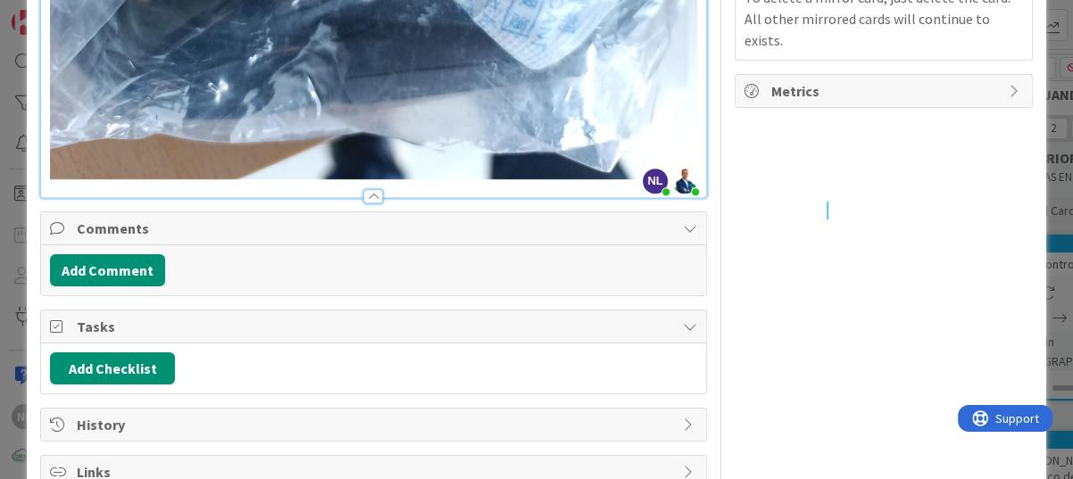
click at [363, 189] on div at bounding box center [373, 196] width 20 height 14
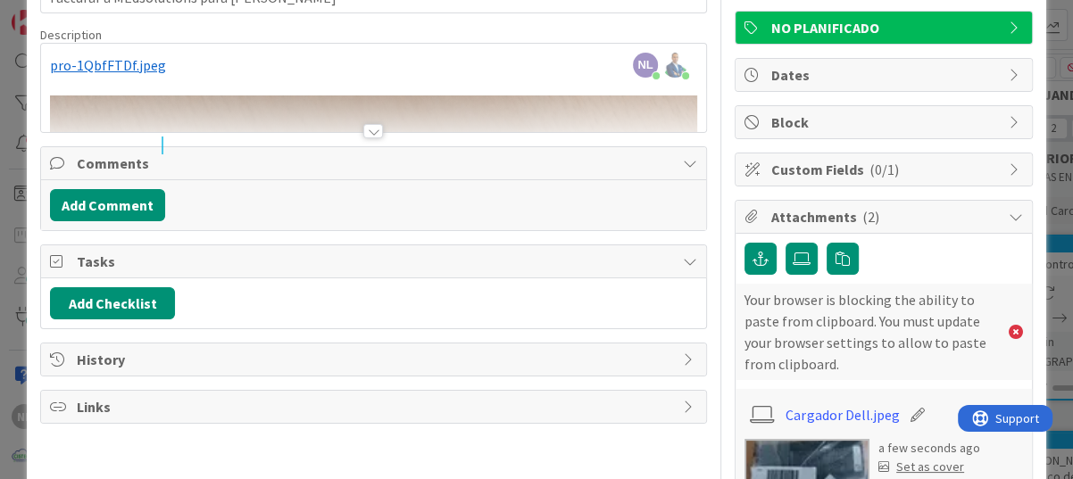
scroll to position [37, 0]
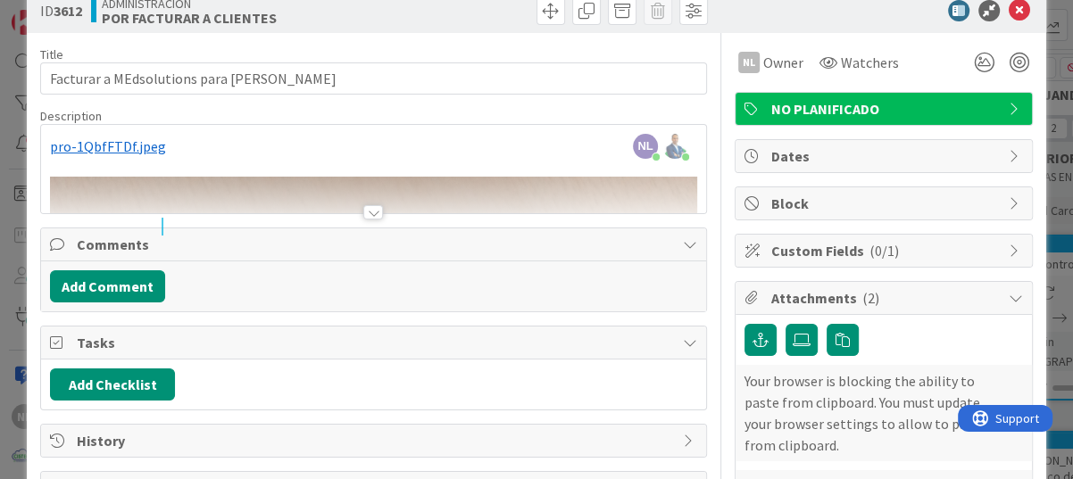
click at [443, 195] on div at bounding box center [373, 191] width 665 height 46
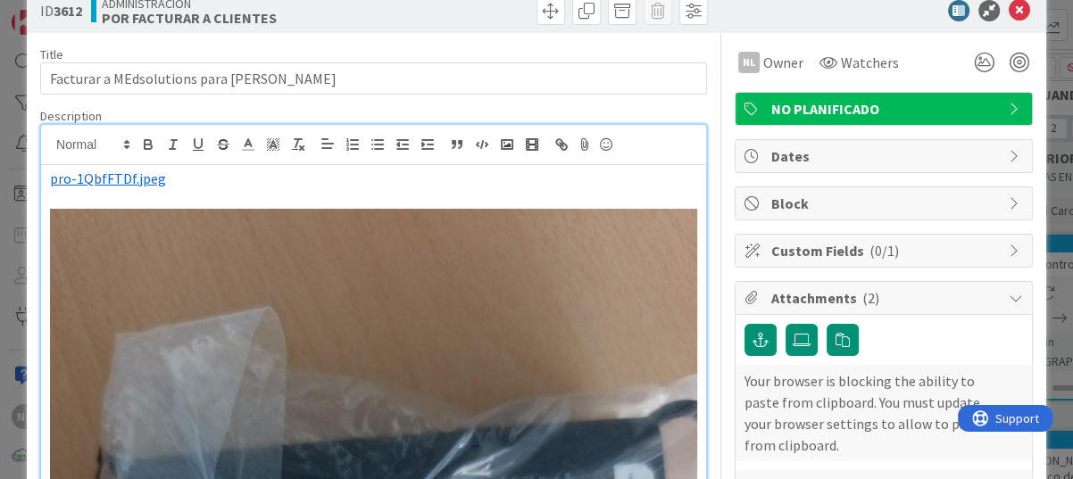
drag, startPoint x: 243, startPoint y: 250, endPoint x: 120, endPoint y: 288, distance: 129.0
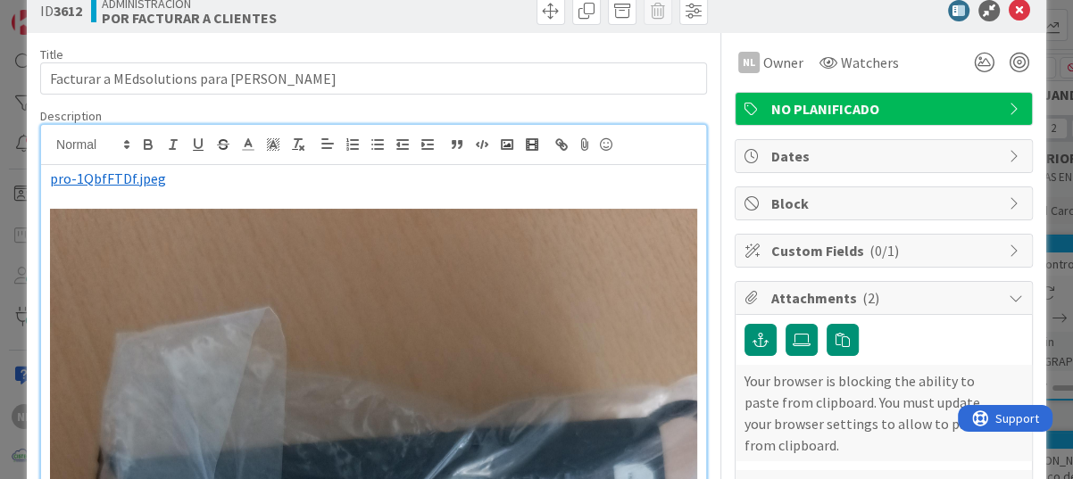
drag, startPoint x: 79, startPoint y: 233, endPoint x: 174, endPoint y: 319, distance: 127.6
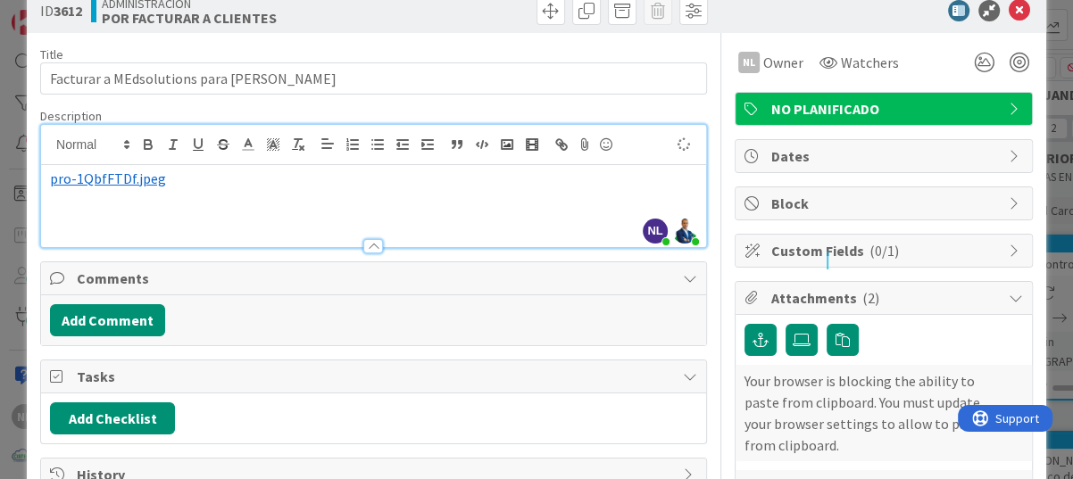
click at [71, 215] on p at bounding box center [373, 219] width 647 height 21
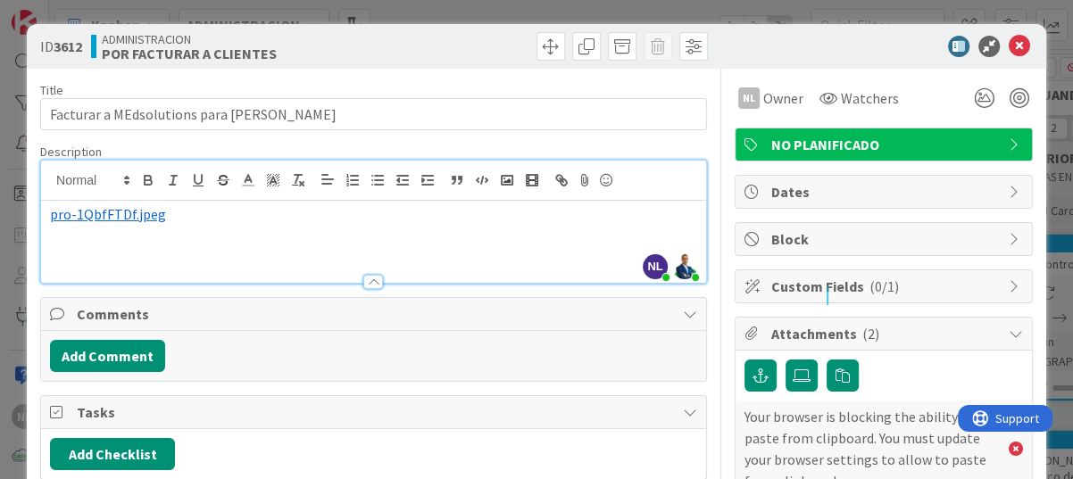
scroll to position [0, 0]
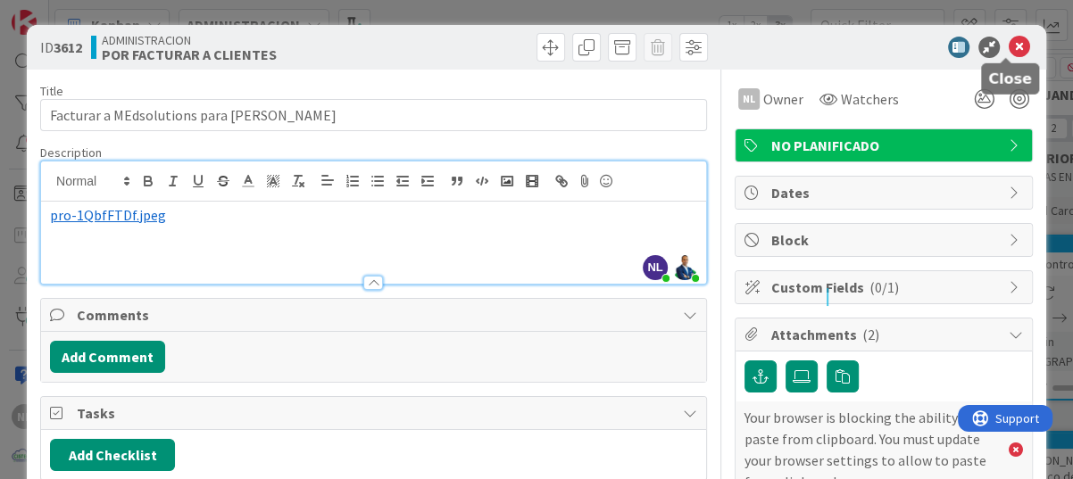
click at [931, 51] on icon at bounding box center [1018, 47] width 21 height 21
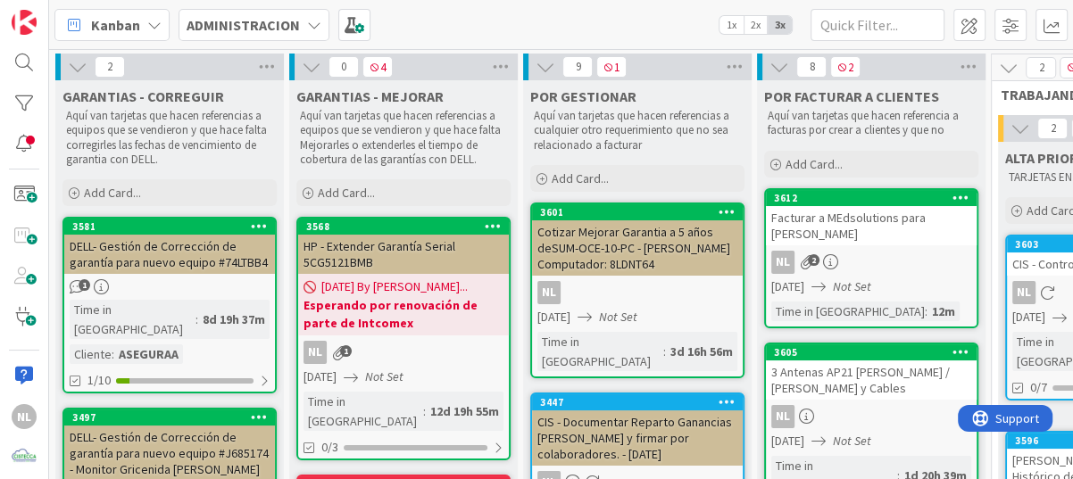
click at [884, 212] on div "Facturar a MEdsolutions para [PERSON_NAME]" at bounding box center [871, 225] width 211 height 39
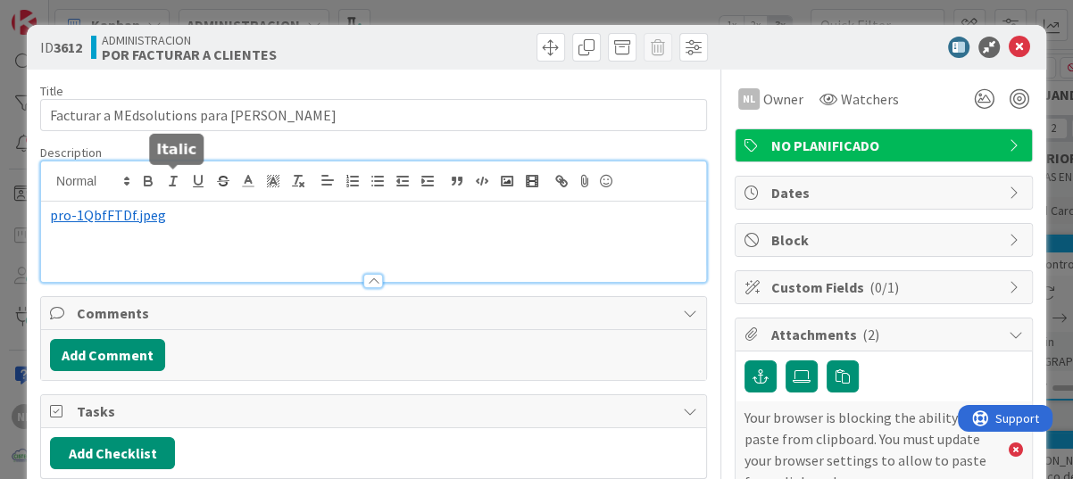
click at [172, 188] on div "﻿ pro-1QbfFTDf.jpeg ﻿" at bounding box center [373, 222] width 665 height 120
click at [124, 261] on div "﻿ pro-1QbfFTDf.jpeg ﻿" at bounding box center [373, 242] width 665 height 80
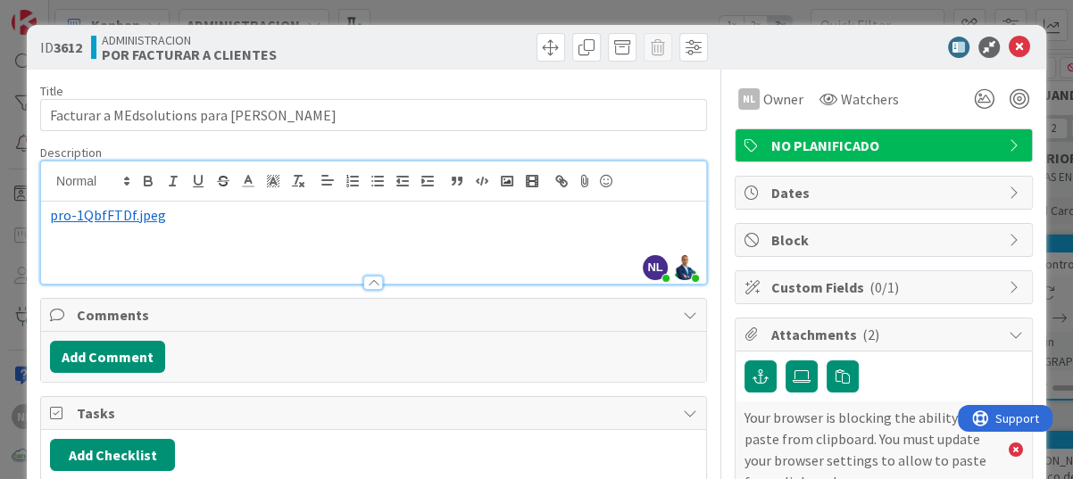
click at [121, 261] on p at bounding box center [373, 255] width 647 height 21
drag, startPoint x: 124, startPoint y: 246, endPoint x: 71, endPoint y: 249, distance: 52.7
click at [71, 249] on p at bounding box center [373, 255] width 647 height 21
click at [79, 257] on p at bounding box center [373, 255] width 647 height 21
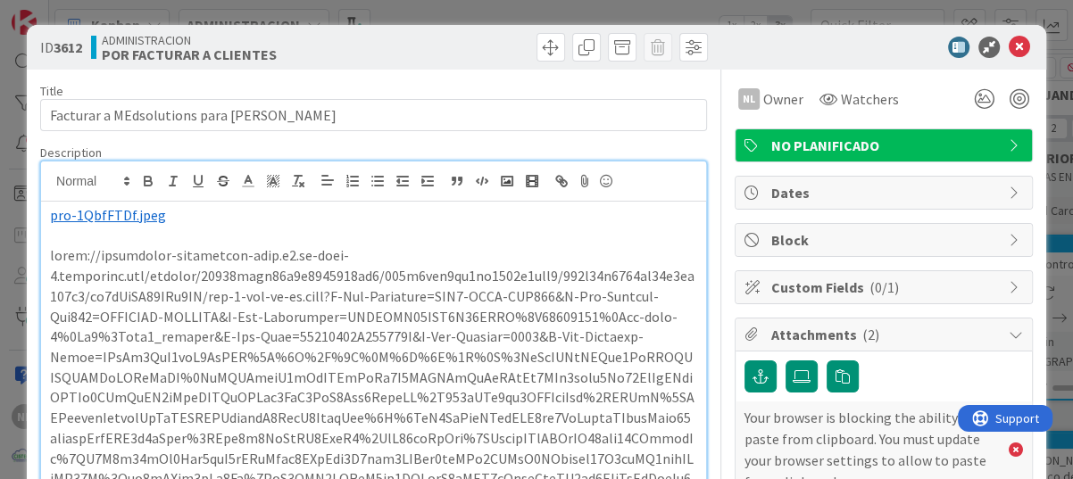
scroll to position [190, 0]
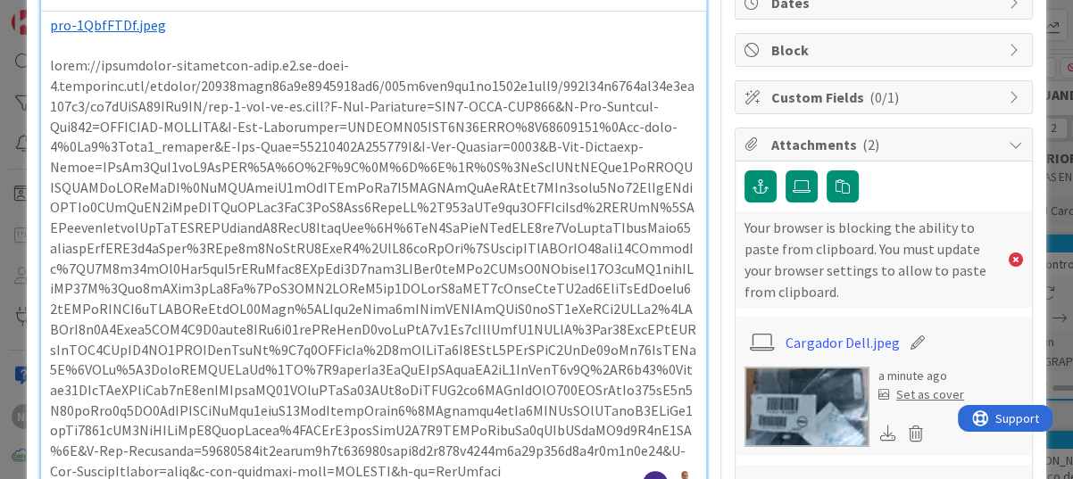
click at [185, 182] on p at bounding box center [373, 268] width 647 height 426
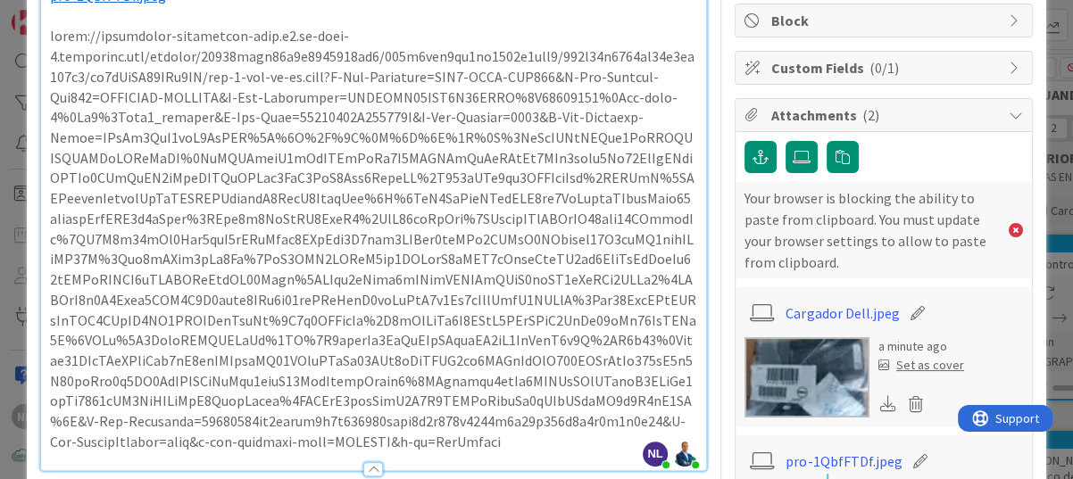
scroll to position [215, 0]
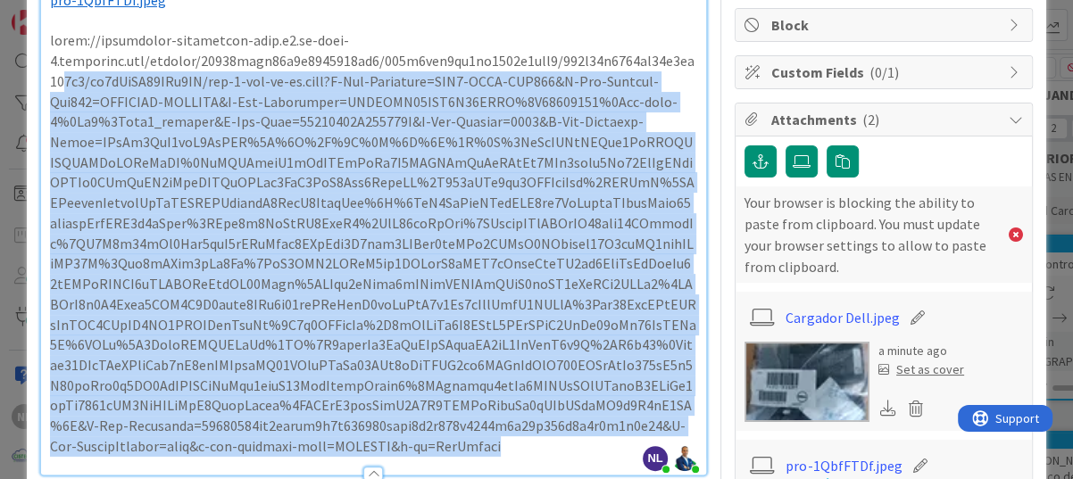
drag, startPoint x: 494, startPoint y: 444, endPoint x: 72, endPoint y: 62, distance: 568.7
click at [73, 69] on p at bounding box center [373, 243] width 647 height 426
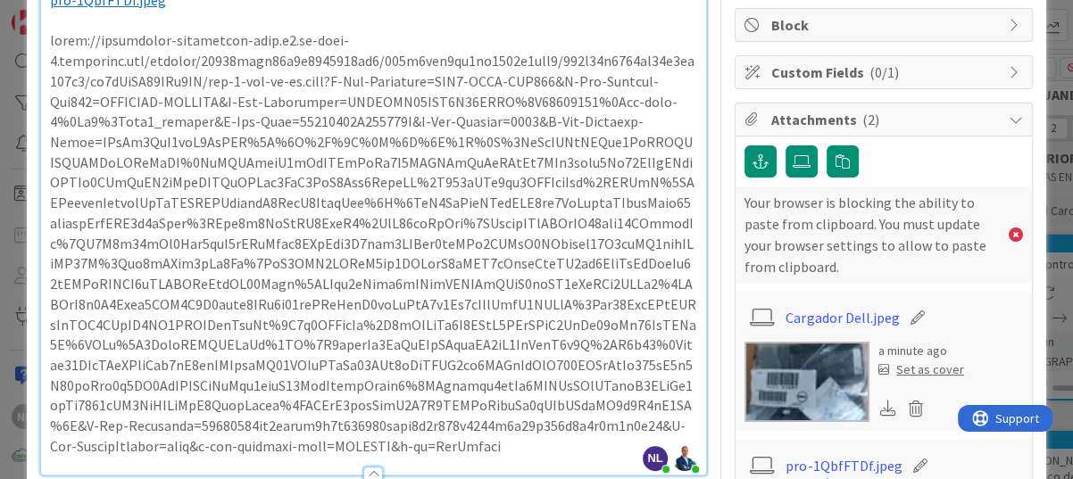
drag, startPoint x: 72, startPoint y: 62, endPoint x: 52, endPoint y: 42, distance: 29.0
click at [52, 42] on p at bounding box center [373, 243] width 647 height 426
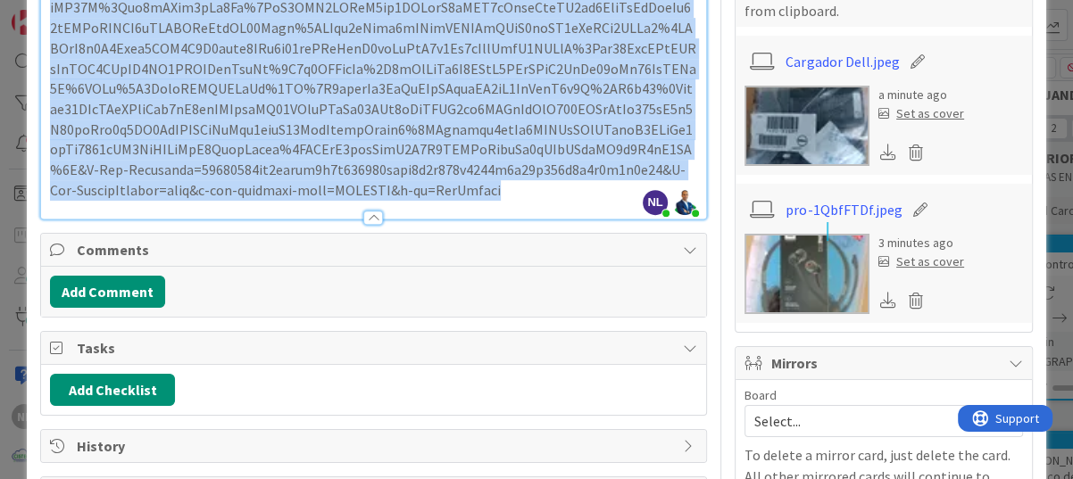
scroll to position [572, 0]
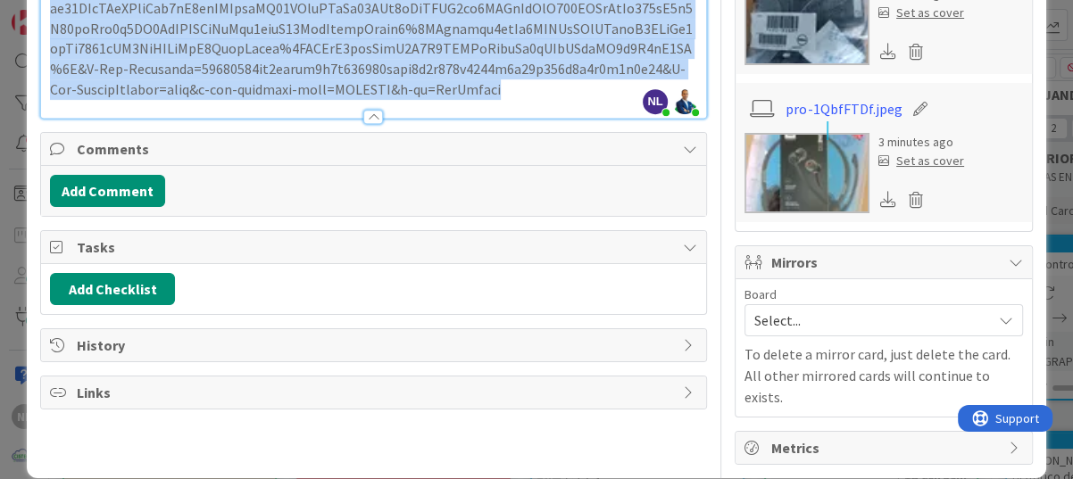
drag, startPoint x: 51, startPoint y: 41, endPoint x: 522, endPoint y: 170, distance: 488.4
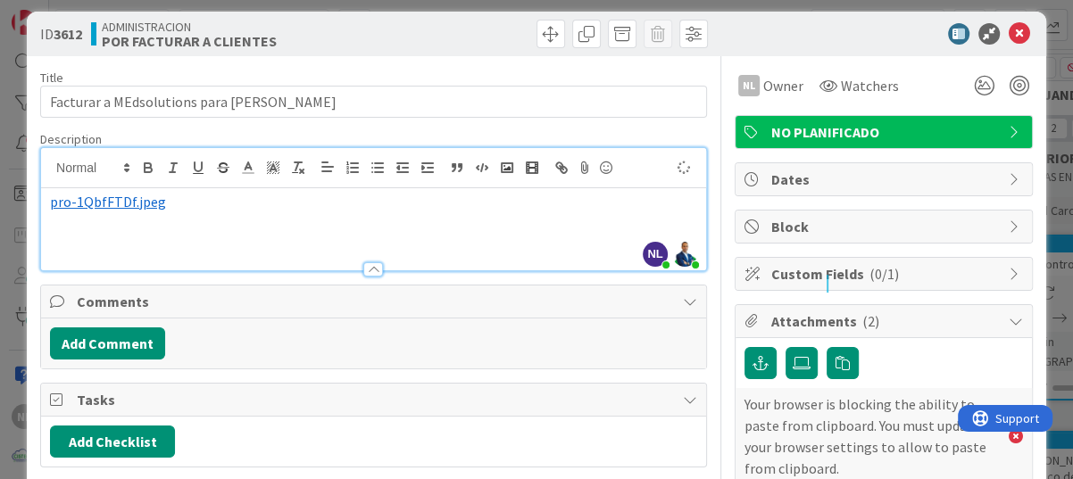
scroll to position [0, 0]
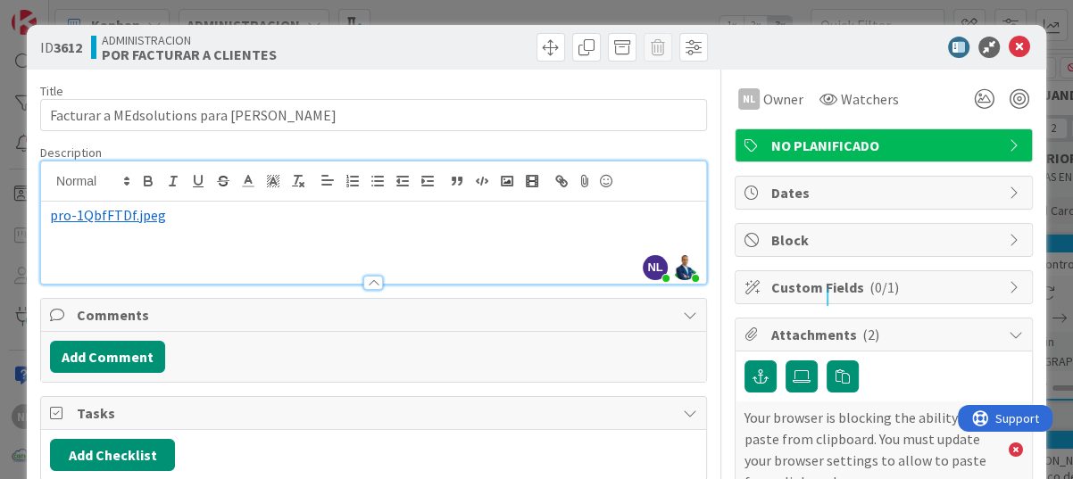
click at [145, 267] on div at bounding box center [373, 274] width 665 height 19
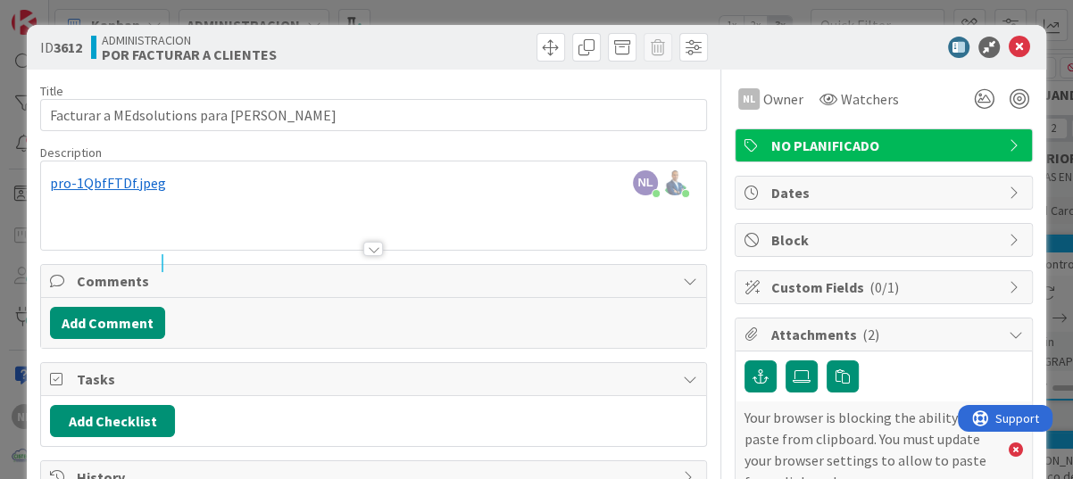
click at [237, 183] on p "﻿ pro-1QbfFTDf.jpeg ﻿" at bounding box center [373, 183] width 647 height 21
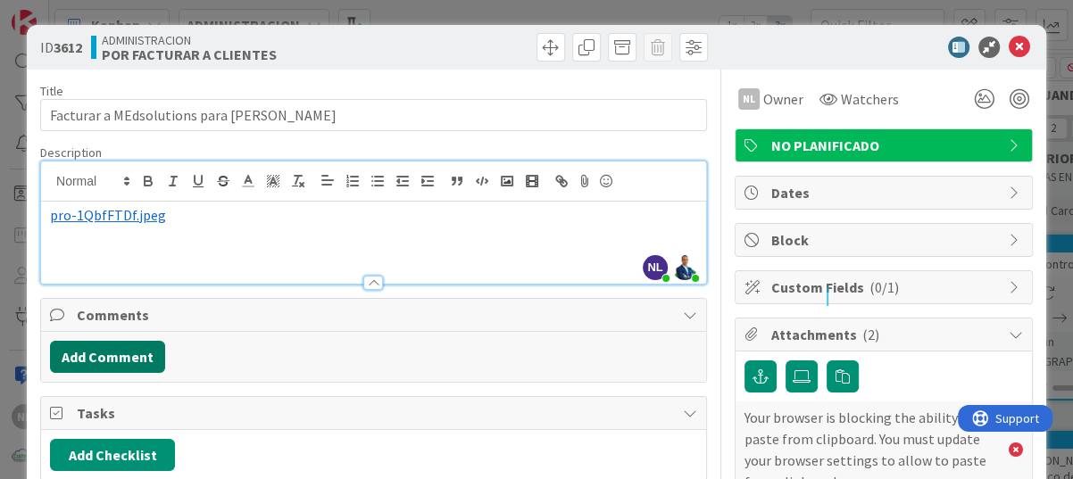
click at [101, 352] on button "Add Comment" at bounding box center [107, 357] width 115 height 32
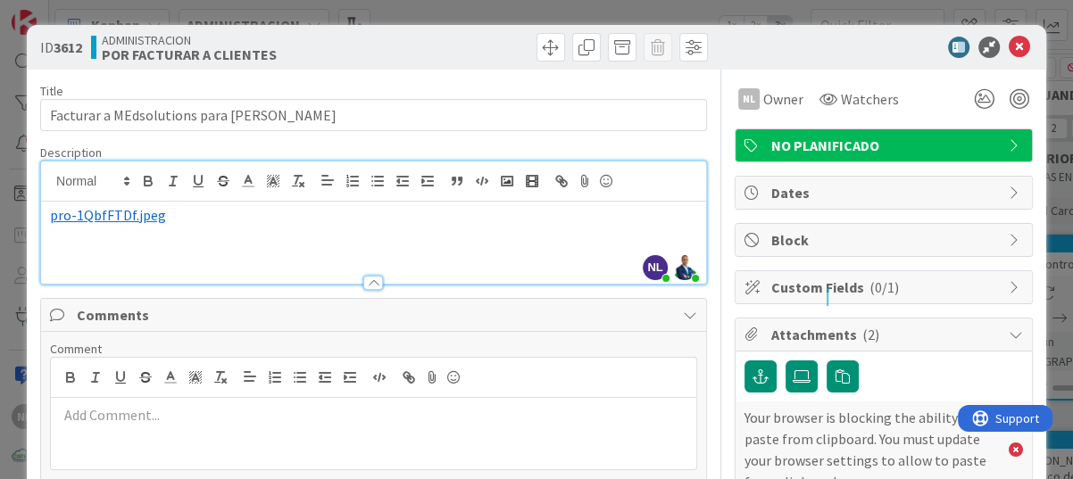
click at [188, 227] on p at bounding box center [373, 236] width 647 height 21
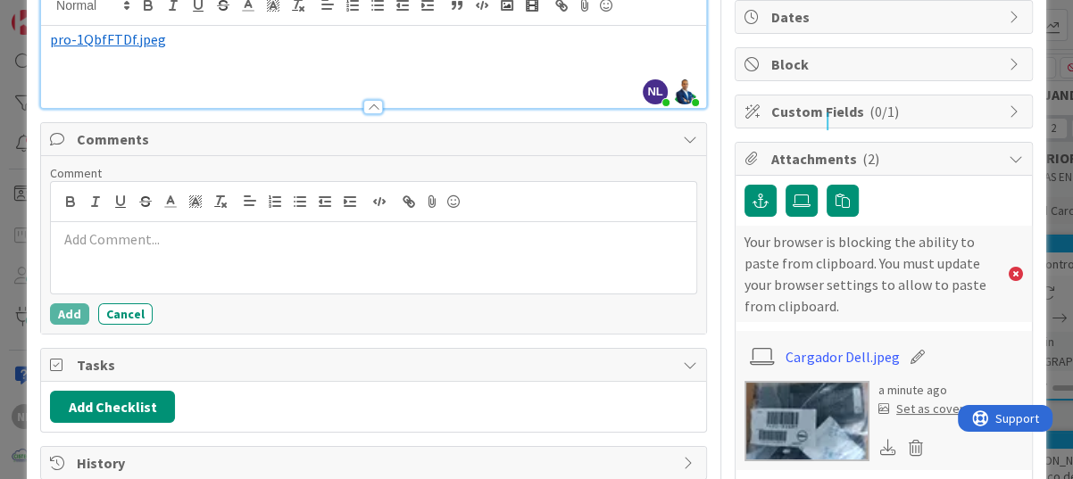
scroll to position [178, 0]
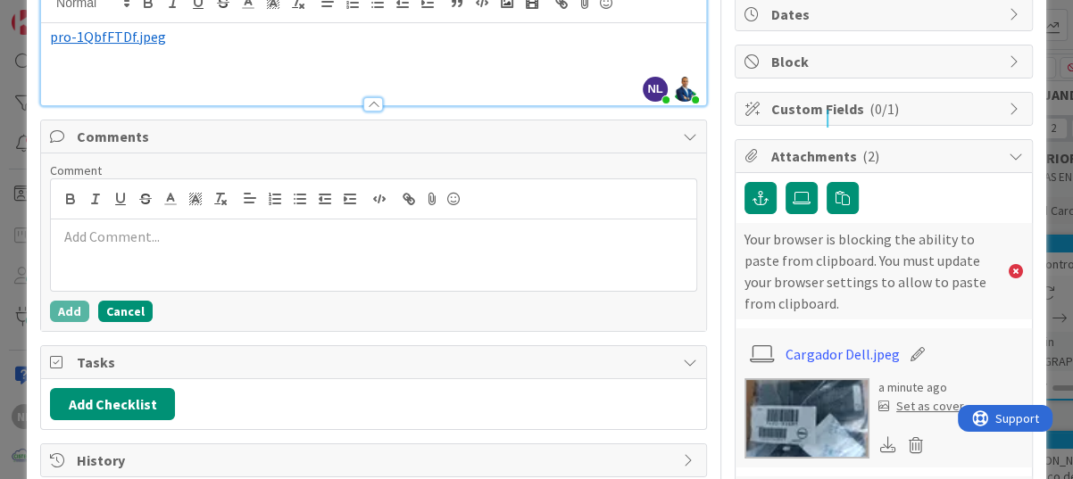
click at [130, 307] on button "Cancel" at bounding box center [125, 311] width 54 height 21
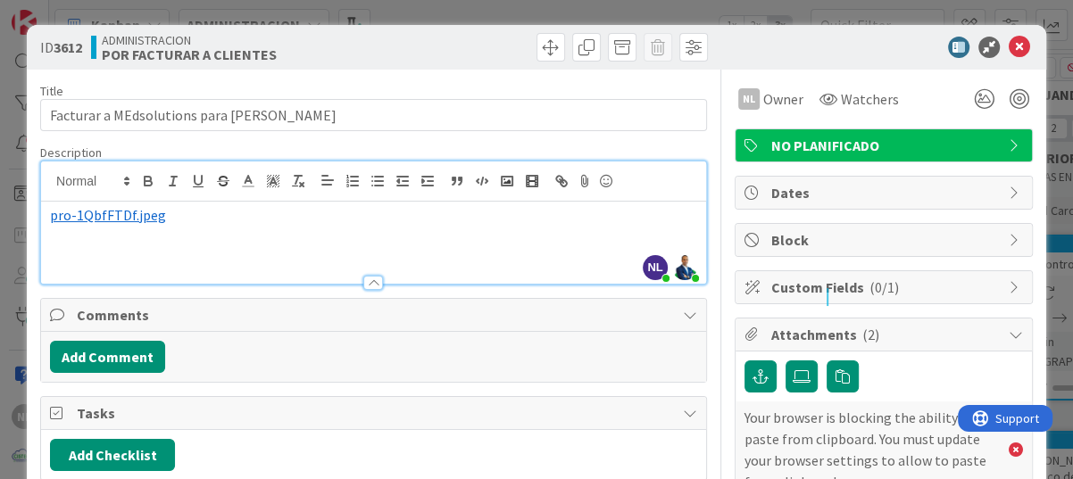
scroll to position [0, 0]
click at [72, 253] on p at bounding box center [373, 255] width 647 height 21
click at [85, 256] on p at bounding box center [373, 255] width 647 height 21
click at [52, 257] on p "cargador Dell" at bounding box center [373, 255] width 647 height 21
click at [931, 44] on icon at bounding box center [1018, 47] width 21 height 21
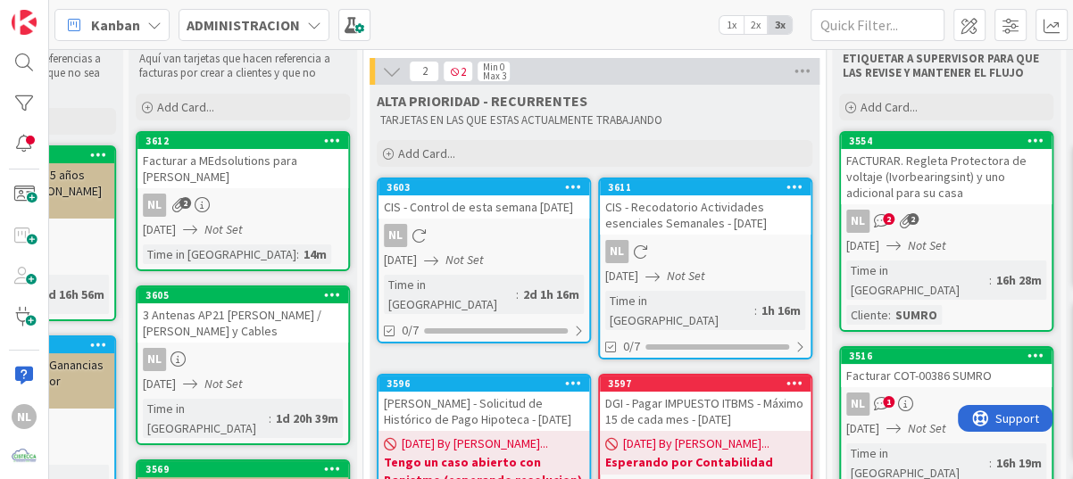
scroll to position [89, 628]
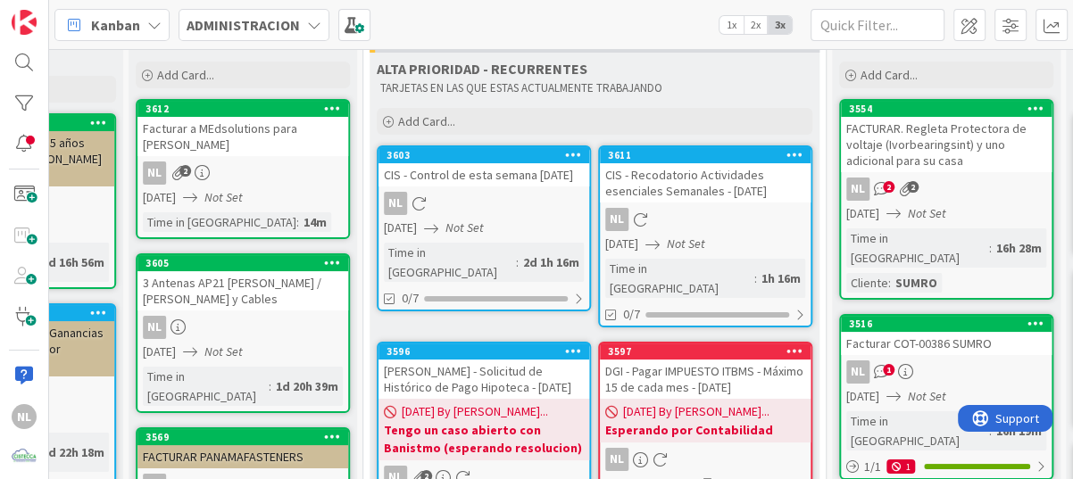
click at [705, 239] on icon "Not Set" at bounding box center [686, 244] width 38 height 16
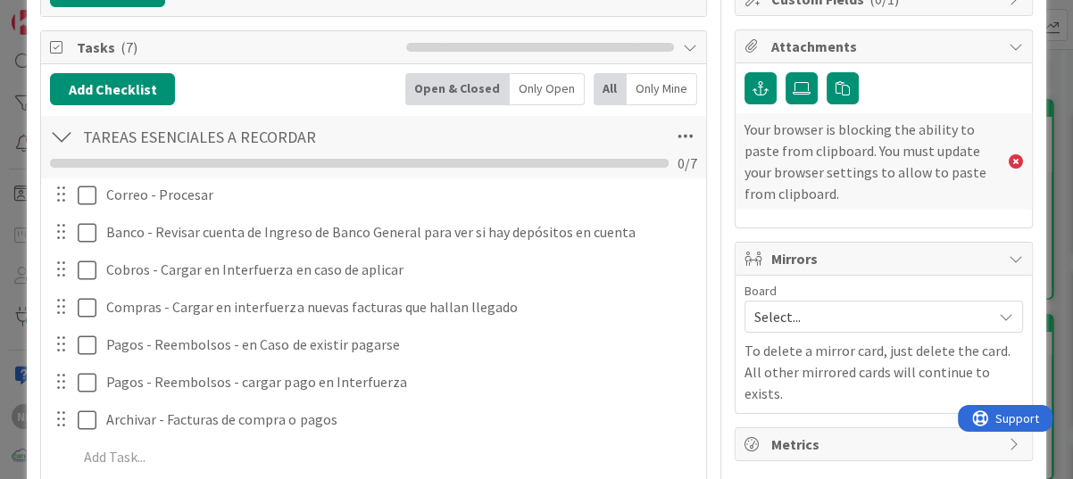
scroll to position [357, 0]
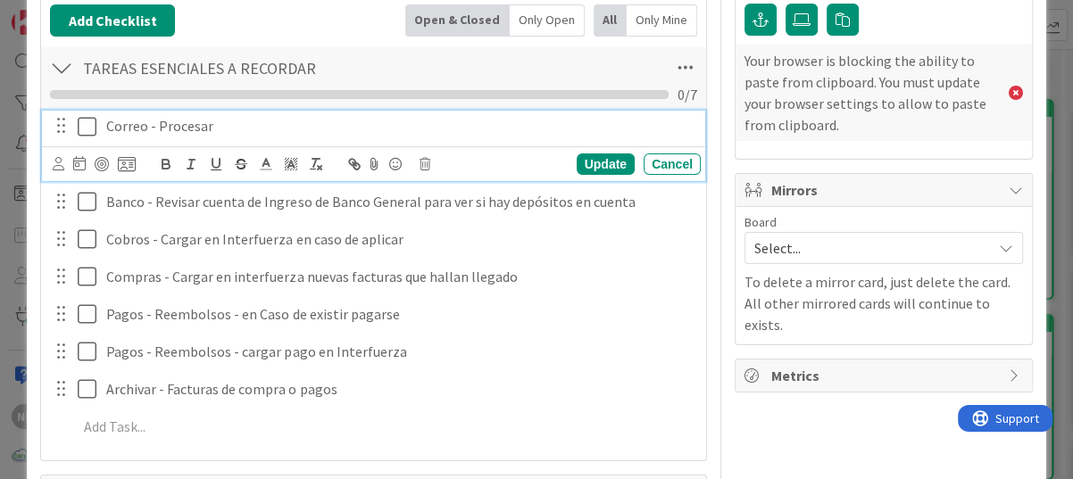
click at [86, 128] on icon at bounding box center [91, 126] width 27 height 21
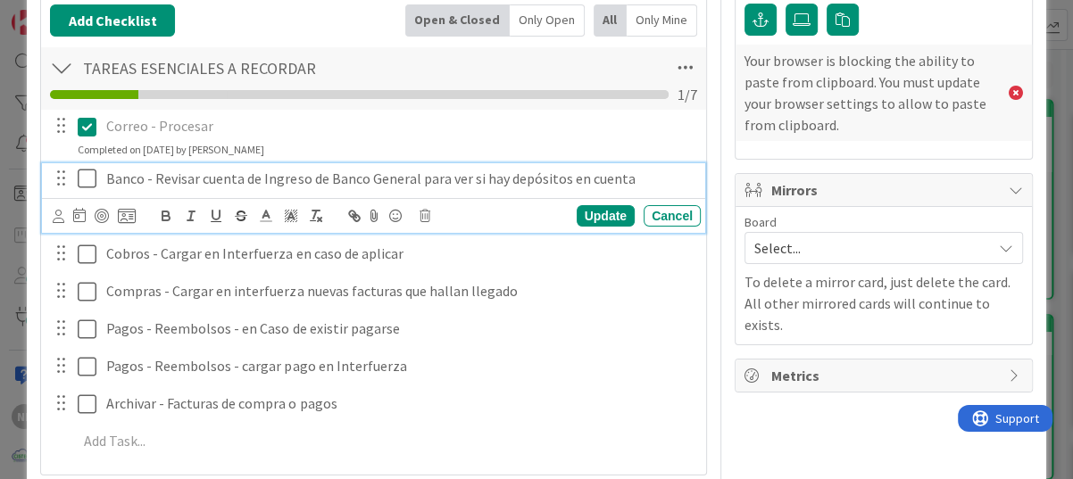
click at [88, 177] on icon at bounding box center [91, 178] width 27 height 21
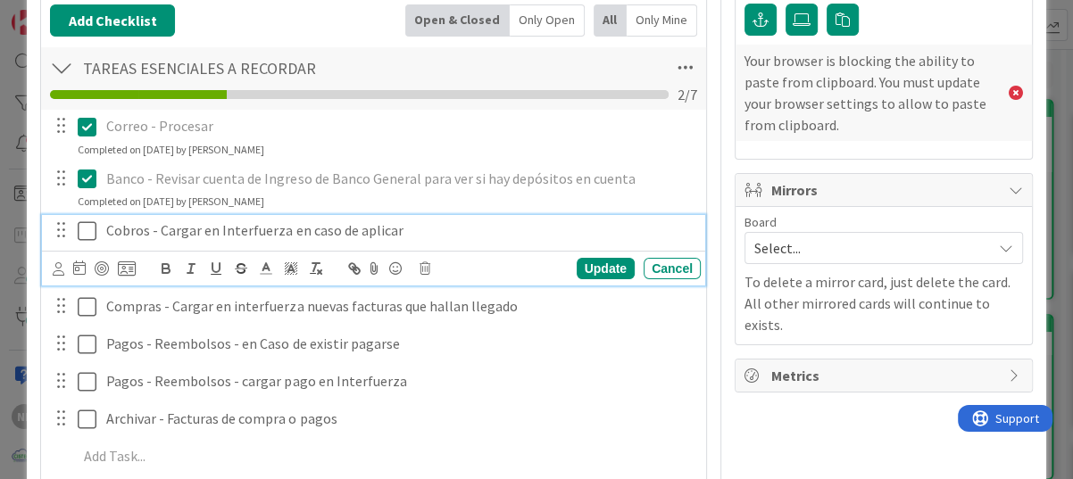
click at [89, 223] on icon at bounding box center [91, 230] width 27 height 21
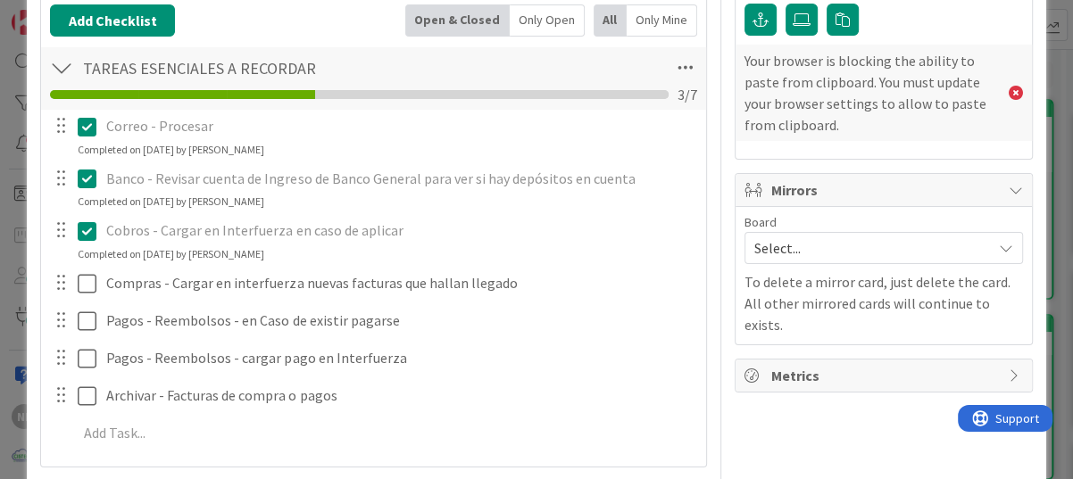
click at [87, 180] on icon at bounding box center [91, 178] width 27 height 21
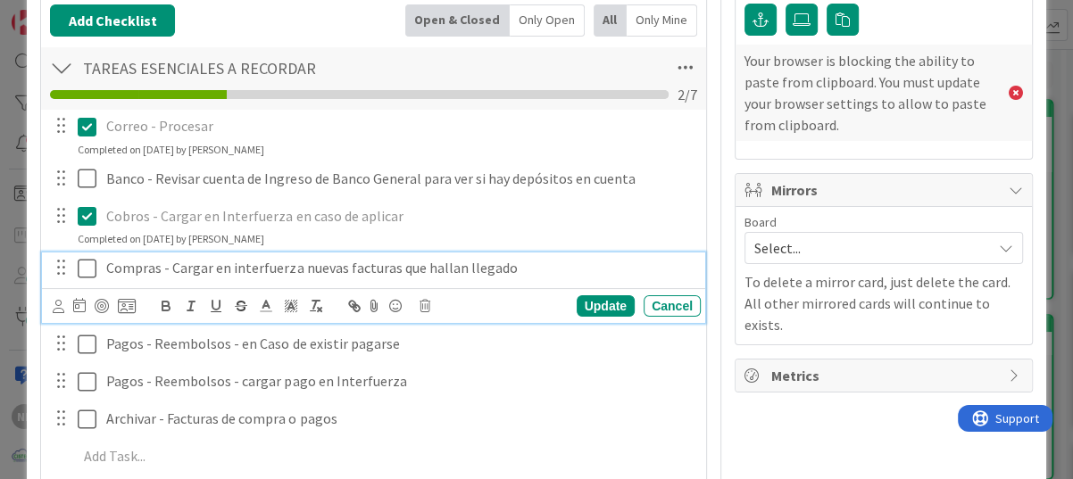
click at [88, 305] on div "Compras - Cargar en interfuerza nuevas facturas que hallan llegado Update Cancel" at bounding box center [373, 288] width 663 height 71
click at [92, 272] on icon at bounding box center [91, 268] width 27 height 21
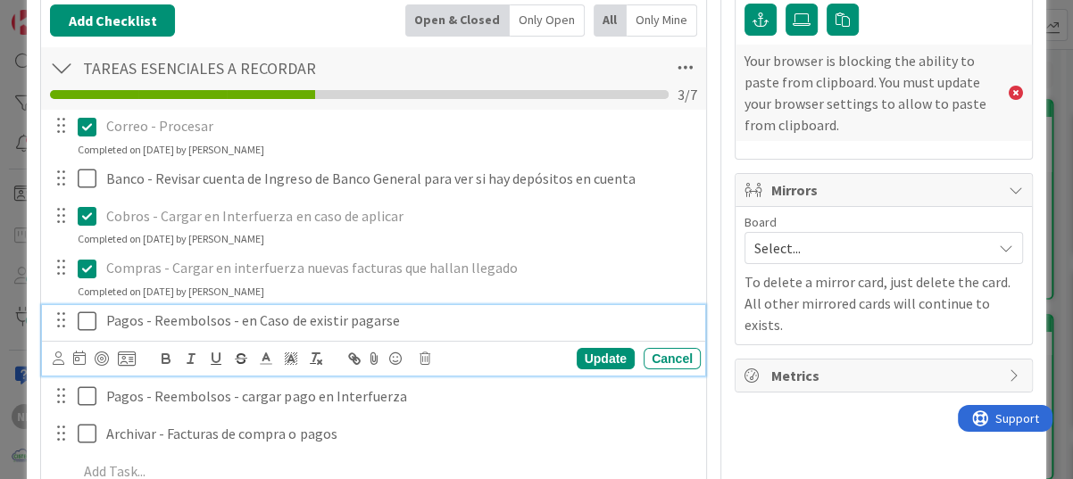
click at [89, 320] on icon at bounding box center [91, 321] width 27 height 21
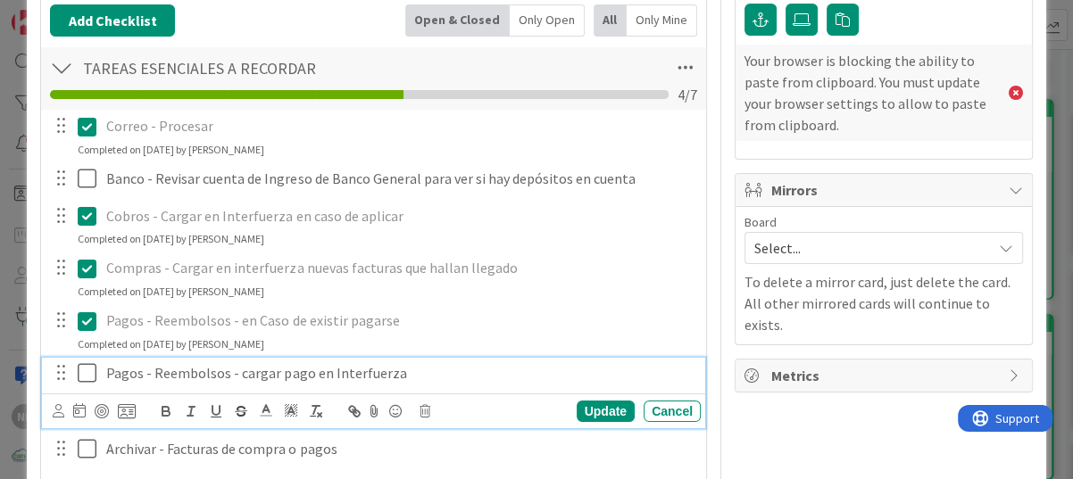
click at [86, 376] on icon at bounding box center [91, 372] width 27 height 21
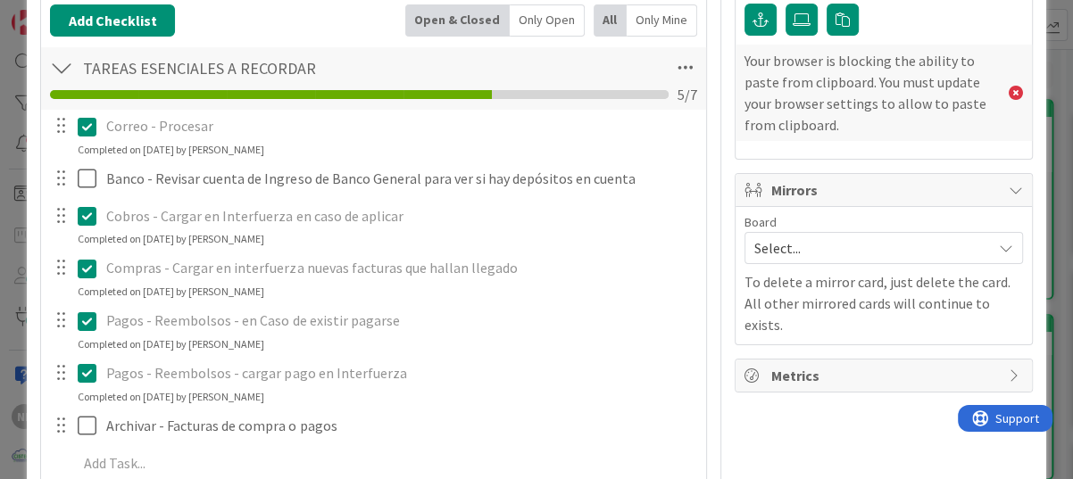
scroll to position [446, 0]
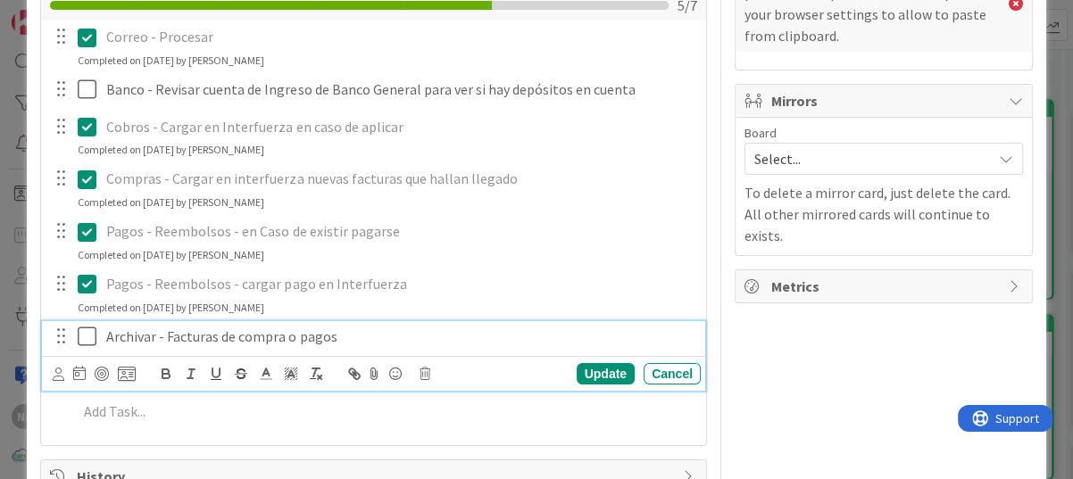
click at [92, 332] on icon at bounding box center [91, 336] width 27 height 21
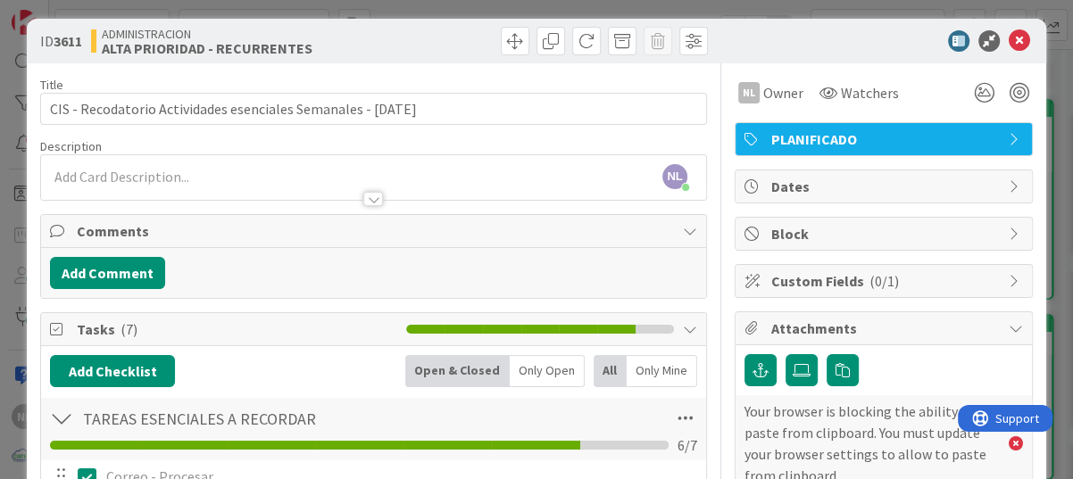
scroll to position [0, 0]
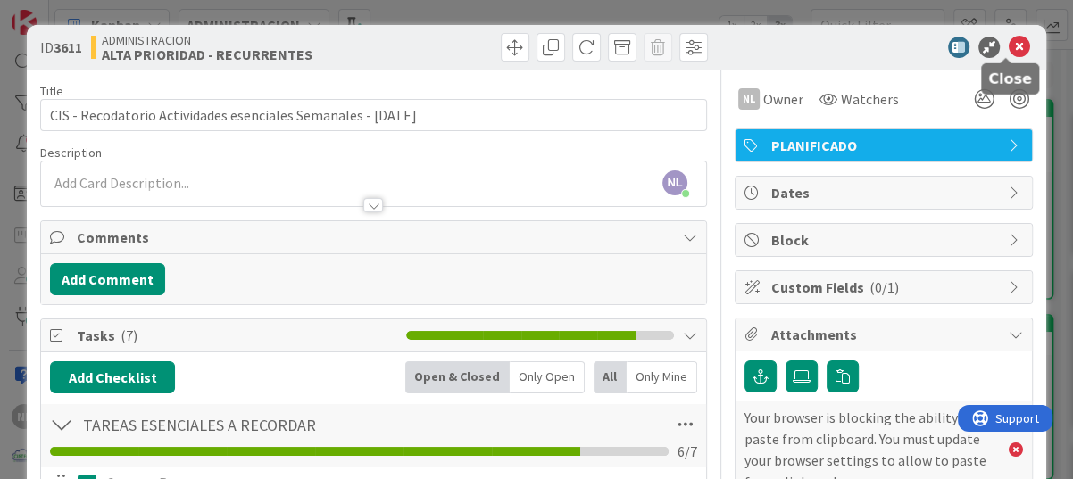
click at [931, 42] on icon at bounding box center [1018, 47] width 21 height 21
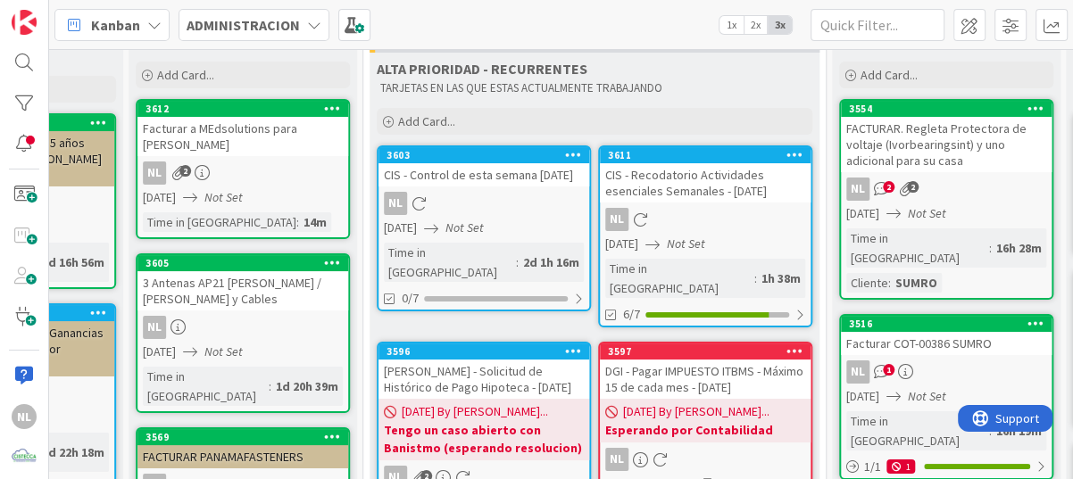
click at [513, 215] on div "NL" at bounding box center [483, 203] width 211 height 23
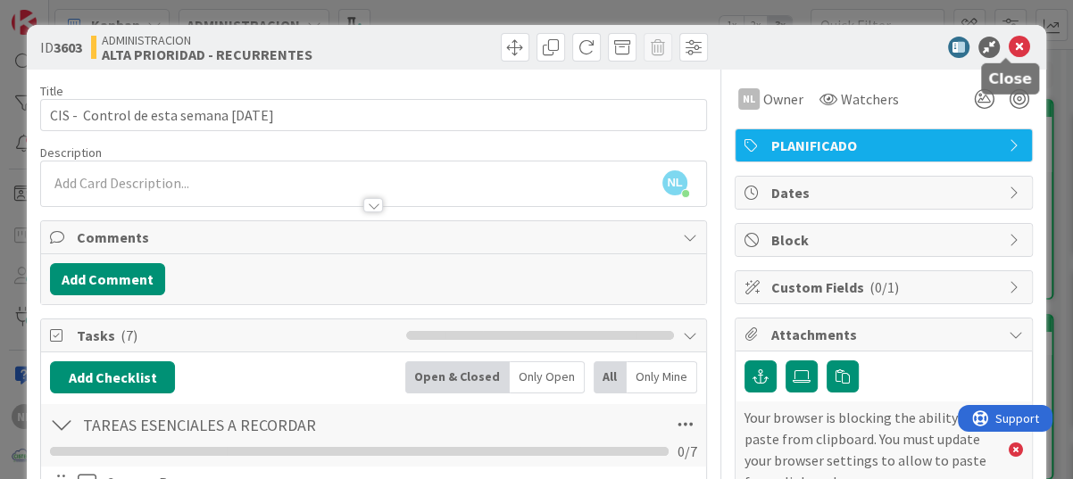
click at [931, 46] on icon at bounding box center [1018, 47] width 21 height 21
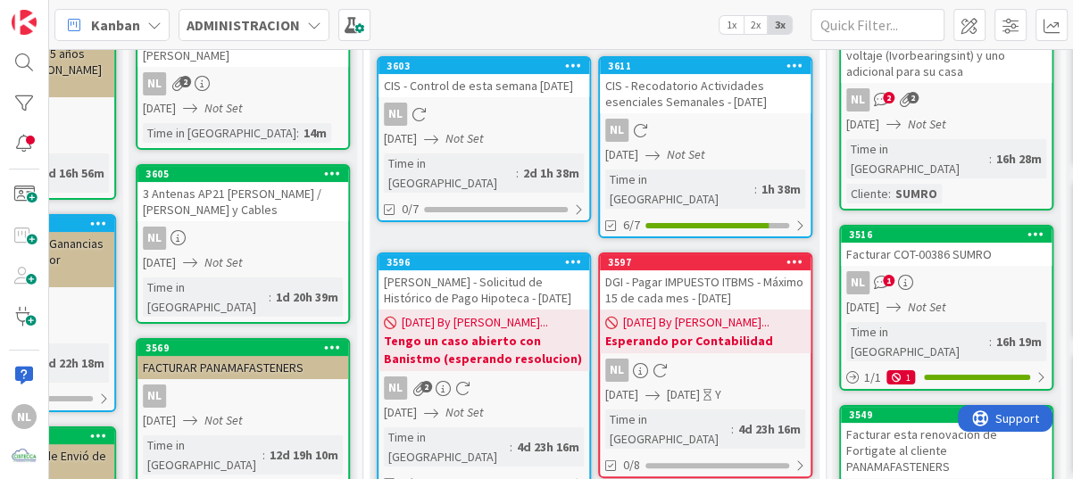
scroll to position [89, 628]
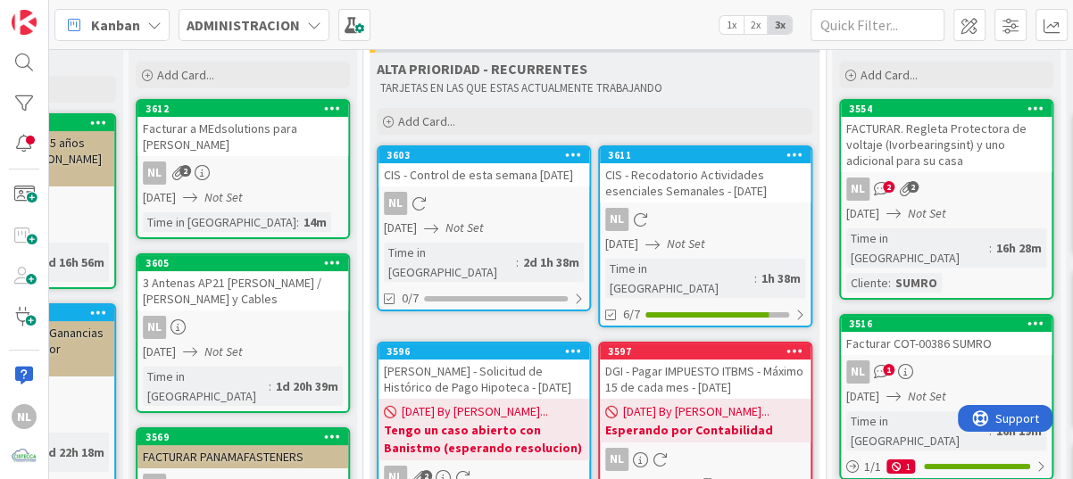
click at [710, 368] on div "DGI - Pagar IMPUESTO ITBMS - Máximo 15 de cada mes - [DATE]" at bounding box center [705, 379] width 211 height 39
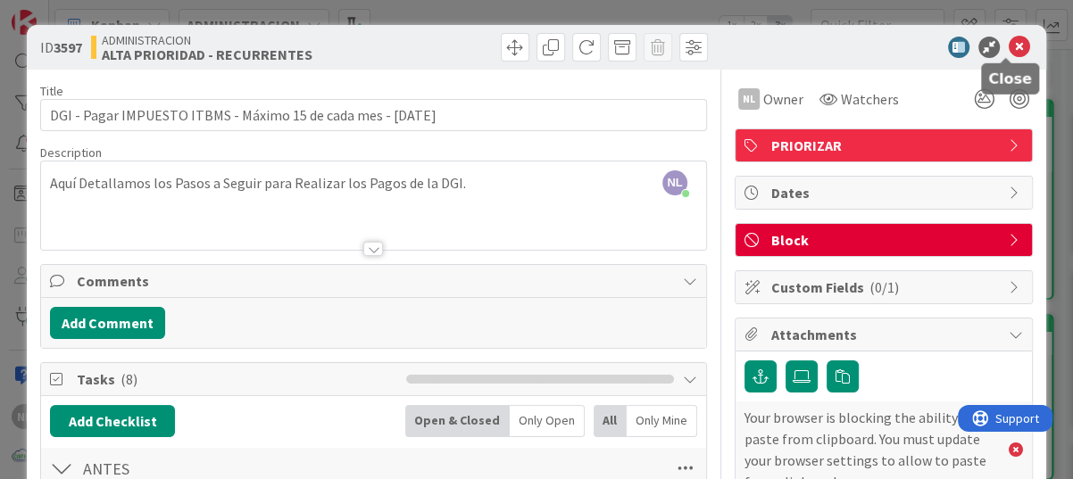
click at [931, 48] on icon at bounding box center [1018, 47] width 21 height 21
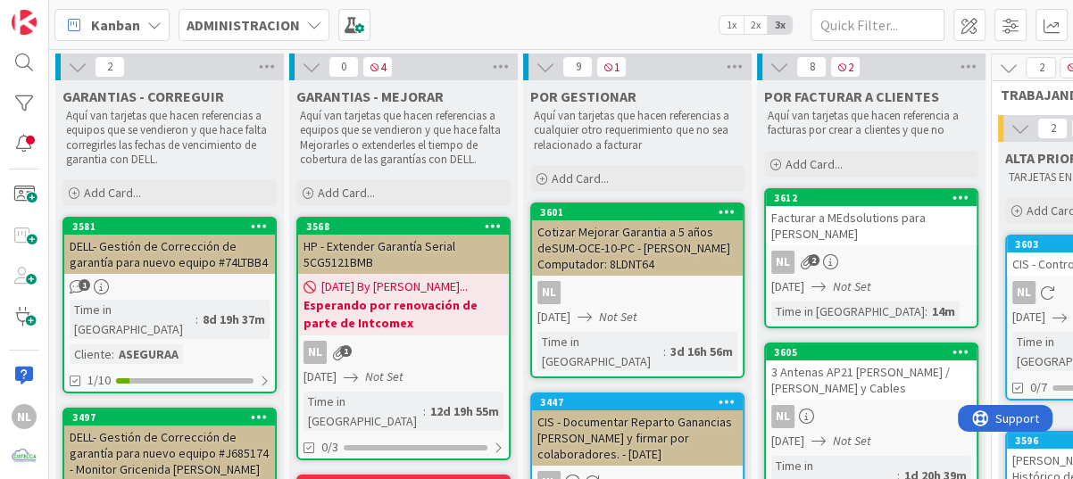
click at [670, 257] on div "Cotizar Mejorar Garantia a 5 años deSUM-OCE-10-PC - [PERSON_NAME] Computador: 8…" at bounding box center [637, 247] width 211 height 55
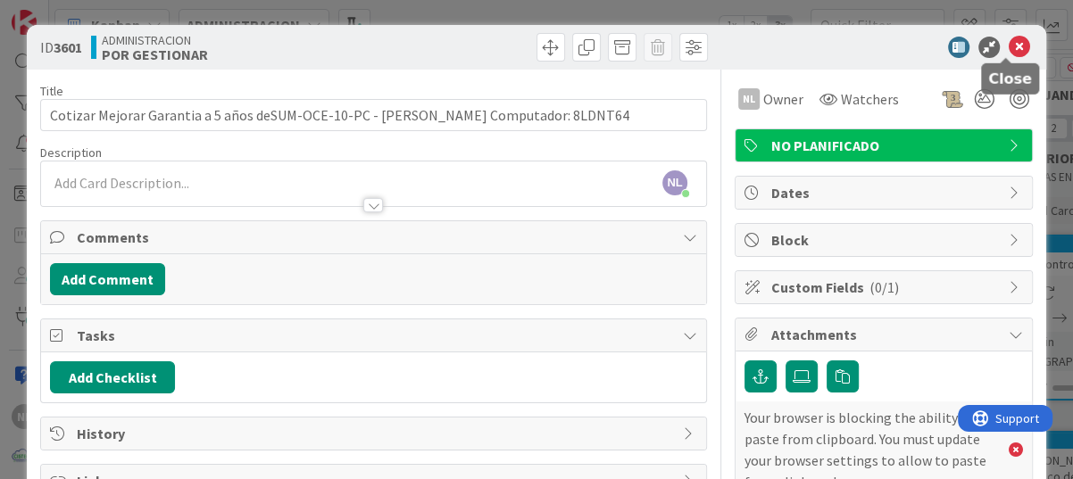
click at [931, 50] on icon at bounding box center [1018, 47] width 21 height 21
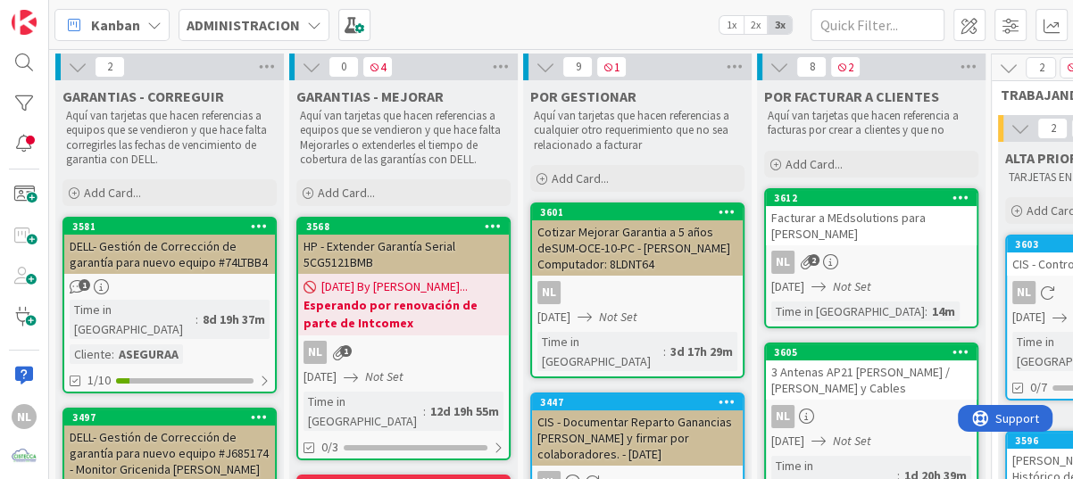
click at [170, 258] on div "DELL- Gestión de Corrección de garantía para nuevo equipo #74LTBB4" at bounding box center [169, 254] width 211 height 39
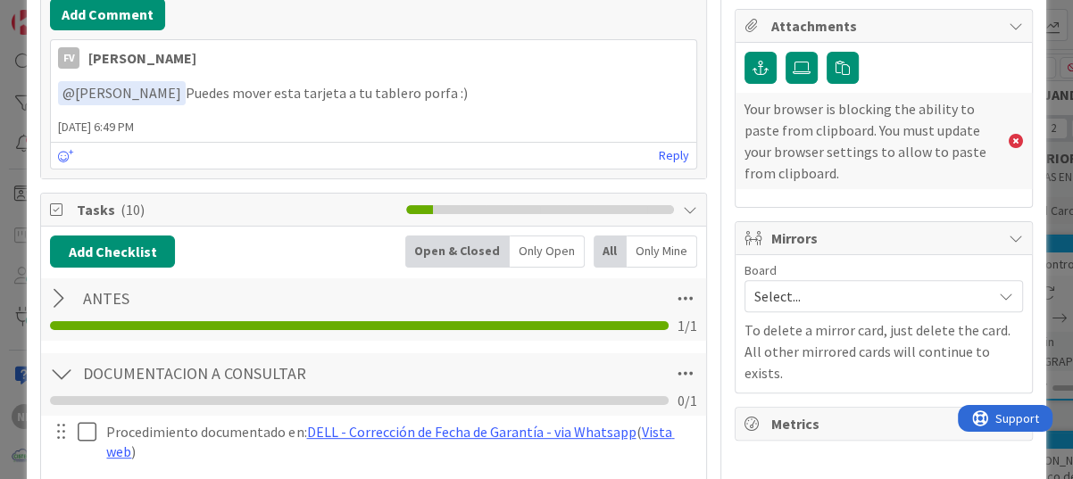
scroll to position [357, 0]
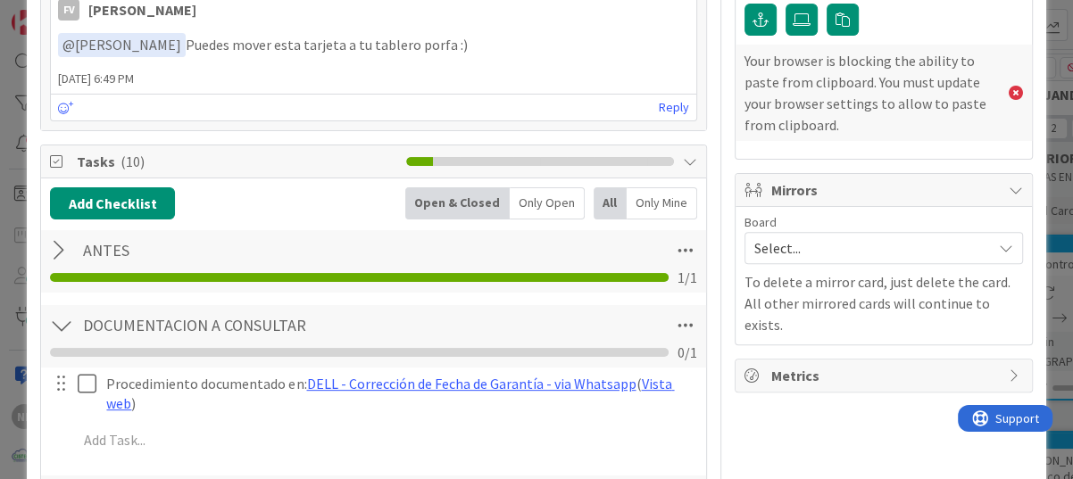
click at [53, 327] on div at bounding box center [61, 326] width 23 height 32
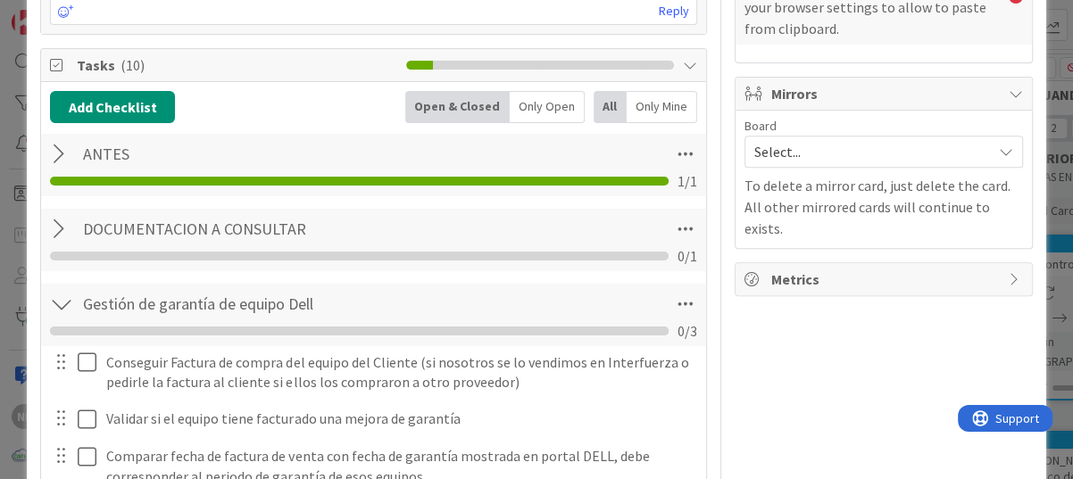
scroll to position [446, 0]
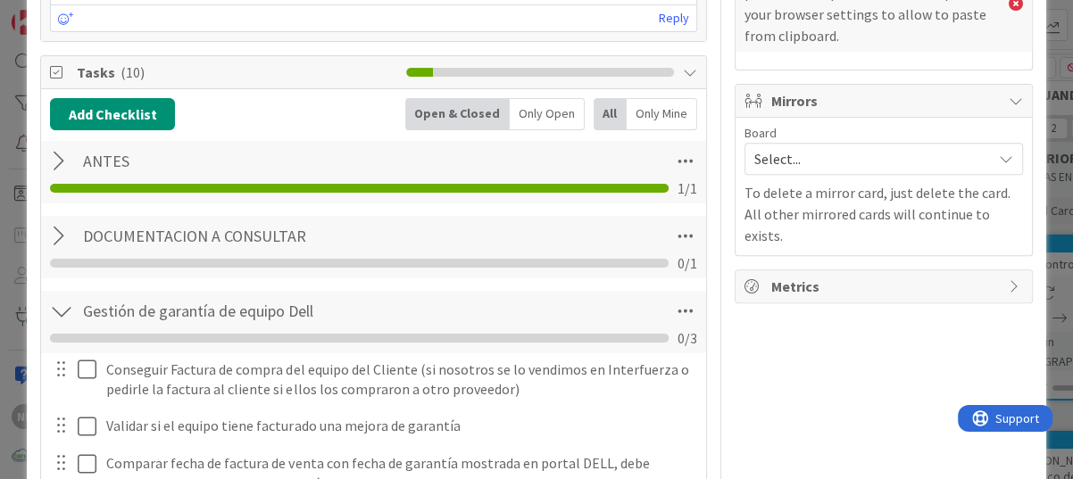
click at [54, 241] on div at bounding box center [61, 236] width 23 height 32
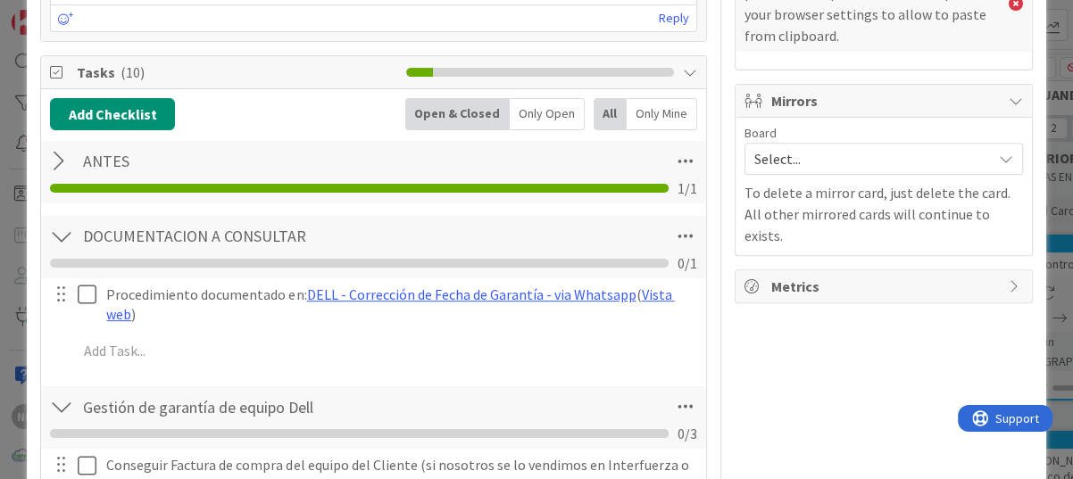
click at [64, 156] on div at bounding box center [61, 161] width 23 height 32
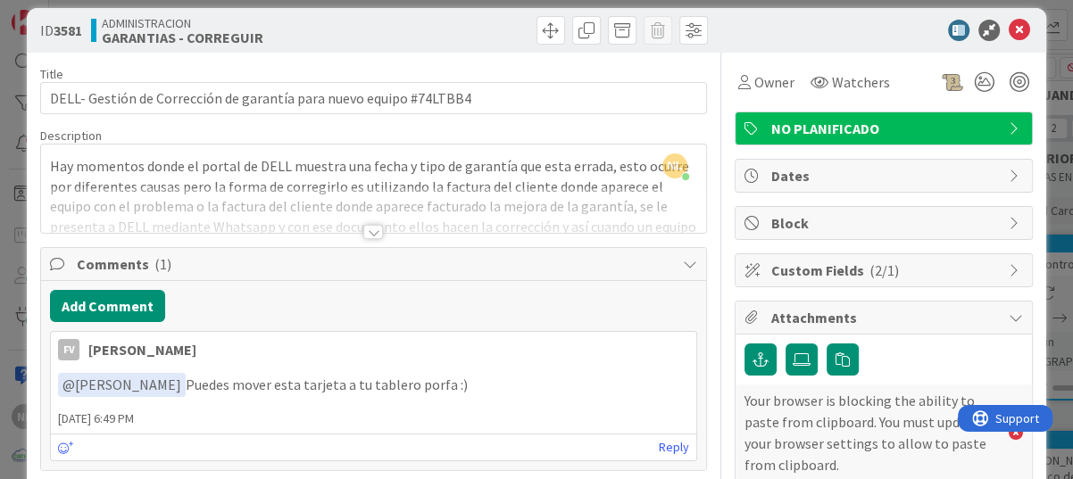
scroll to position [0, 0]
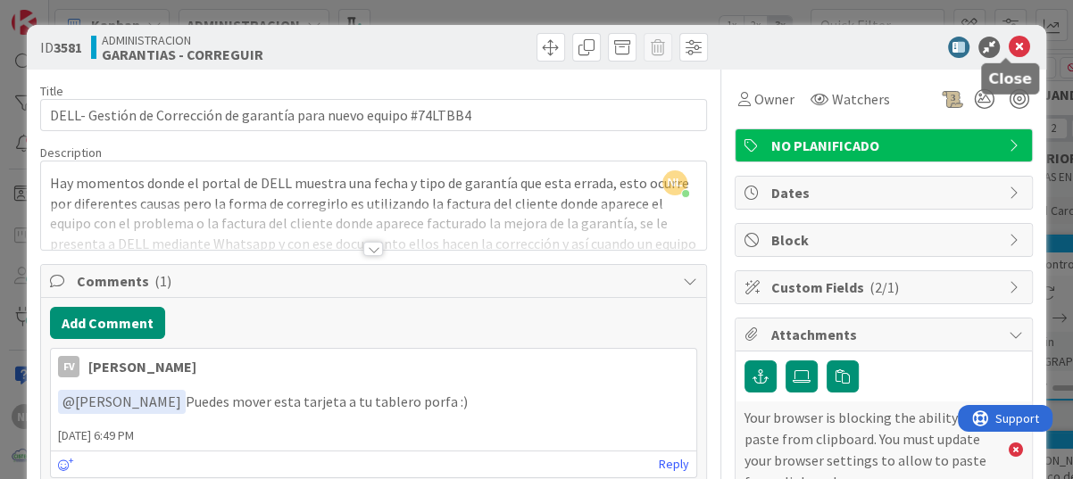
click at [931, 40] on icon at bounding box center [1018, 47] width 21 height 21
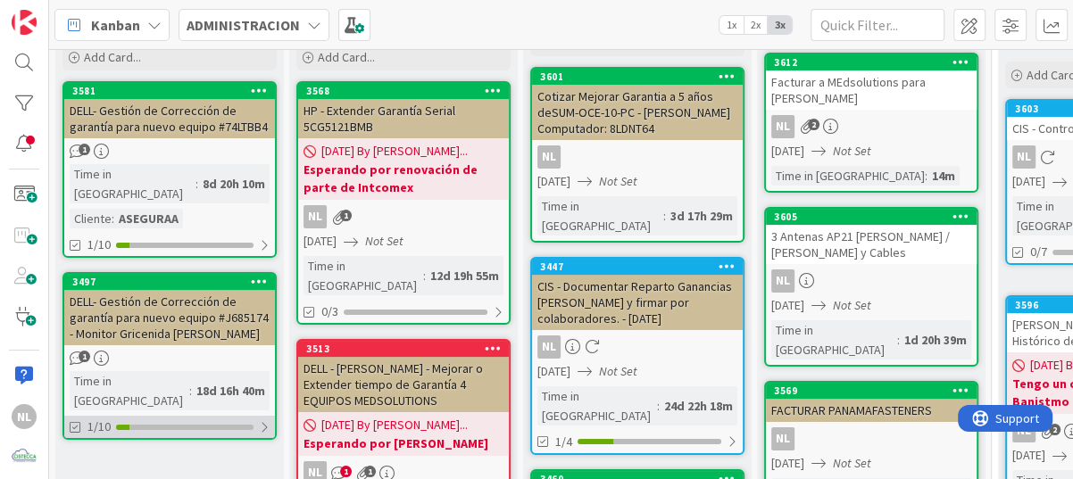
scroll to position [178, 0]
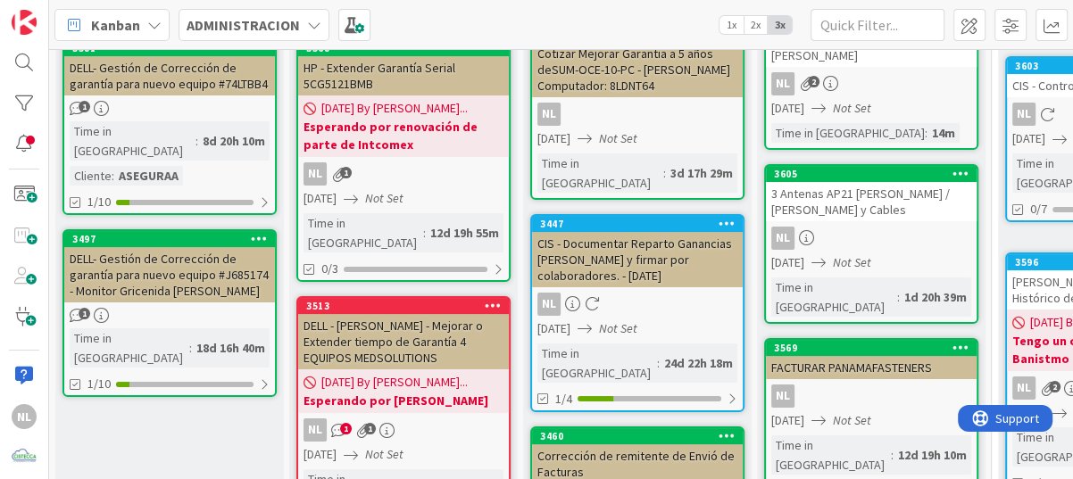
click at [150, 247] on div "DELL- Gestión de Corrección de garantía para nuevo equipo #J685174 - Monitor Gr…" at bounding box center [169, 274] width 211 height 55
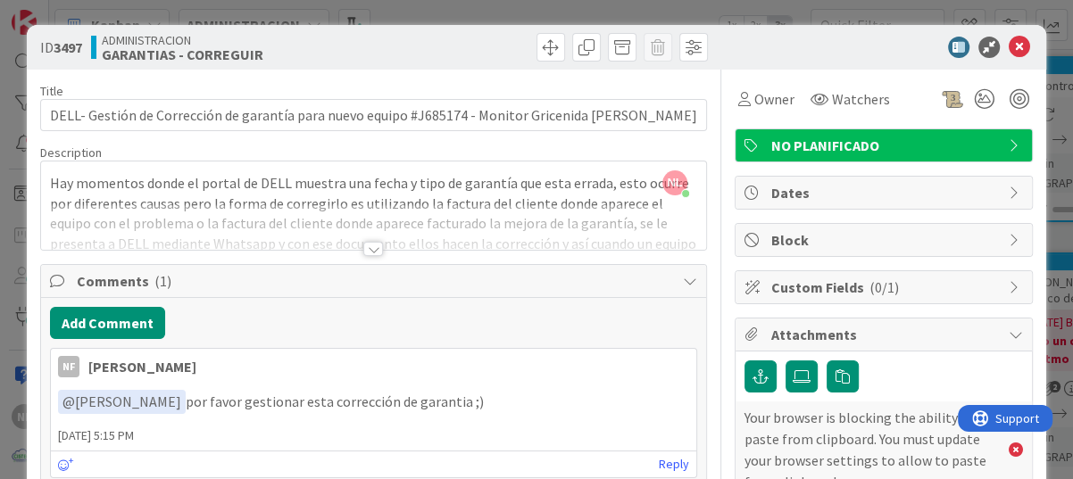
click at [367, 248] on div at bounding box center [373, 249] width 20 height 14
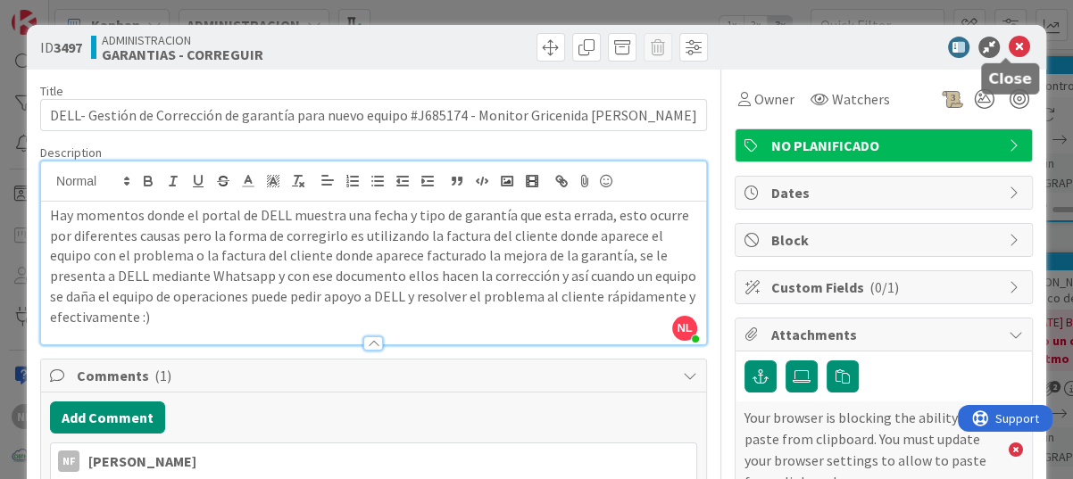
click at [931, 50] on icon at bounding box center [1018, 47] width 21 height 21
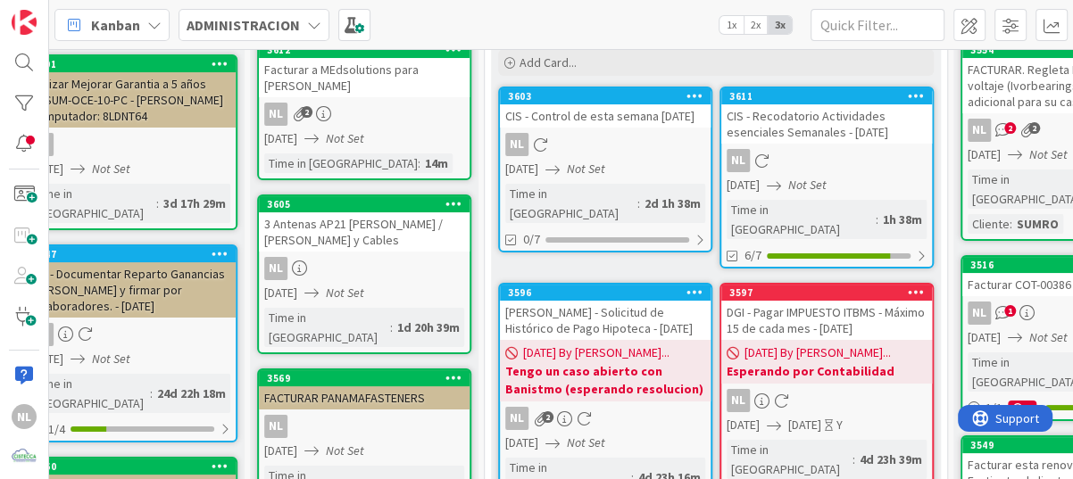
scroll to position [178, 507]
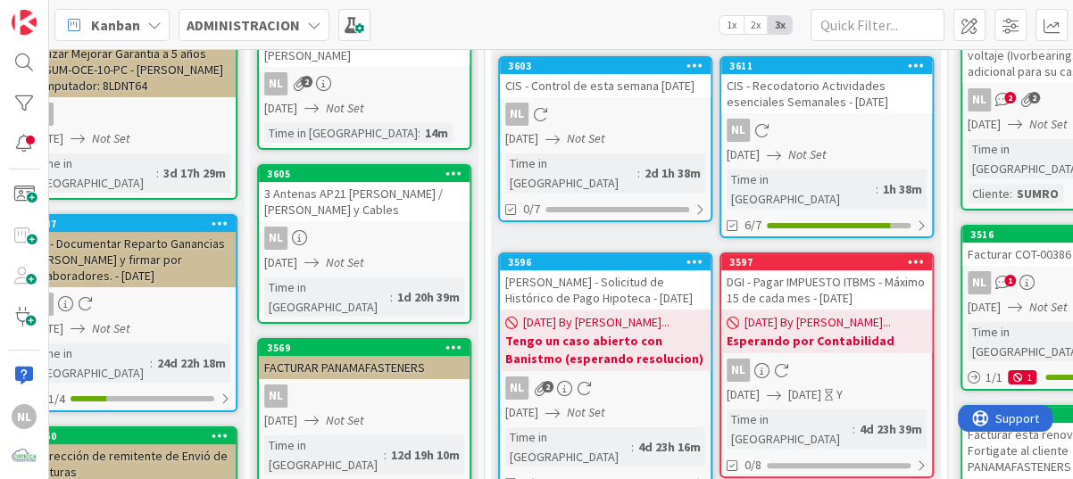
click at [768, 276] on div "DGI - Pagar IMPUESTO ITBMS - Máximo 15 de cada mes - [DATE]" at bounding box center [826, 289] width 211 height 39
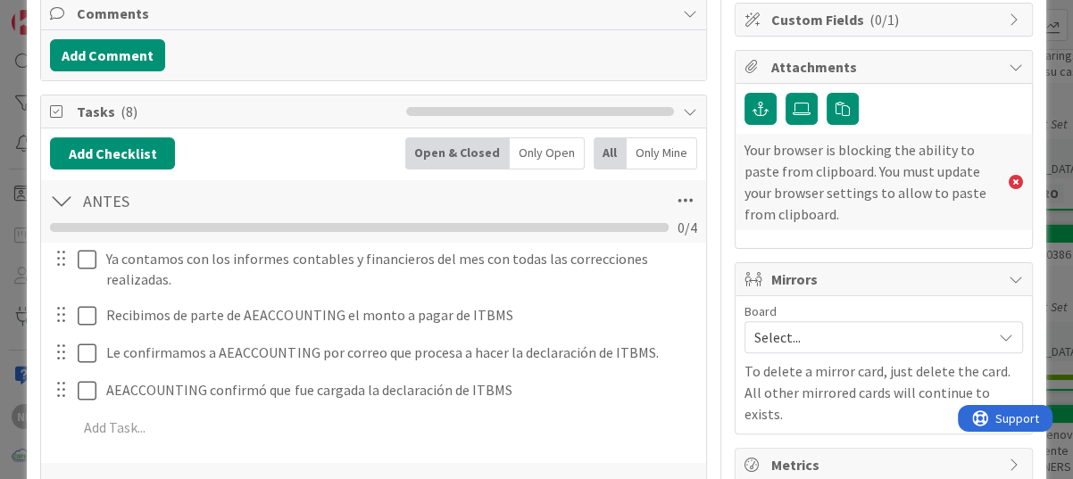
scroll to position [357, 0]
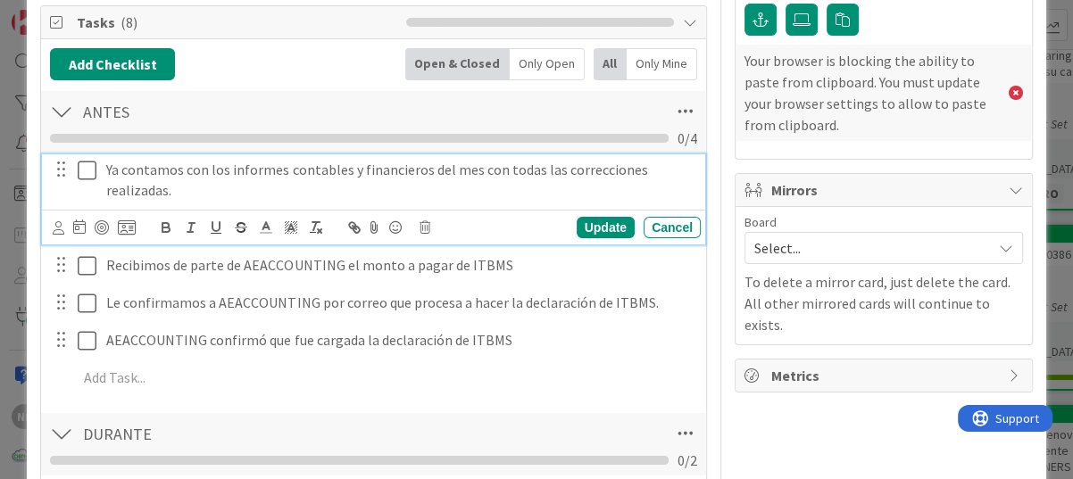
click at [90, 170] on icon at bounding box center [91, 170] width 27 height 21
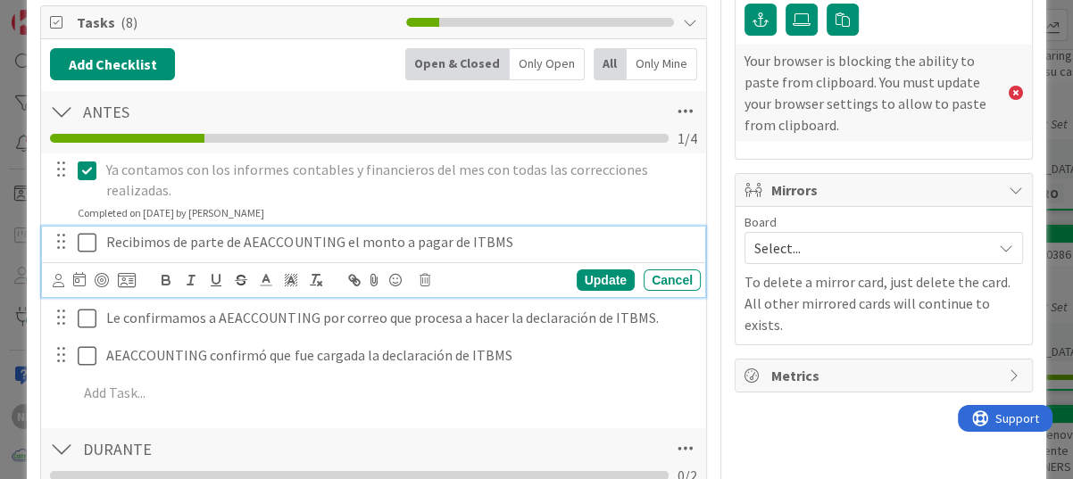
click at [80, 246] on icon at bounding box center [91, 242] width 27 height 21
